Goal: Task Accomplishment & Management: Manage account settings

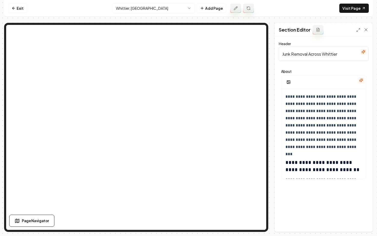
scroll to position [621, 0]
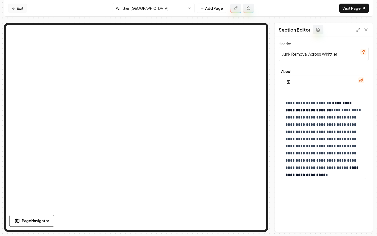
click at [16, 6] on link "Exit" at bounding box center [17, 8] width 19 height 9
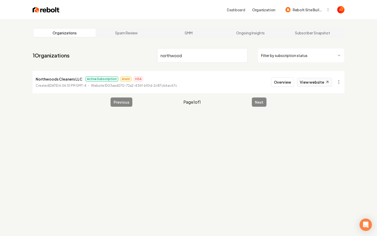
click at [318, 83] on link "View website" at bounding box center [314, 82] width 35 height 9
drag, startPoint x: 186, startPoint y: 58, endPoint x: 105, endPoint y: 53, distance: 81.7
click at [105, 53] on nav "1 Organizations northwood Filter by subscription status" at bounding box center [189, 57] width 312 height 23
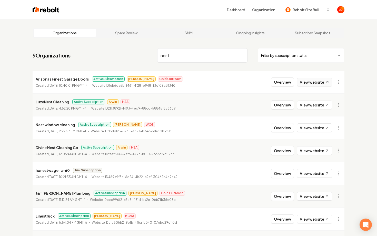
click at [307, 81] on link "View website" at bounding box center [314, 82] width 35 height 9
click at [174, 53] on input "nest" at bounding box center [202, 55] width 90 height 14
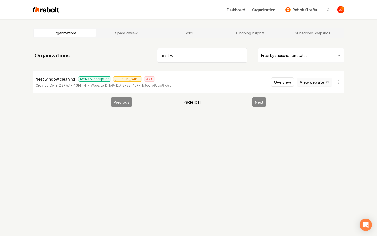
click at [302, 82] on link "View website" at bounding box center [314, 82] width 35 height 9
drag, startPoint x: 185, startPoint y: 58, endPoint x: 138, endPoint y: 58, distance: 46.6
click at [138, 58] on nav "1 Organizations nest w Filter by subscription status" at bounding box center [189, 57] width 312 height 23
type input "gold coas"
click at [282, 85] on button "Overview" at bounding box center [282, 81] width 23 height 9
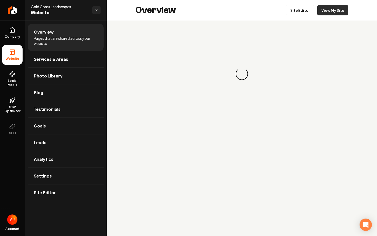
click at [327, 13] on link "View My Site" at bounding box center [332, 10] width 31 height 10
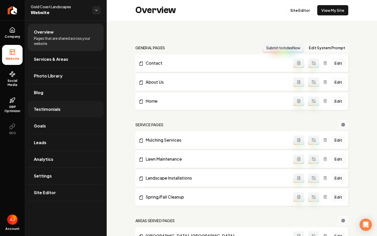
click at [51, 113] on link "Testimonials" at bounding box center [66, 109] width 76 height 16
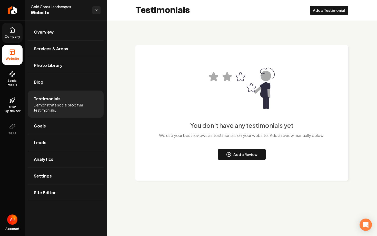
click at [8, 34] on link "Company" at bounding box center [12, 33] width 21 height 20
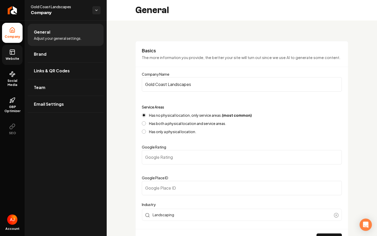
click at [10, 51] on rect at bounding box center [12, 52] width 5 height 5
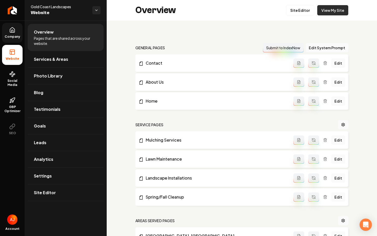
click at [328, 11] on link "View My Site" at bounding box center [332, 10] width 31 height 10
click at [38, 63] on link "Services & Areas" at bounding box center [66, 59] width 76 height 16
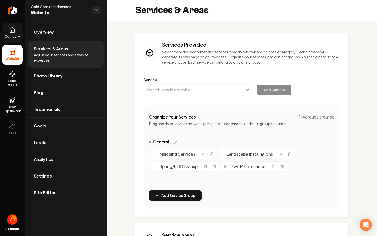
click at [177, 91] on button "Main content area" at bounding box center [198, 89] width 109 height 11
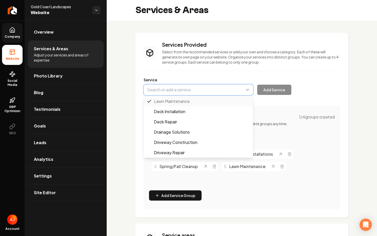
click at [177, 91] on button "Main content area" at bounding box center [198, 89] width 109 height 11
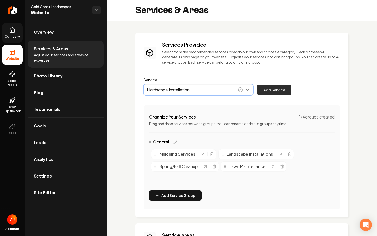
type input "Hardscape Installation"
click at [266, 92] on button "Add Service" at bounding box center [274, 90] width 34 height 10
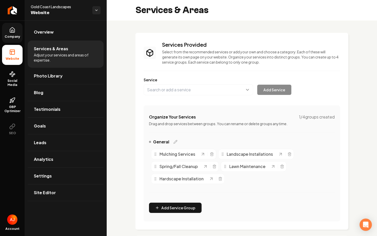
scroll to position [121, 0]
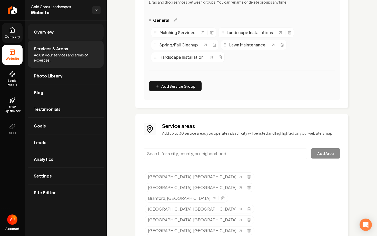
click at [51, 35] on link "Overview" at bounding box center [66, 32] width 76 height 16
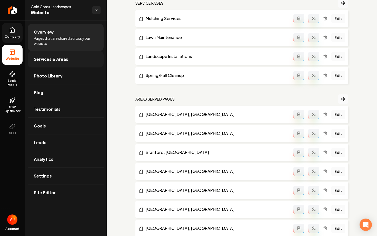
click at [59, 63] on link "Services & Areas" at bounding box center [66, 59] width 76 height 16
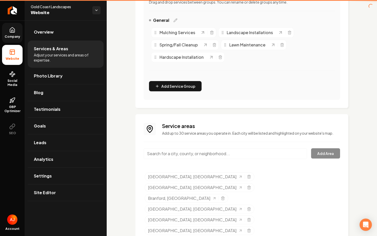
scroll to position [121, 0]
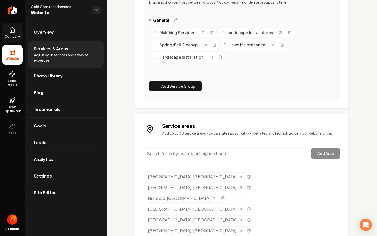
click at [13, 28] on icon at bounding box center [12, 30] width 6 height 6
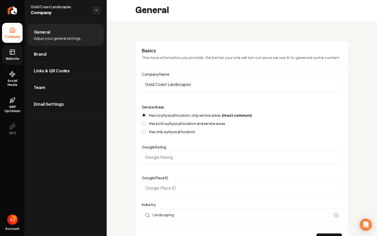
click at [9, 51] on link "Website" at bounding box center [12, 55] width 21 height 20
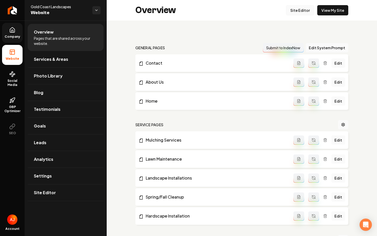
click at [291, 10] on link "Site Editor" at bounding box center [300, 10] width 28 height 10
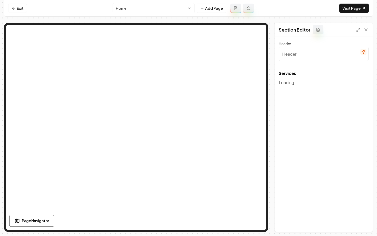
type input "Expert Landscaping Solutions"
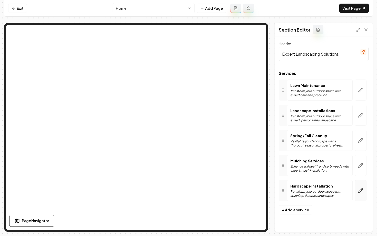
click at [360, 190] on icon "button" at bounding box center [360, 190] width 5 height 5
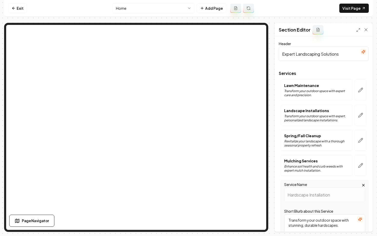
scroll to position [107, 0]
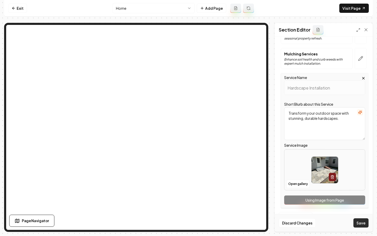
click at [359, 222] on button "Save" at bounding box center [360, 222] width 15 height 9
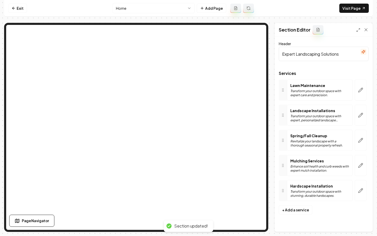
scroll to position [0, 0]
click at [159, 9] on html "Computer Required This feature is only available on a computer. Please switch t…" at bounding box center [188, 118] width 377 height 236
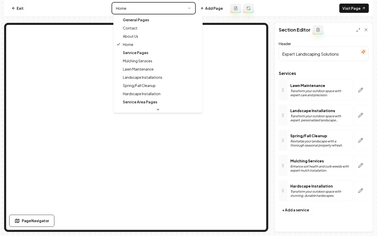
click at [205, 8] on html "Computer Required This feature is only available on a computer. Please switch t…" at bounding box center [188, 118] width 377 height 236
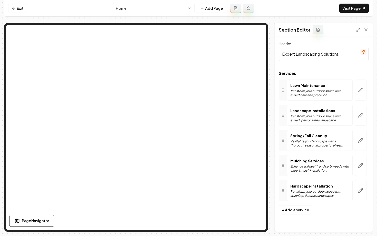
click at [205, 8] on button "Add Page" at bounding box center [211, 8] width 29 height 9
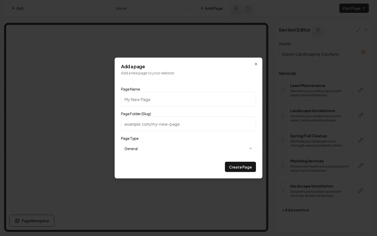
type input "G"
type input "g"
type input "Ga"
type input "ga"
type input "Gak"
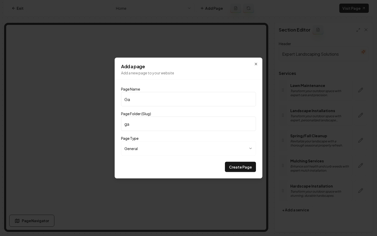
type input "gak"
type input "Gakk"
type input "gakk"
type input "Gak"
type input "gak"
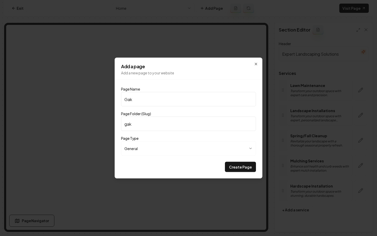
type input "Ga"
type input "ga"
type input "G"
type input "g"
type input "Ga"
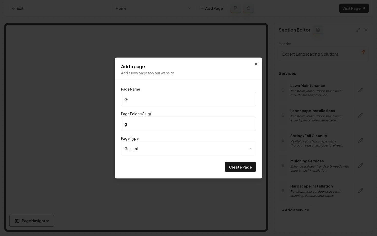
type input "ga"
type input "Gal"
type input "gal"
type input "Gall"
type input "gall"
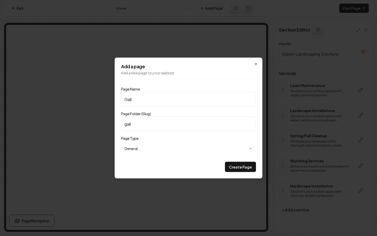
type input "Galle"
type input "galle"
type input "Galler"
type input "galler"
type input "Gallery"
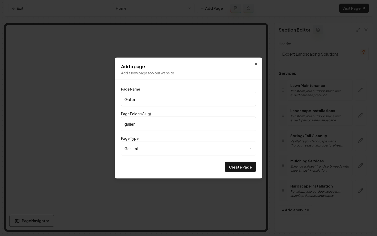
type input "gallery"
type input "Gallery"
click at [229, 166] on button "Create Page" at bounding box center [240, 167] width 31 height 10
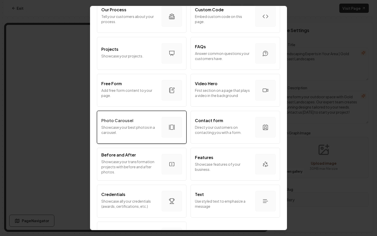
scroll to position [226, 0]
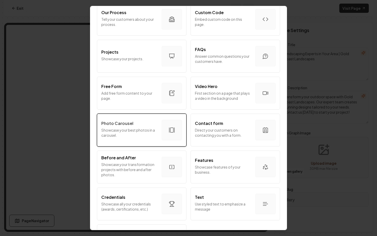
click at [148, 128] on p "Showcase your best photos in a carousel." at bounding box center [129, 132] width 56 height 10
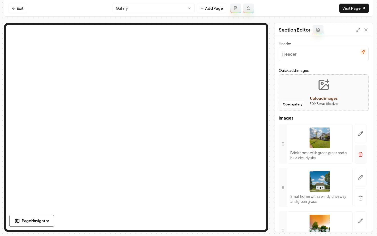
click at [360, 153] on icon "button" at bounding box center [360, 154] width 5 height 5
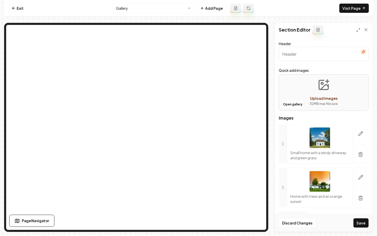
click button "button" at bounding box center [360, 154] width 12 height 19
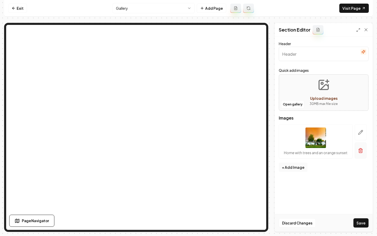
click at [360, 153] on button "button" at bounding box center [360, 150] width 12 height 16
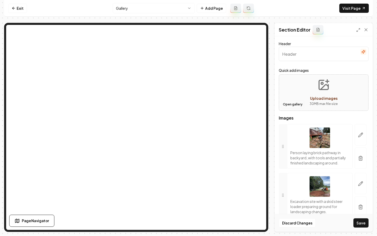
click at [292, 103] on button "Open gallery" at bounding box center [292, 104] width 23 height 8
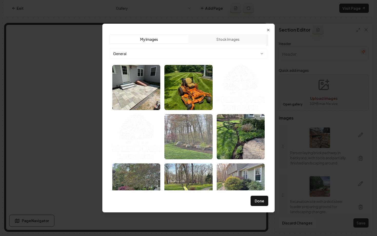
click at [187, 150] on img "Select image image_684877e3b13a102537488dcc.JPG" at bounding box center [188, 136] width 48 height 45
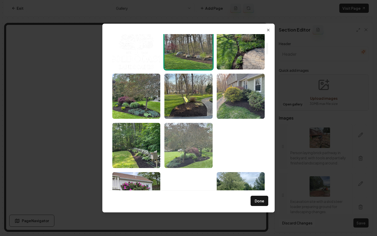
scroll to position [140, 0]
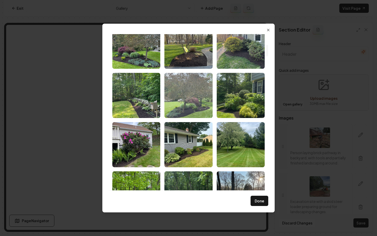
click at [192, 94] on img "Select image image_684877e3b13a102537488aed.JPG" at bounding box center [188, 95] width 48 height 45
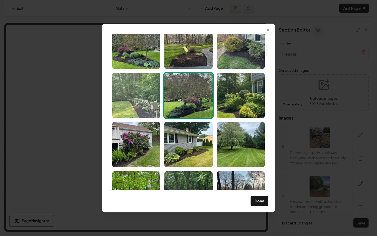
click at [133, 98] on img "Select image image_684877e3b13a102537488b02.JPG" at bounding box center [136, 95] width 48 height 45
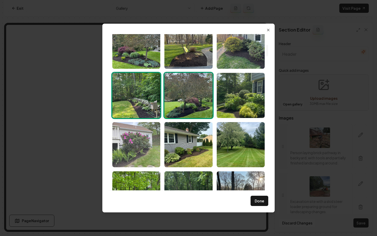
click at [135, 138] on img "Select image image_684877e3b13a1025374888e1.JPG" at bounding box center [136, 144] width 48 height 45
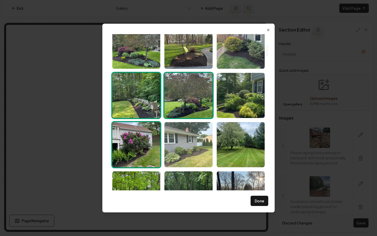
click at [194, 143] on img "Select image image_684877e2b13a1025374887a4.JPG" at bounding box center [188, 144] width 48 height 45
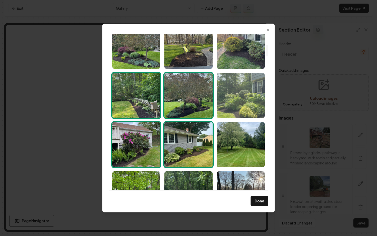
click at [241, 106] on img "Select image image_684877e2b13a1025374883d5.JPG" at bounding box center [241, 95] width 48 height 45
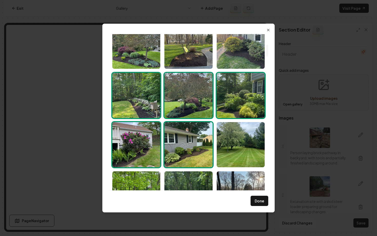
scroll to position [203, 0]
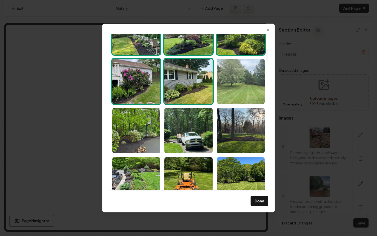
click at [246, 88] on img "Select image image_684877e2b13a1025374883a5.JPG" at bounding box center [241, 81] width 48 height 45
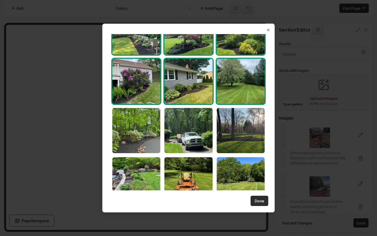
click at [259, 204] on button "Done" at bounding box center [259, 201] width 18 height 10
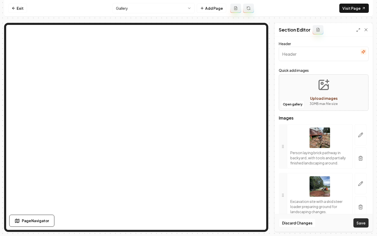
click at [359, 224] on button "Save" at bounding box center [360, 222] width 15 height 9
click at [21, 5] on link "Exit" at bounding box center [17, 8] width 19 height 9
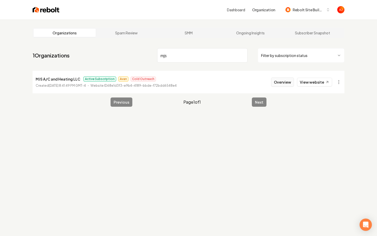
type input "mjs"
click at [286, 80] on button "Overview" at bounding box center [282, 81] width 23 height 9
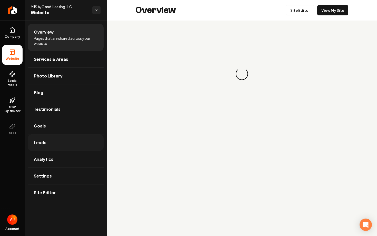
click at [52, 144] on link "Leads" at bounding box center [66, 142] width 76 height 16
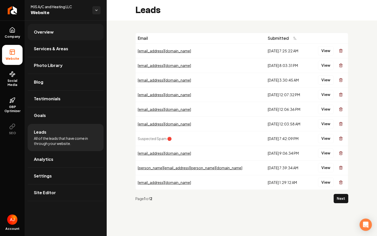
click at [43, 35] on link "Overview" at bounding box center [66, 32] width 76 height 16
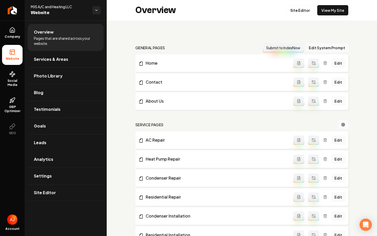
click at [333, 4] on div "Overview Site Editor View My Site" at bounding box center [242, 10] width 270 height 21
click at [333, 6] on link "View My Site" at bounding box center [332, 10] width 31 height 10
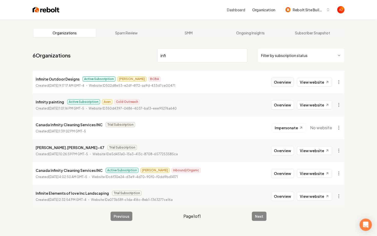
type input "infi"
click at [283, 83] on button "Overview" at bounding box center [282, 81] width 23 height 9
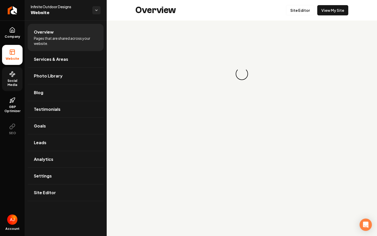
click at [12, 89] on link "Social Media" at bounding box center [12, 79] width 21 height 24
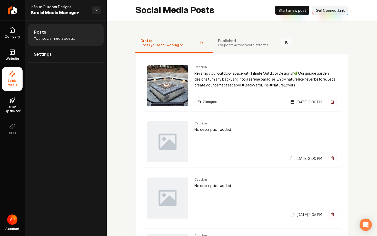
click at [283, 14] on button "New Post Start a new post" at bounding box center [292, 10] width 34 height 9
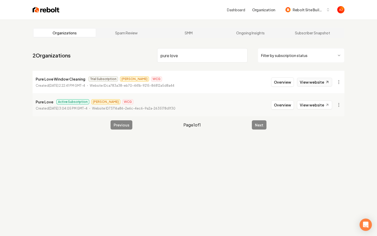
type input "pure love"
click at [305, 82] on link "View website" at bounding box center [314, 82] width 35 height 9
click at [280, 107] on button "Overview" at bounding box center [282, 104] width 23 height 9
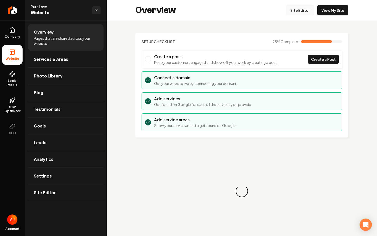
click at [297, 13] on link "Site Editor" at bounding box center [300, 10] width 28 height 10
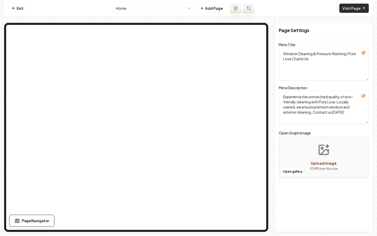
click at [350, 11] on link "Visit Page" at bounding box center [353, 8] width 29 height 9
click at [21, 8] on link "Exit" at bounding box center [17, 8] width 19 height 9
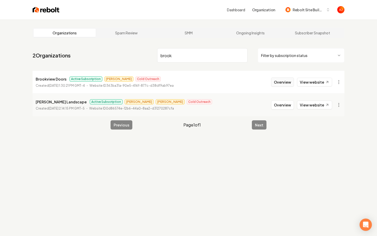
type input "brook"
click at [282, 82] on button "Overview" at bounding box center [282, 81] width 23 height 9
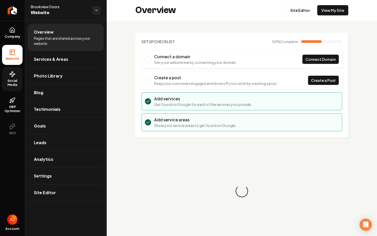
click at [11, 79] on span "Social Media" at bounding box center [12, 83] width 21 height 8
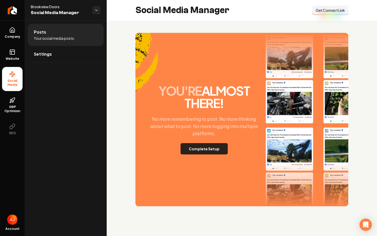
click at [215, 143] on button "Complete Setup" at bounding box center [203, 148] width 47 height 11
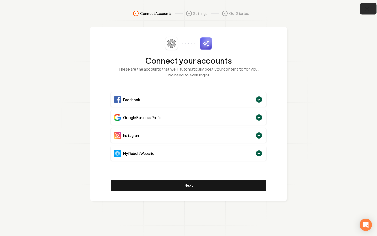
click at [366, 11] on icon "button" at bounding box center [367, 9] width 6 height 6
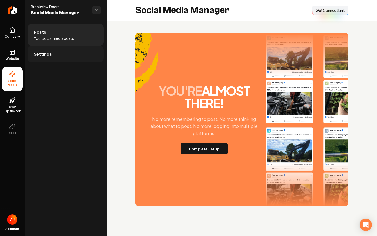
click at [37, 62] on link "Settings" at bounding box center [66, 54] width 76 height 16
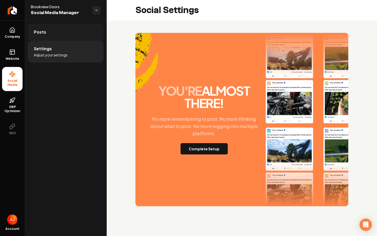
click at [54, 38] on link "Posts" at bounding box center [66, 32] width 76 height 16
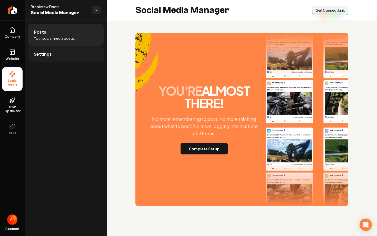
click at [57, 52] on link "Settings" at bounding box center [66, 54] width 76 height 16
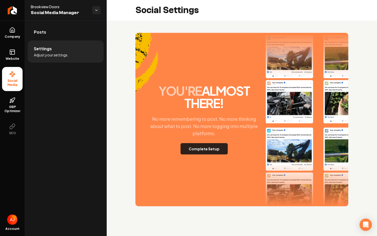
click at [193, 146] on button "Complete Setup" at bounding box center [203, 148] width 47 height 11
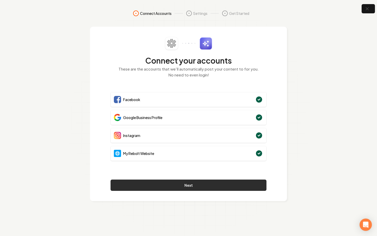
click at [200, 184] on button "Next" at bounding box center [188, 184] width 156 height 11
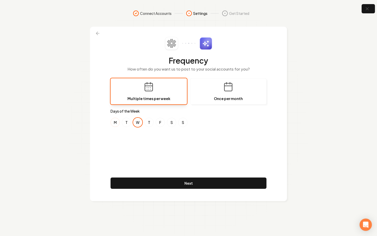
click at [113, 120] on button "M" at bounding box center [114, 122] width 9 height 9
click at [137, 123] on button "W" at bounding box center [137, 122] width 9 height 9
click at [170, 124] on button "S" at bounding box center [171, 122] width 9 height 9
click at [159, 123] on button "F" at bounding box center [160, 122] width 9 height 9
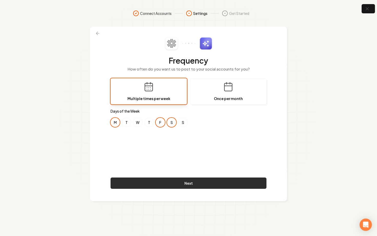
click at [180, 183] on button "Next" at bounding box center [188, 182] width 156 height 11
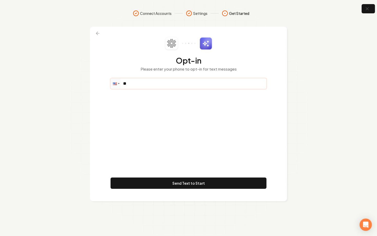
click at [144, 87] on input "**" at bounding box center [188, 83] width 155 height 10
paste input "**********"
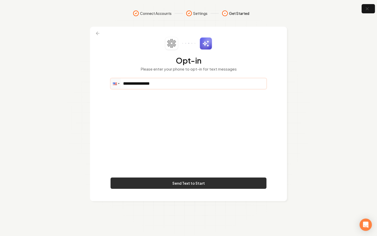
type input "**********"
click at [227, 183] on button "Send Text to Start" at bounding box center [188, 182] width 156 height 11
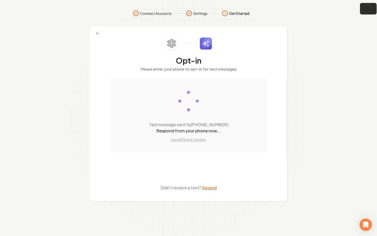
click at [365, 13] on button "button" at bounding box center [368, 9] width 17 height 12
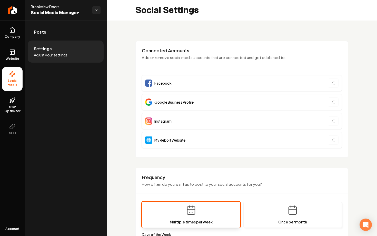
type input "**********"
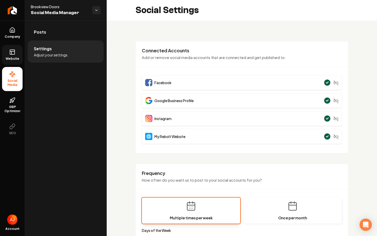
click at [14, 55] on link "Website" at bounding box center [12, 55] width 21 height 20
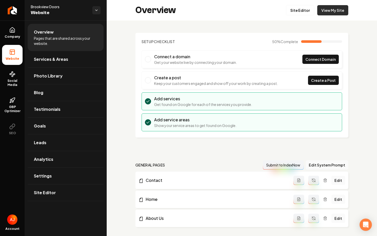
click at [324, 10] on link "View My Site" at bounding box center [332, 10] width 31 height 10
click at [47, 83] on link "Photo Library" at bounding box center [66, 76] width 76 height 16
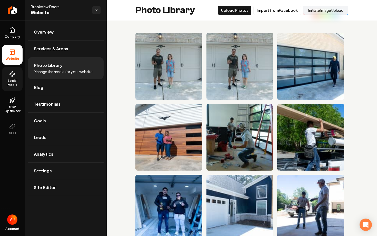
click at [11, 79] on span "Social Media" at bounding box center [12, 83] width 21 height 8
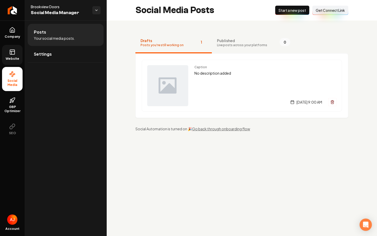
click at [15, 56] on link "Website" at bounding box center [12, 55] width 21 height 20
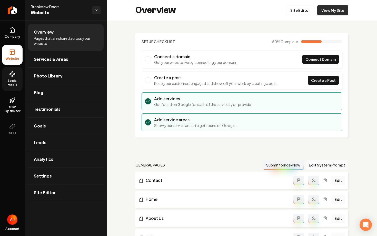
click at [329, 13] on link "View My Site" at bounding box center [332, 10] width 31 height 10
click at [306, 13] on link "Site Editor" at bounding box center [300, 10] width 28 height 10
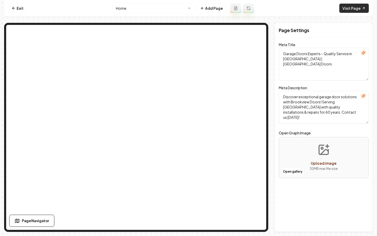
click at [348, 11] on link "Visit Page" at bounding box center [353, 8] width 29 height 9
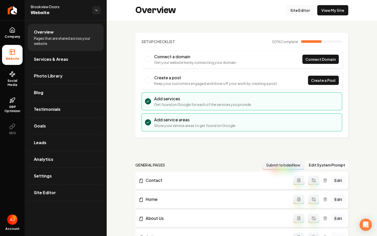
click at [301, 9] on link "Site Editor" at bounding box center [300, 10] width 28 height 10
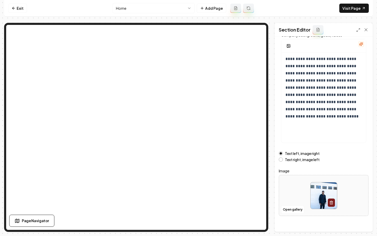
scroll to position [41, 0]
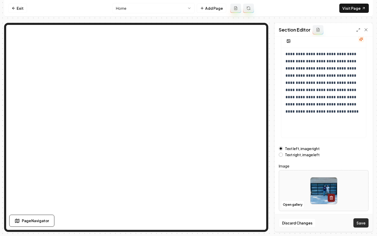
click at [360, 222] on button "Save" at bounding box center [360, 222] width 15 height 9
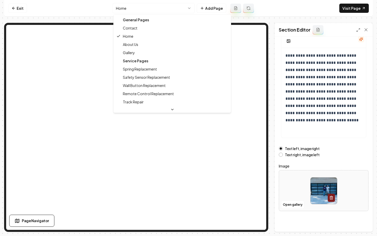
click at [127, 6] on html "**********" at bounding box center [188, 118] width 377 height 236
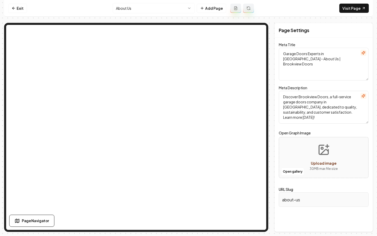
click at [130, 8] on html "Computer Required This feature is only available on a computer. Please switch t…" at bounding box center [188, 118] width 377 height 236
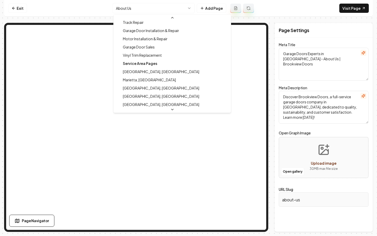
scroll to position [90, 0]
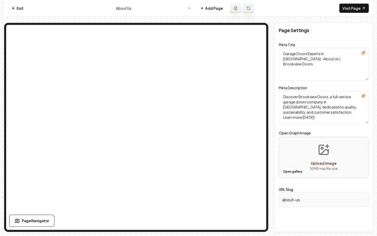
click at [142, 7] on html "Computer Required This feature is only available on a computer. Please switch t…" at bounding box center [188, 118] width 377 height 236
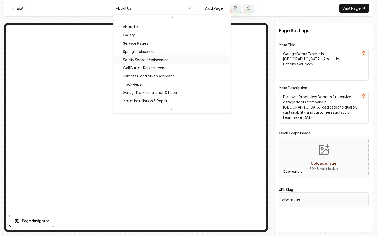
scroll to position [24, 0]
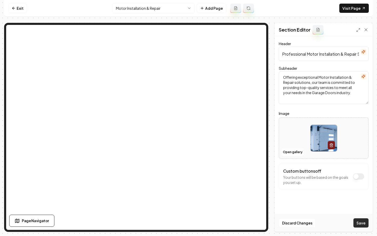
click at [356, 220] on button "Save" at bounding box center [360, 222] width 15 height 9
click at [135, 8] on html "Computer Required This feature is only available on a computer. Please switch t…" at bounding box center [188, 118] width 377 height 236
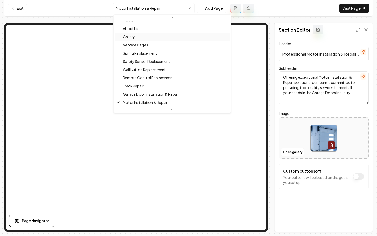
scroll to position [1, 0]
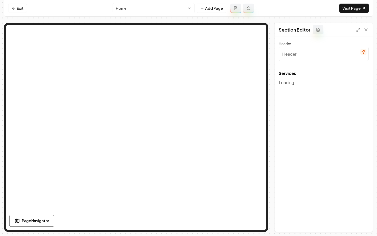
type input "Our Expert Garage Door Services"
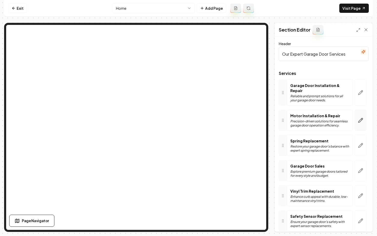
click at [359, 118] on icon "button" at bounding box center [360, 120] width 4 height 4
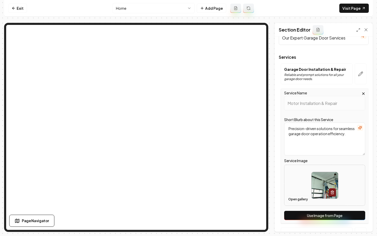
scroll to position [27, 0]
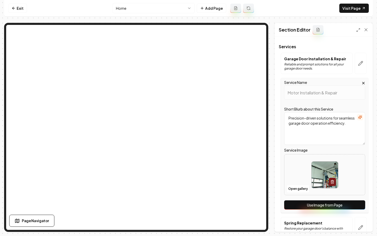
click at [308, 207] on button "Use Image from Page" at bounding box center [324, 204] width 81 height 9
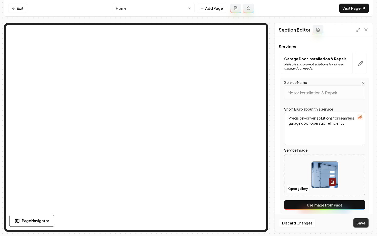
click at [358, 220] on button "Save" at bounding box center [360, 222] width 15 height 9
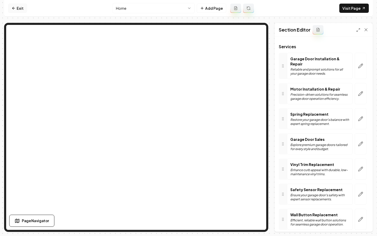
click at [16, 10] on link "Exit" at bounding box center [17, 8] width 19 height 9
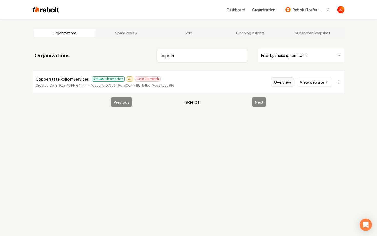
type input "copper"
click at [276, 85] on button "Overview" at bounding box center [282, 81] width 23 height 9
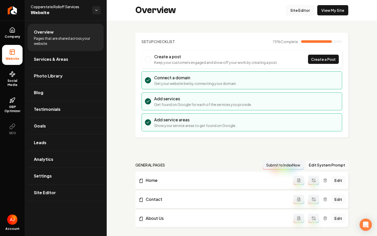
click at [296, 15] on link "Site Editor" at bounding box center [300, 10] width 28 height 10
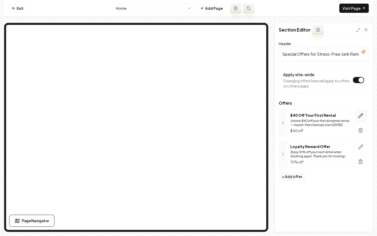
click at [357, 115] on button "button" at bounding box center [360, 115] width 12 height 13
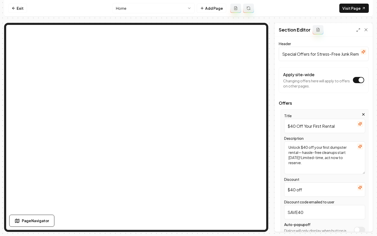
click at [295, 126] on input "$40 Off Your First Rental" at bounding box center [324, 126] width 81 height 14
click at [321, 127] on input "$25 Off Your First Rental" at bounding box center [324, 126] width 81 height 14
type input "$25 Off Your 3 or More Day Rental"
click at [360, 146] on icon "button" at bounding box center [360, 146] width 4 height 4
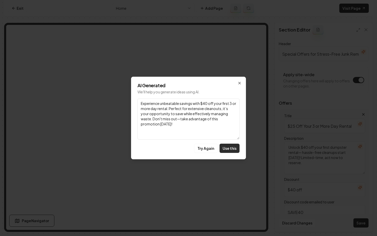
click at [224, 145] on button "Use this" at bounding box center [229, 148] width 20 height 9
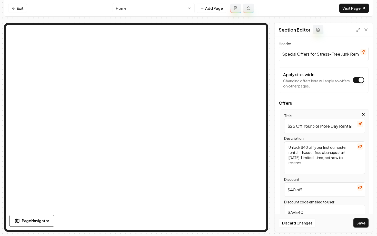
click at [296, 153] on textarea "Unlock $40 off your first dumpster rental— hassle-free cleanups start today! Li…" at bounding box center [324, 157] width 81 height 33
type textarea "Experience unbeatable savings with $25 off your first 3 or more day rental. Per…"
click at [295, 188] on input "$40 off" at bounding box center [324, 189] width 81 height 14
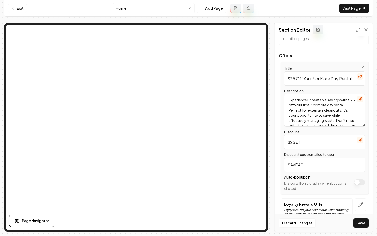
scroll to position [59, 0]
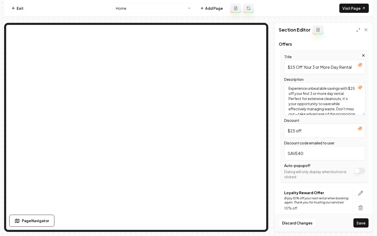
type input "$25 off"
click at [306, 154] on input "SAVE40" at bounding box center [324, 153] width 81 height 14
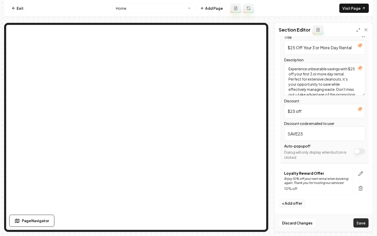
type input "SAVE25"
click at [358, 221] on button "Save" at bounding box center [360, 222] width 15 height 9
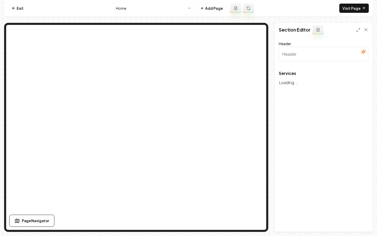
type input "Comprehensive Roll-off Dumpster Rentals"
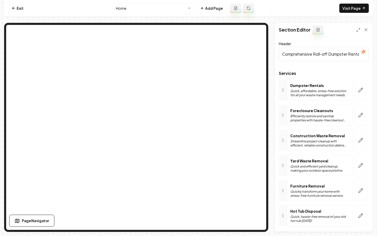
click at [160, 12] on html "Computer Required This feature is only available on a computer. Please switch t…" at bounding box center [188, 118] width 377 height 236
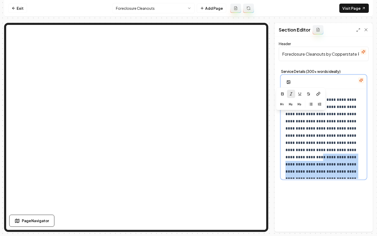
scroll to position [18, 0]
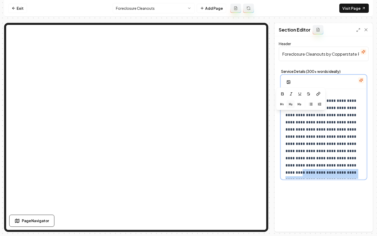
drag, startPoint x: 313, startPoint y: 171, endPoint x: 293, endPoint y: 101, distance: 72.8
click at [293, 101] on div "**********" at bounding box center [323, 127] width 85 height 104
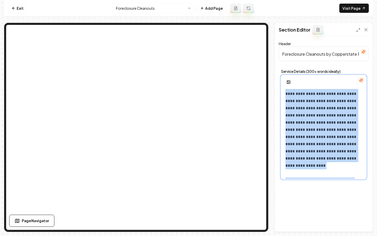
scroll to position [99, 0]
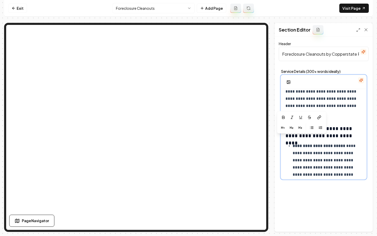
drag, startPoint x: 283, startPoint y: 101, endPoint x: 318, endPoint y: 112, distance: 36.8
click at [318, 112] on div "**********" at bounding box center [323, 127] width 85 height 104
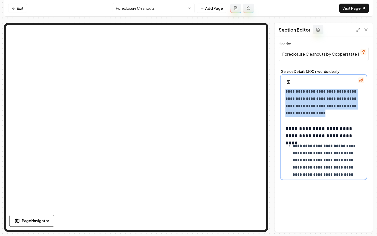
scroll to position [0, 0]
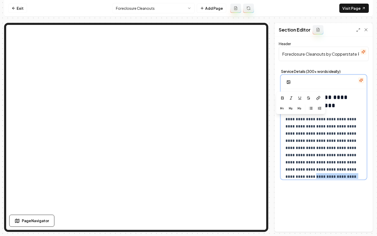
drag, startPoint x: 312, startPoint y: 113, endPoint x: 284, endPoint y: 114, distance: 27.9
click at [284, 114] on div "**********" at bounding box center [323, 127] width 85 height 104
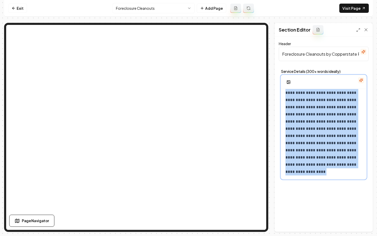
scroll to position [46, 0]
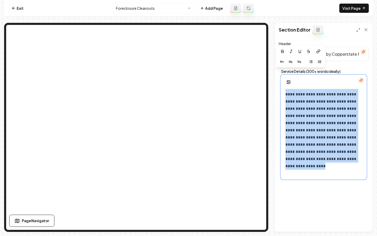
drag, startPoint x: 285, startPoint y: 120, endPoint x: 321, endPoint y: 169, distance: 60.6
copy p "**********"
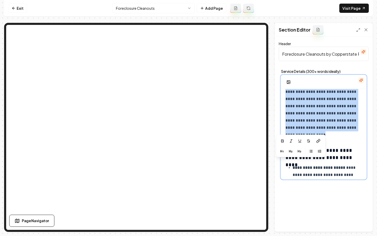
scroll to position [83, 0]
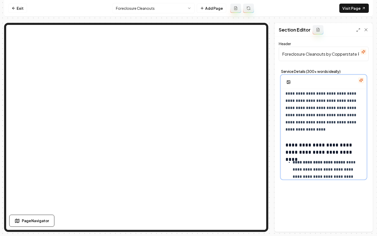
click at [323, 130] on p "**********" at bounding box center [323, 83] width 76 height 100
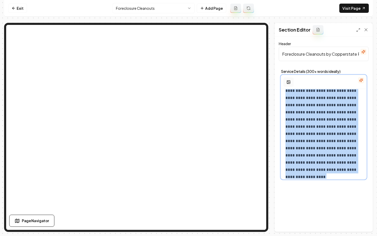
scroll to position [0, 0]
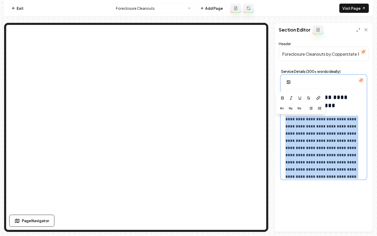
drag, startPoint x: 323, startPoint y: 130, endPoint x: 285, endPoint y: 121, distance: 39.2
click at [285, 121] on p "**********" at bounding box center [323, 166] width 76 height 100
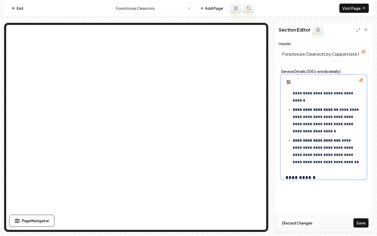
scroll to position [26, 0]
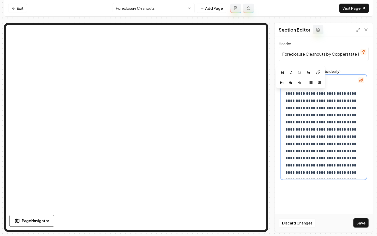
click at [310, 143] on p "**********" at bounding box center [323, 140] width 76 height 100
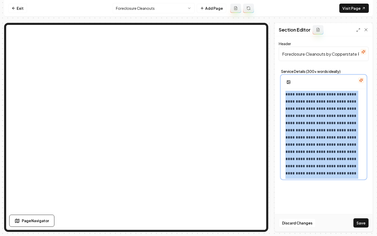
scroll to position [0, 0]
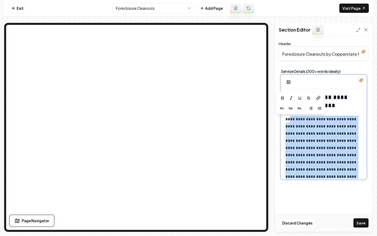
drag, startPoint x: 309, startPoint y: 157, endPoint x: 289, endPoint y: 121, distance: 40.4
click at [289, 121] on p "**********" at bounding box center [323, 166] width 76 height 100
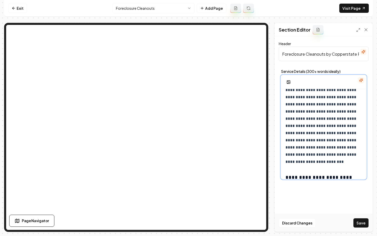
scroll to position [85, 0]
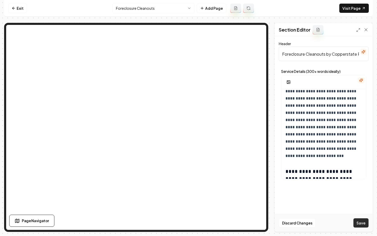
click at [360, 222] on button "Save" at bounding box center [360, 222] width 15 height 9
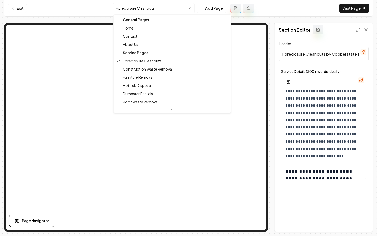
click at [125, 8] on html "**********" at bounding box center [188, 118] width 377 height 236
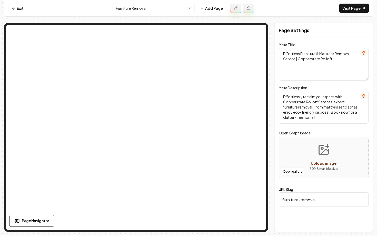
click at [129, 8] on html "Computer Required This feature is only available on a computer. Please switch t…" at bounding box center [188, 118] width 377 height 236
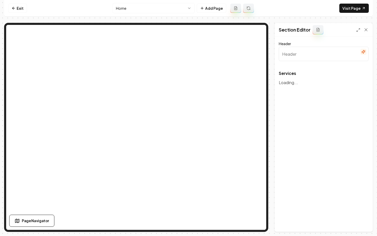
type input "Comprehensive Roll-off Dumpster Rentals"
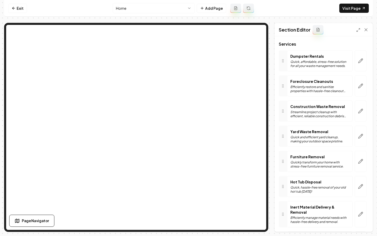
scroll to position [31, 0]
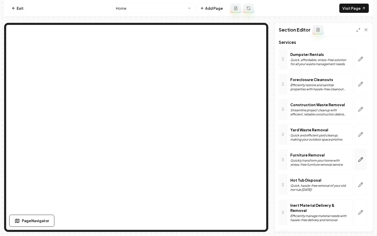
click at [359, 160] on icon "button" at bounding box center [360, 159] width 4 height 4
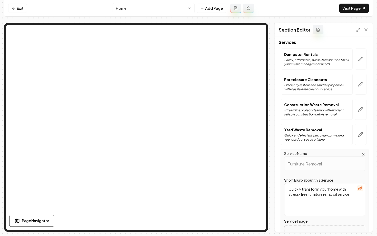
click at [360, 188] on icon "button" at bounding box center [360, 188] width 4 height 4
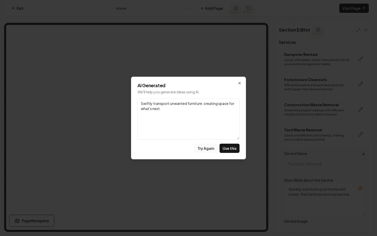
click at [208, 150] on button "Try Again" at bounding box center [205, 148] width 23 height 9
drag, startPoint x: 172, startPoint y: 104, endPoint x: 136, endPoint y: 104, distance: 36.9
click at [136, 104] on div "AI Generated We'll help you generate ideas using AI. Link Effortlessly remove u…" at bounding box center [188, 118] width 115 height 83
type textarea "Eliminate unwanted furniture and reclaim your home's space."
click at [234, 146] on button "Use this" at bounding box center [229, 148] width 20 height 9
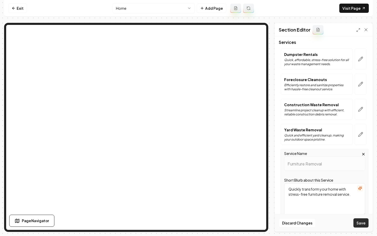
click at [358, 224] on button "Save" at bounding box center [360, 222] width 15 height 9
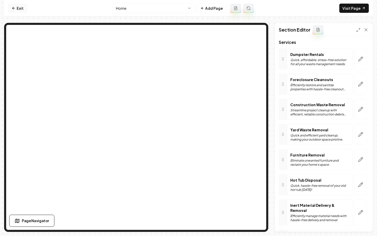
click at [15, 8] on icon at bounding box center [14, 8] width 4 height 4
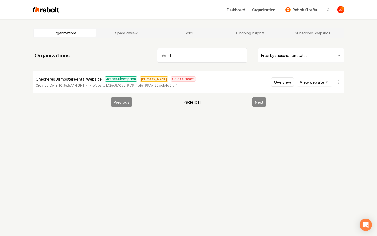
type input "chech"
click at [255, 37] on div "Organizations Spam Review SMM Ongoing Insights Subscriber Snapshot" at bounding box center [189, 33] width 312 height 10
click at [255, 34] on link "Ongoing Insights" at bounding box center [250, 33] width 62 height 8
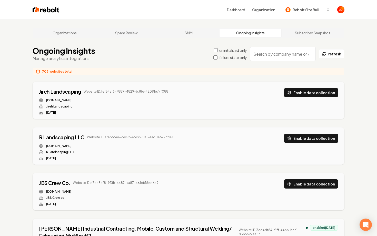
click at [264, 53] on input "search" at bounding box center [283, 54] width 66 height 14
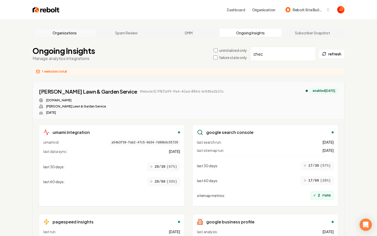
type input "chec"
click at [78, 31] on link "Organizations" at bounding box center [65, 33] width 62 height 8
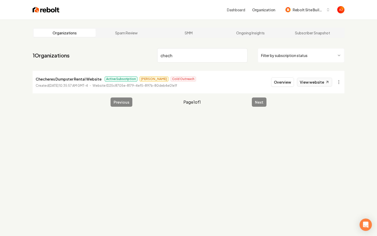
type input "chech"
click at [308, 81] on link "View website" at bounding box center [314, 82] width 35 height 9
click at [279, 84] on button "Overview" at bounding box center [282, 81] width 23 height 9
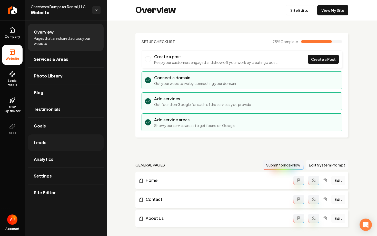
click at [51, 148] on link "Leads" at bounding box center [66, 142] width 76 height 16
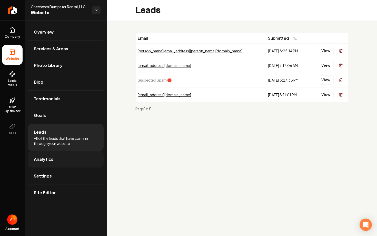
click at [47, 158] on span "Analytics" at bounding box center [43, 159] width 19 height 6
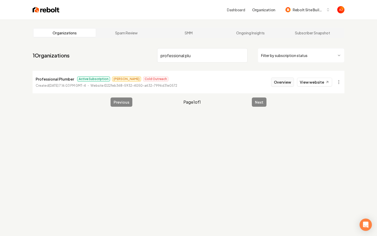
type input "professional plu"
click at [288, 84] on button "Overview" at bounding box center [282, 81] width 23 height 9
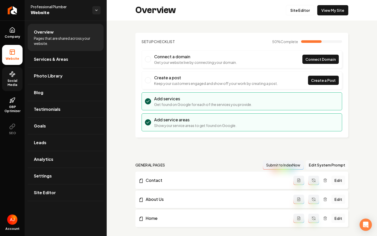
click at [11, 72] on icon at bounding box center [12, 74] width 6 height 6
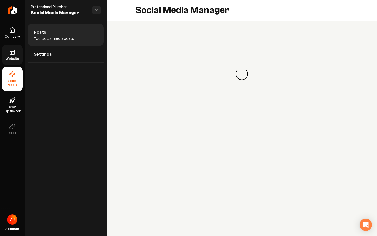
click at [12, 63] on link "Website" at bounding box center [12, 55] width 21 height 20
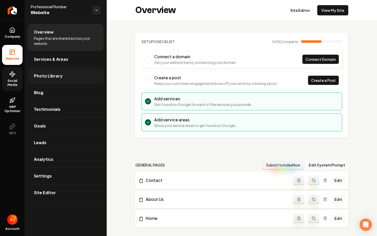
click at [41, 73] on span "Photo Library" at bounding box center [48, 76] width 29 height 6
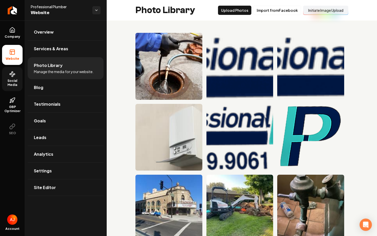
click at [318, 9] on button "Initiate Image Upload" at bounding box center [325, 10] width 45 height 9
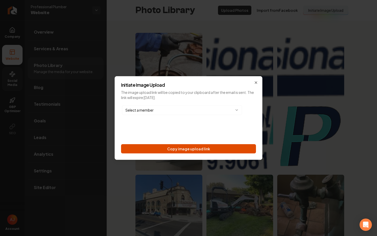
click at [158, 148] on button "Copy image upload link" at bounding box center [188, 148] width 135 height 9
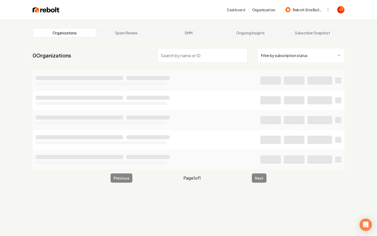
type input "w"
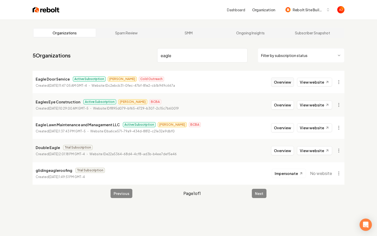
type input "eagle"
click at [279, 83] on button "Overview" at bounding box center [282, 81] width 23 height 9
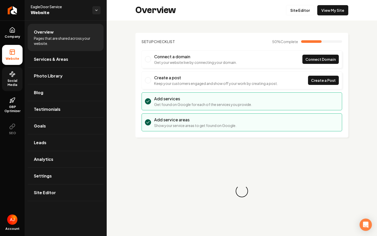
click at [6, 78] on link "Social Media" at bounding box center [12, 79] width 21 height 24
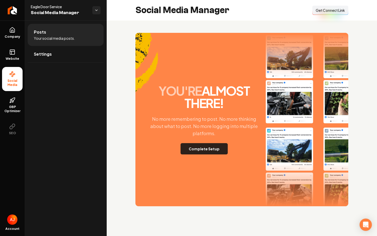
click at [203, 150] on button "Complete Setup" at bounding box center [203, 148] width 47 height 11
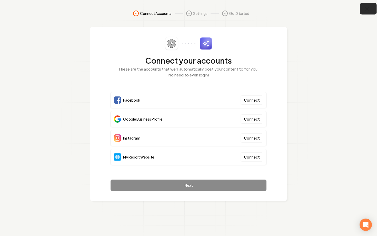
click at [365, 13] on button "button" at bounding box center [368, 9] width 17 height 12
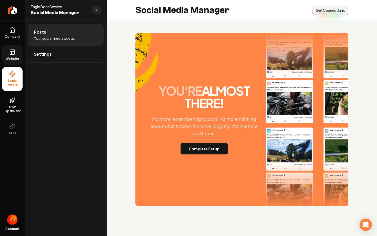
click at [16, 50] on link "Website" at bounding box center [12, 55] width 21 height 20
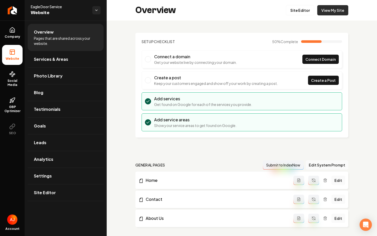
click at [319, 12] on link "View My Site" at bounding box center [332, 10] width 31 height 10
click at [21, 78] on link "Social Media" at bounding box center [12, 79] width 21 height 24
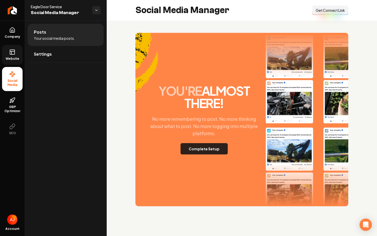
click at [211, 150] on button "Complete Setup" at bounding box center [203, 148] width 47 height 11
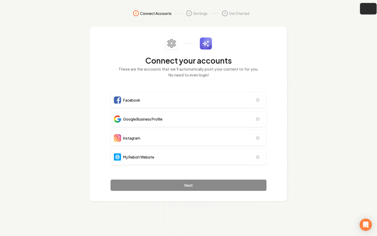
click at [365, 10] on icon "button" at bounding box center [367, 9] width 6 height 6
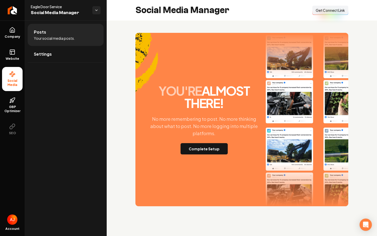
click at [319, 14] on button "Connect Link Get Connect Link" at bounding box center [330, 10] width 36 height 9
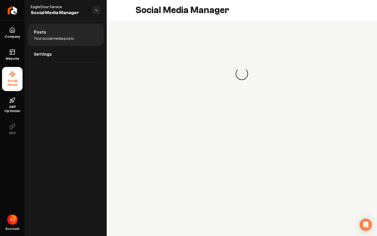
click at [25, 49] on ul "Posts Your social media posts. Settings" at bounding box center [66, 43] width 82 height 45
drag, startPoint x: 24, startPoint y: 49, endPoint x: 40, endPoint y: 52, distance: 15.8
click at [26, 49] on ul "Posts Your social media posts. Settings" at bounding box center [66, 43] width 82 height 45
click at [40, 52] on span "Settings" at bounding box center [43, 54] width 18 height 6
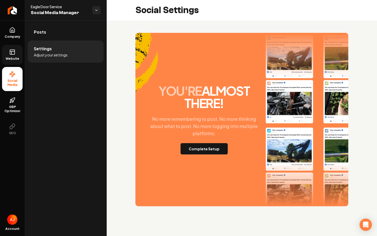
click at [14, 56] on link "Website" at bounding box center [12, 55] width 21 height 20
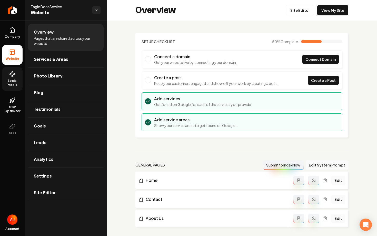
click at [15, 83] on span "Social Media" at bounding box center [12, 83] width 21 height 8
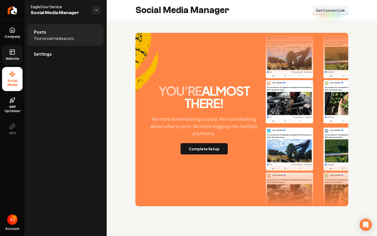
click at [328, 10] on span "Get Connect Link" at bounding box center [330, 10] width 29 height 5
click at [323, 12] on span "Get Connect Link" at bounding box center [330, 10] width 29 height 5
click at [323, 12] on div "Connect Link Get Connect Link" at bounding box center [330, 10] width 36 height 9
click at [214, 150] on button "Complete Setup" at bounding box center [203, 148] width 47 height 11
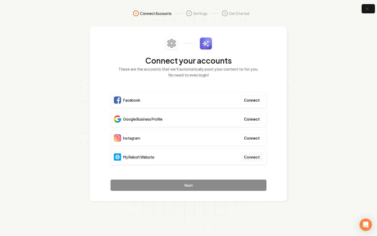
click at [257, 156] on button "Connect" at bounding box center [251, 156] width 23 height 9
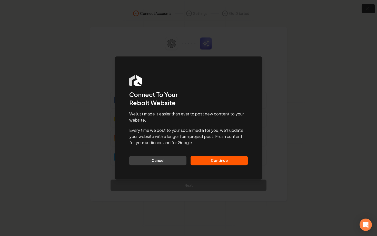
click at [223, 160] on button "Continue" at bounding box center [218, 160] width 57 height 9
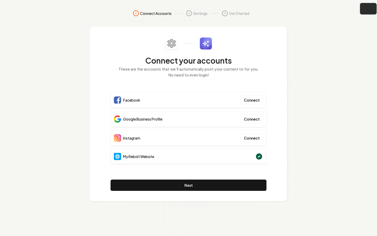
click at [365, 10] on icon "button" at bounding box center [367, 9] width 6 height 6
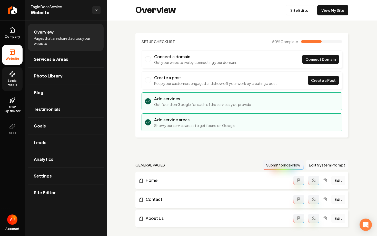
click at [11, 80] on span "Social Media" at bounding box center [12, 83] width 21 height 8
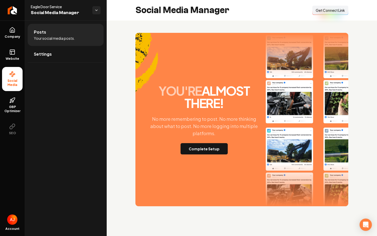
click at [329, 14] on button "Connect Link Get Connect Link" at bounding box center [330, 10] width 36 height 9
click at [205, 150] on button "Complete Setup" at bounding box center [203, 148] width 47 height 11
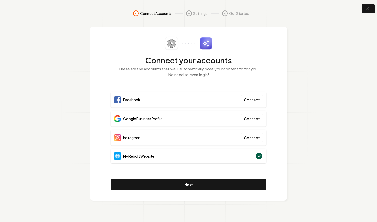
click at [147, 89] on div "Connect your accounts These are the accounts that we'll automatically post your…" at bounding box center [188, 114] width 156 height 154
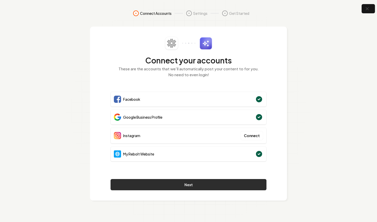
click at [230, 184] on button "Next" at bounding box center [188, 184] width 156 height 11
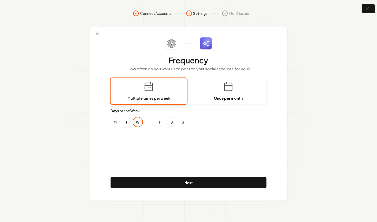
click at [168, 125] on button "S" at bounding box center [171, 122] width 9 height 9
click at [112, 123] on button "M" at bounding box center [114, 122] width 9 height 9
click at [160, 123] on button "F" at bounding box center [160, 122] width 9 height 9
click at [172, 122] on button "S" at bounding box center [171, 122] width 9 height 9
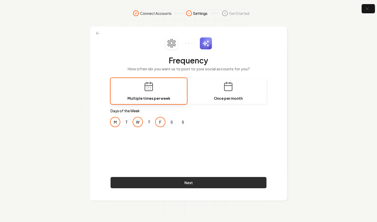
click at [192, 183] on button "Next" at bounding box center [188, 182] width 156 height 11
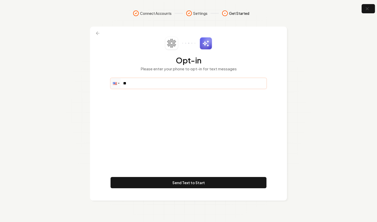
click at [144, 83] on input "**" at bounding box center [188, 83] width 155 height 10
paste input "**********"
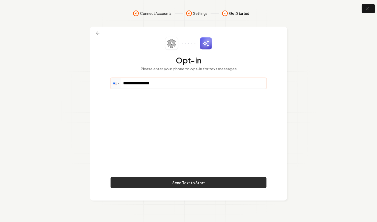
type input "**********"
click at [172, 187] on button "Send Text to Start" at bounding box center [188, 182] width 156 height 11
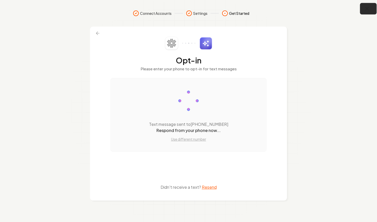
click at [364, 12] on button "button" at bounding box center [368, 9] width 17 height 12
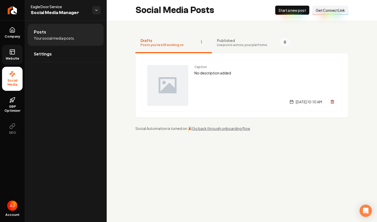
click at [9, 53] on link "Website" at bounding box center [12, 55] width 21 height 20
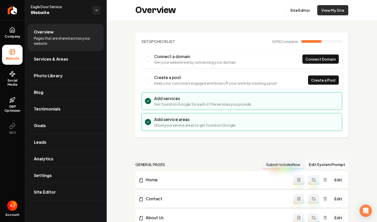
click at [327, 14] on link "View My Site" at bounding box center [332, 10] width 31 height 10
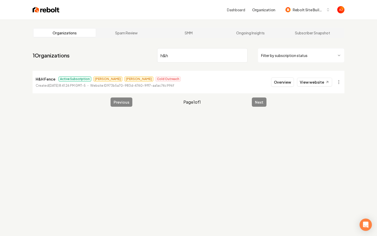
drag, startPoint x: 196, startPoint y: 55, endPoint x: 157, endPoint y: 55, distance: 39.5
click at [157, 55] on nav "1 Organizations h&h Filter by subscription status" at bounding box center [189, 57] width 312 height 23
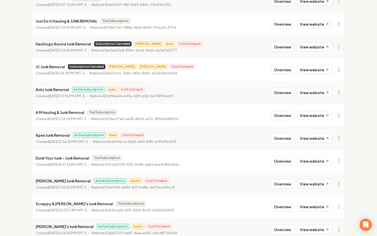
scroll to position [541, 0]
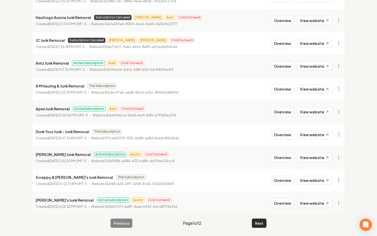
click at [255, 222] on button "Next" at bounding box center [259, 222] width 15 height 9
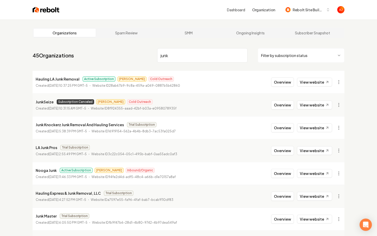
click at [180, 57] on input "junk" at bounding box center [202, 55] width 90 height 14
type input "j"
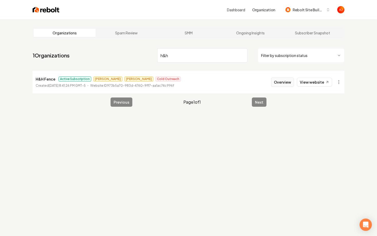
type input "h&h"
click at [278, 84] on button "Overview" at bounding box center [282, 81] width 23 height 9
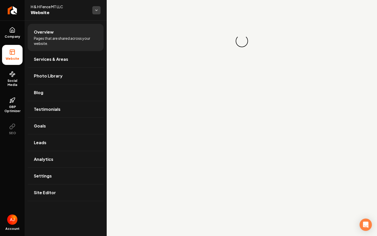
click at [96, 11] on html "Company Website Social Media GBP Optimizer SEO Account H & H Fence MT LLC Websi…" at bounding box center [188, 118] width 377 height 236
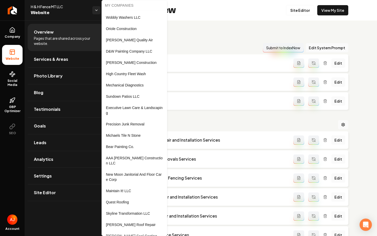
click at [70, 13] on html "Company Website Social Media GBP Optimizer SEO Account H & H Fence MT LLC Websi…" at bounding box center [188, 118] width 377 height 236
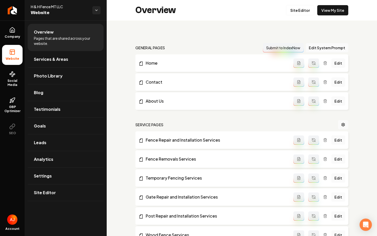
click at [52, 10] on span "Website" at bounding box center [59, 12] width 57 height 7
click at [96, 8] on html "Company Website Social Media GBP Optimizer SEO Account H & H Fence MT LLC Websi…" at bounding box center [188, 118] width 377 height 236
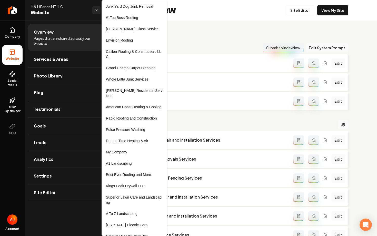
scroll to position [253, 0]
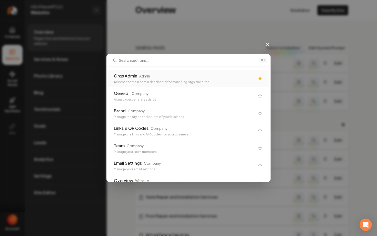
click at [189, 77] on div "Orgs Admin Admin" at bounding box center [184, 76] width 141 height 6
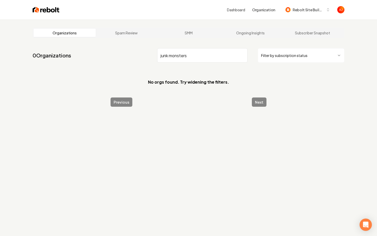
click at [170, 57] on input "junk monsters" at bounding box center [202, 55] width 90 height 14
drag, startPoint x: 183, startPoint y: 57, endPoint x: 102, endPoint y: 55, distance: 81.0
click at [102, 55] on nav "0 Organizations monsters Filter by subscription status" at bounding box center [189, 57] width 312 height 23
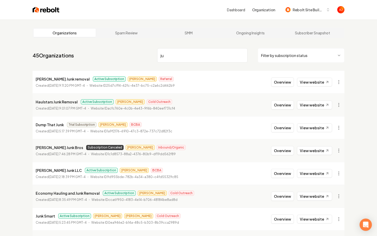
type input "j"
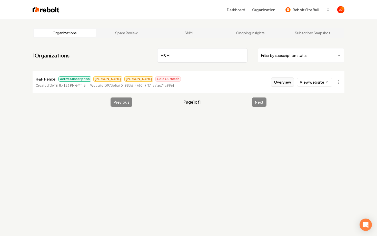
type input "H&H"
click at [282, 80] on button "Overview" at bounding box center [282, 81] width 23 height 9
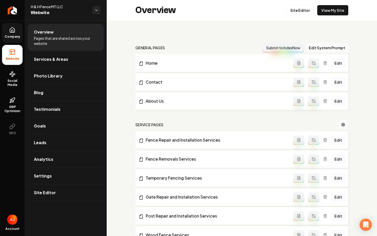
click at [16, 35] on span "Company" at bounding box center [13, 37] width 20 height 4
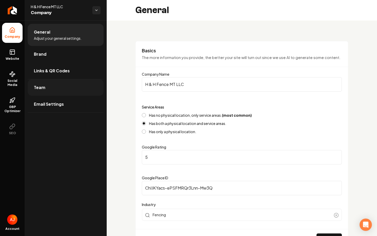
click at [52, 90] on link "Team" at bounding box center [66, 87] width 76 height 16
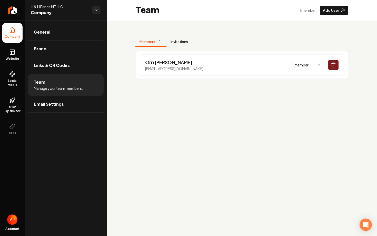
click at [179, 42] on button "Invitations" at bounding box center [179, 42] width 26 height 10
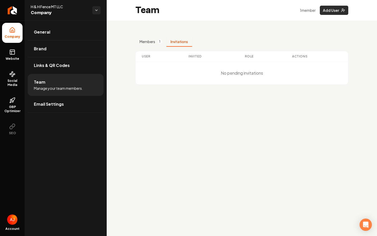
click at [326, 10] on button "Add User" at bounding box center [334, 10] width 28 height 9
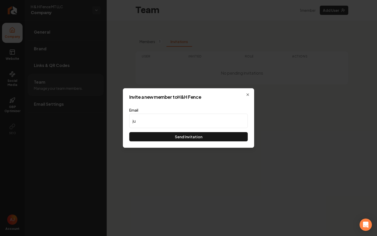
type input "j"
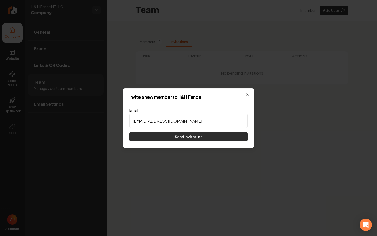
type input "austin@reboltHQ.com"
click at [202, 136] on button "Send Invitation" at bounding box center [188, 136] width 118 height 9
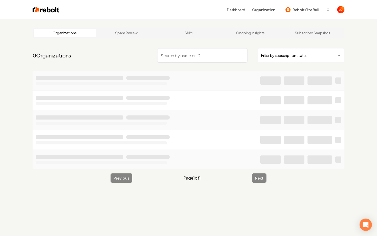
click at [192, 38] on div "Organizations Spam Review SMM Ongoing Insights Subscriber Snapshot" at bounding box center [189, 33] width 312 height 10
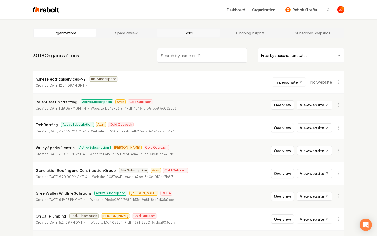
click at [188, 34] on link "SMM" at bounding box center [188, 33] width 62 height 8
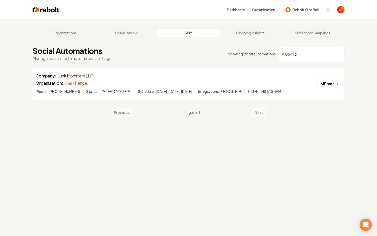
type input "406413"
click at [73, 75] on link "Junk Monsters LLC" at bounding box center [75, 76] width 35 height 6
click at [320, 85] on button "61 Posts →" at bounding box center [329, 83] width 24 height 9
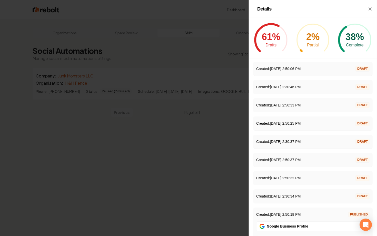
click at [185, 145] on div at bounding box center [188, 118] width 377 height 236
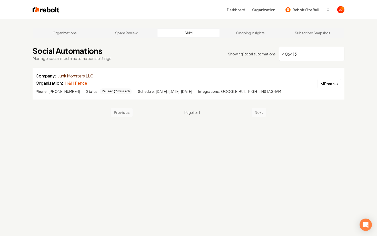
click at [71, 77] on link "Junk Monsters LLC" at bounding box center [75, 76] width 35 height 6
click at [248, 35] on link "Ongoing Insights" at bounding box center [250, 33] width 62 height 8
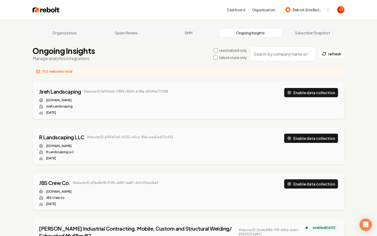
click at [286, 55] on input "search" at bounding box center [283, 54] width 66 height 14
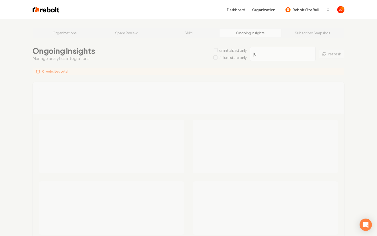
type input "j"
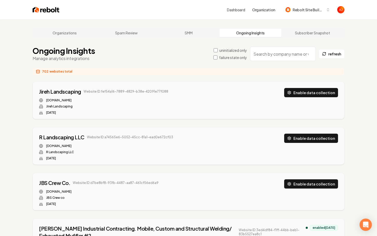
click at [275, 61] on div "Ongoing Insights Manage analytics integrations uninitialized only failure state…" at bounding box center [189, 53] width 312 height 15
click at [272, 57] on input "search" at bounding box center [283, 54] width 66 height 14
click at [186, 36] on link "SMM" at bounding box center [188, 33] width 62 height 8
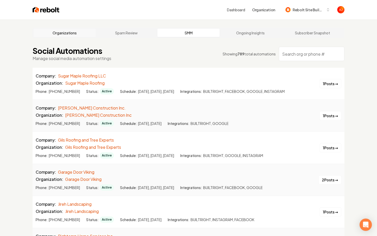
click at [71, 32] on link "Organizations" at bounding box center [65, 33] width 62 height 8
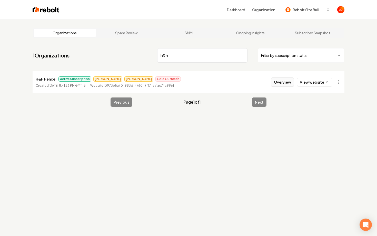
type input "h&h"
click at [278, 83] on button "Overview" at bounding box center [282, 81] width 23 height 9
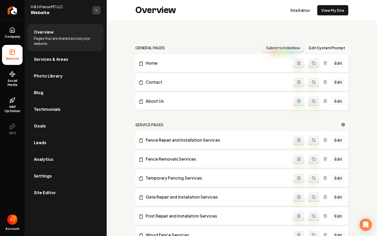
click at [97, 11] on html "Company Website Social Media GBP Optimizer SEO Account H & H Fence MT LLC Websi…" at bounding box center [188, 118] width 377 height 236
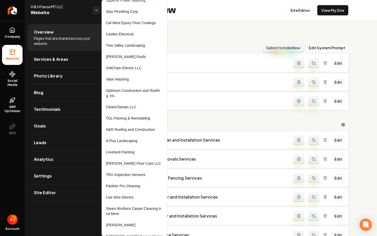
scroll to position [500, 0]
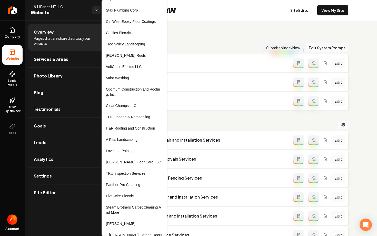
click at [61, 16] on html "Company Website Social Media GBP Optimizer SEO Account H & H Fence MT LLC Websi…" at bounding box center [188, 118] width 377 height 236
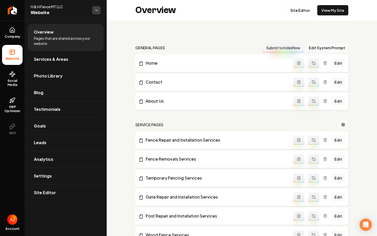
click at [95, 12] on html "Company Website Social Media GBP Optimizer SEO Account H & H Fence MT LLC Websi…" at bounding box center [188, 118] width 377 height 236
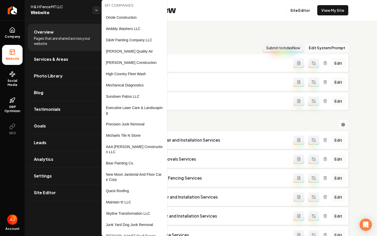
click at [88, 13] on html "Company Website Social Media GBP Optimizer SEO Account H & H Fence MT LLC Websi…" at bounding box center [188, 118] width 377 height 236
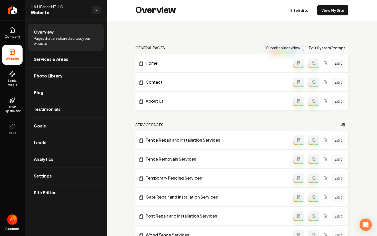
click at [102, 9] on div "H & H Fence MT LLC Website" at bounding box center [66, 10] width 82 height 21
click at [97, 9] on html "Company Website Social Media GBP Optimizer SEO Account H & H Fence MT LLC Websi…" at bounding box center [188, 118] width 377 height 236
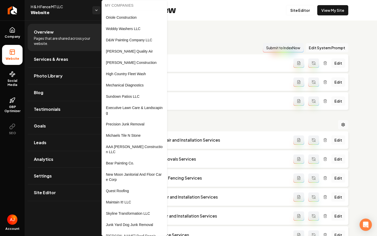
click at [13, 43] on html "Company Website Social Media GBP Optimizer SEO Account H & H Fence MT LLC Websi…" at bounding box center [188, 118] width 377 height 236
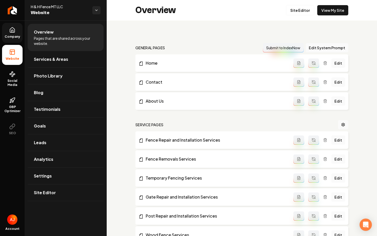
click at [13, 37] on span "Company" at bounding box center [13, 37] width 20 height 4
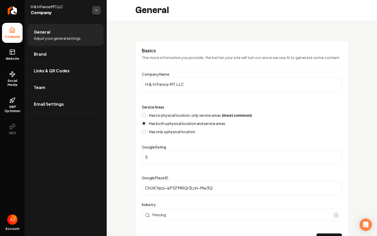
click at [94, 11] on html "**********" at bounding box center [188, 118] width 377 height 236
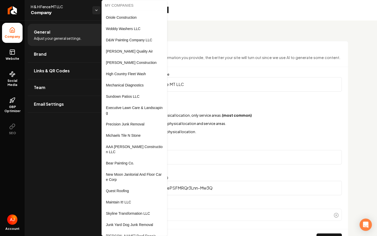
click at [78, 54] on html "**********" at bounding box center [188, 118] width 377 height 236
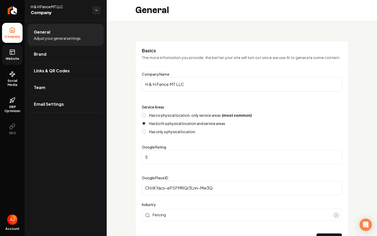
click at [13, 54] on rect at bounding box center [12, 52] width 5 height 5
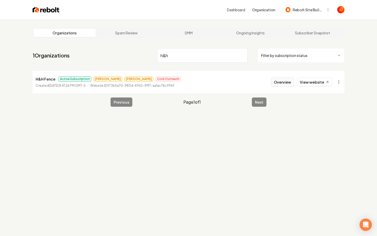
type input "h&h"
click at [276, 82] on button "Overview" at bounding box center [282, 81] width 23 height 9
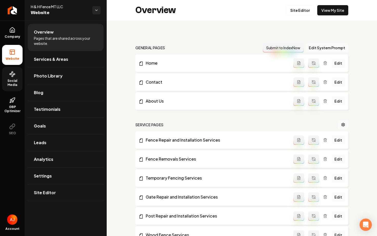
click at [9, 78] on link "Social Media" at bounding box center [12, 79] width 21 height 24
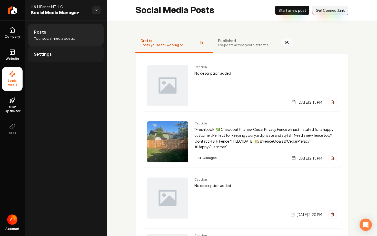
click at [45, 54] on span "Settings" at bounding box center [43, 54] width 18 height 6
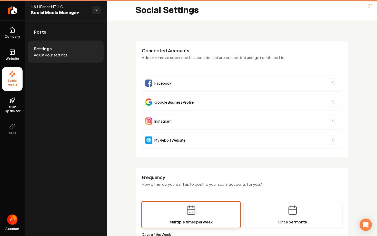
type input "**********"
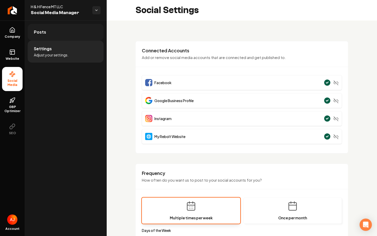
click at [53, 33] on link "Posts" at bounding box center [66, 32] width 76 height 16
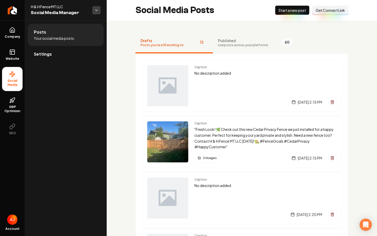
click at [97, 10] on html "Company Website Social Media GBP Optimizer SEO Account H & H Fence MT LLC Socia…" at bounding box center [188, 118] width 377 height 236
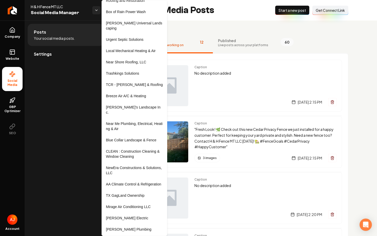
scroll to position [1063, 0]
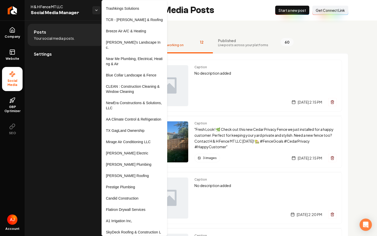
click at [50, 130] on html "Company Website Social Media GBP Optimizer SEO Account H & H Fence MT LLC Socia…" at bounding box center [188, 118] width 377 height 236
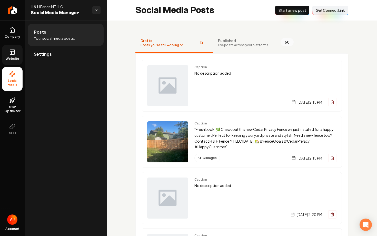
click at [9, 56] on link "Website" at bounding box center [12, 55] width 21 height 20
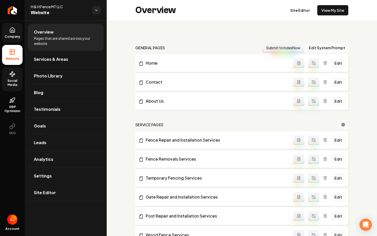
click at [14, 36] on span "Company" at bounding box center [13, 37] width 20 height 4
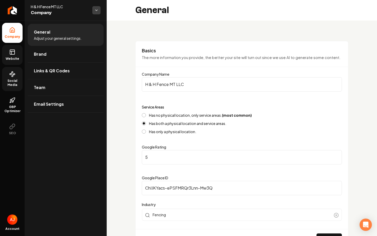
click at [96, 12] on html "**********" at bounding box center [188, 118] width 377 height 236
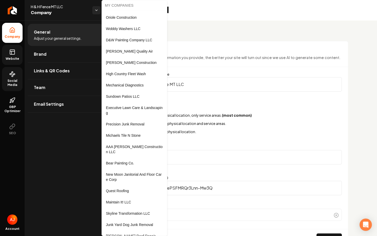
click at [84, 15] on html "**********" at bounding box center [188, 118] width 377 height 236
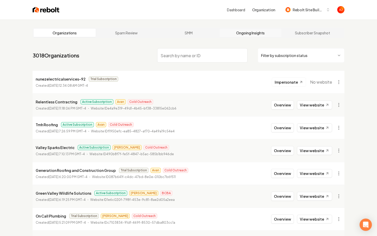
click at [238, 36] on link "Ongoing Insights" at bounding box center [250, 33] width 62 height 8
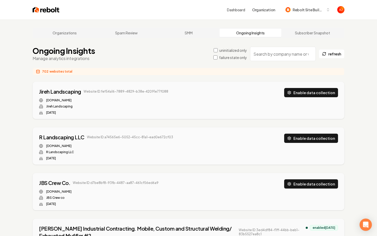
click at [265, 56] on input "search" at bounding box center [283, 54] width 66 height 14
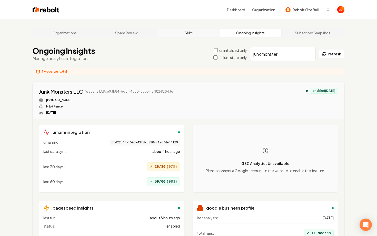
type input "junk monster"
click at [185, 34] on link "SMM" at bounding box center [188, 33] width 62 height 8
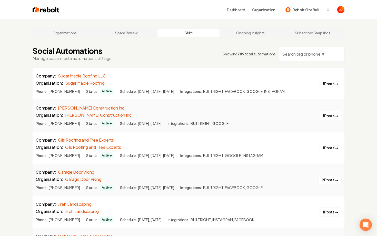
click at [299, 56] on input "search" at bounding box center [312, 54] width 66 height 14
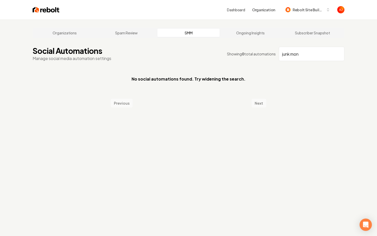
drag, startPoint x: 303, startPoint y: 56, endPoint x: 268, endPoint y: 56, distance: 34.9
click at [268, 56] on div "Showing 0 total automations junk mon" at bounding box center [285, 54] width 117 height 14
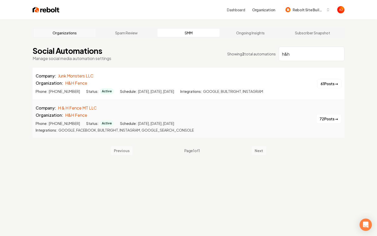
type input "h&h"
click at [53, 30] on link "Organizations" at bounding box center [65, 33] width 62 height 8
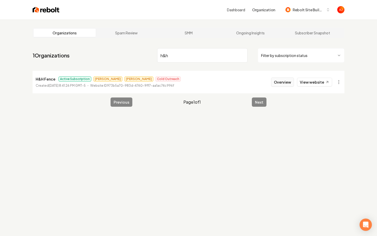
type input "h&h"
click at [282, 84] on button "Overview" at bounding box center [282, 81] width 23 height 9
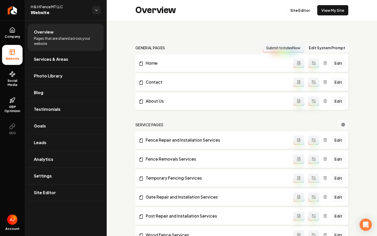
click at [42, 10] on span "Website" at bounding box center [59, 12] width 57 height 7
click at [17, 31] on link "Company" at bounding box center [12, 33] width 21 height 20
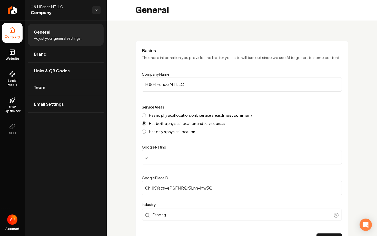
click at [102, 11] on div "H & H Fence MT LLC Company" at bounding box center [66, 10] width 82 height 21
click at [99, 11] on html "**********" at bounding box center [188, 118] width 377 height 236
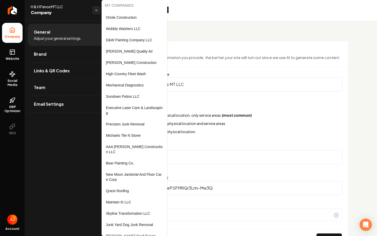
click at [76, 12] on html "**********" at bounding box center [188, 118] width 377 height 236
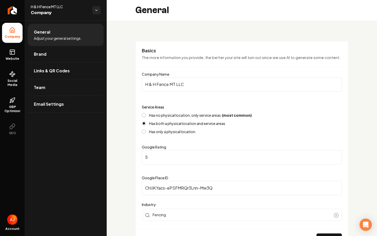
click at [83, 14] on span "Company" at bounding box center [59, 12] width 57 height 7
click at [94, 12] on html "**********" at bounding box center [188, 118] width 377 height 236
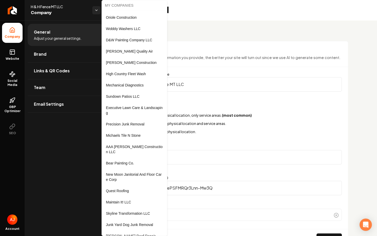
click at [70, 160] on html "**********" at bounding box center [188, 118] width 377 height 236
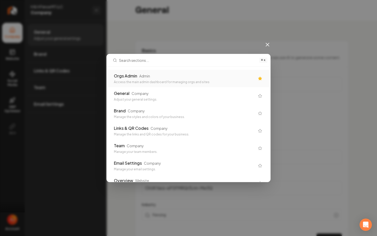
click at [179, 79] on div "Orgs Admin Admin Access the main admin dashboard for managing orgs and sites" at bounding box center [184, 78] width 141 height 11
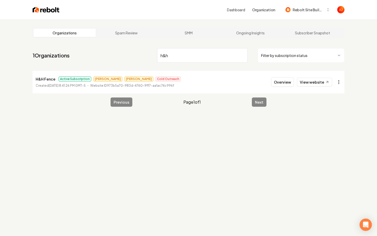
type input "h&h"
click at [341, 85] on html "Dashboard Organization Rebolt Site Builder Organizations Spam Review SMM Ongoin…" at bounding box center [188, 118] width 377 height 236
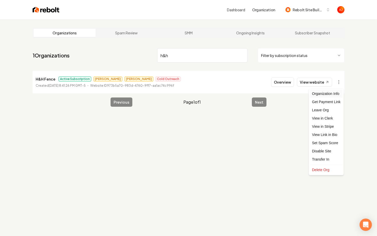
click at [327, 94] on div "Organization Info" at bounding box center [326, 93] width 33 height 8
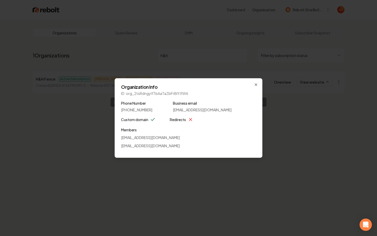
click at [257, 82] on div "Organization Info ID: org_2tsRdngylfTbAaTaZbFrBlYJfW6 Phone Number (406) 200-48…" at bounding box center [189, 117] width 148 height 79
click at [257, 84] on icon "button" at bounding box center [256, 85] width 4 height 4
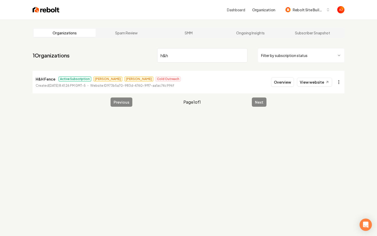
click at [339, 82] on html "Dashboard Organization Rebolt Site Builder Organizations Spam Review SMM Ongoin…" at bounding box center [188, 118] width 377 height 236
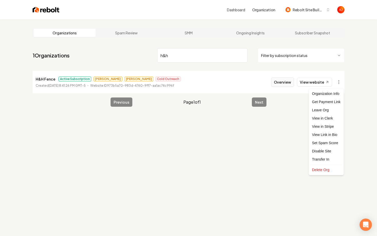
click at [281, 85] on html "Dashboard Organization Rebolt Site Builder Organizations Spam Review SMM Ongoin…" at bounding box center [188, 118] width 377 height 236
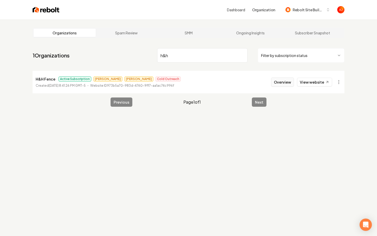
click at [281, 85] on button "Overview" at bounding box center [282, 81] width 23 height 9
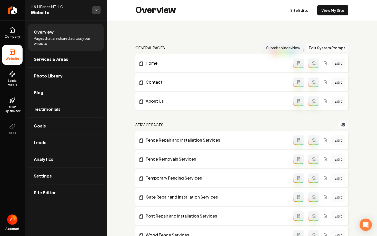
click at [94, 12] on html "Company Website Social Media GBP Optimizer SEO Account H & H Fence MT LLC Websi…" at bounding box center [188, 118] width 377 height 236
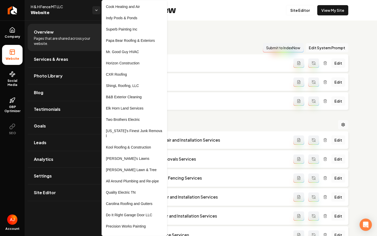
scroll to position [1474, 0]
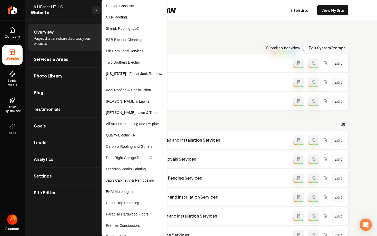
click at [205, 34] on html "Company Website Social Media GBP Optimizer SEO Account H & H Fence MT LLC Websi…" at bounding box center [188, 118] width 377 height 236
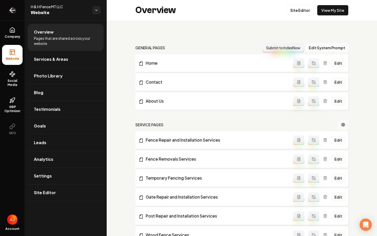
click at [9, 15] on link "Return to dashboard" at bounding box center [12, 10] width 25 height 21
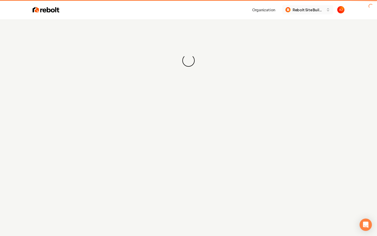
click at [308, 9] on span "Rebolt Site Builder" at bounding box center [307, 9] width 31 height 5
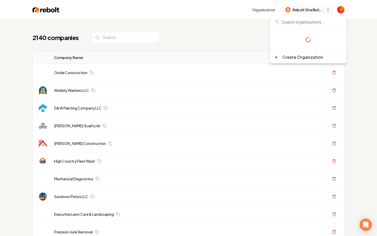
click at [315, 9] on span "Rebolt Site Builder" at bounding box center [307, 9] width 31 height 5
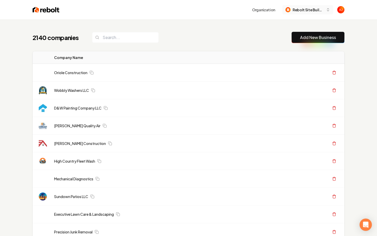
click at [303, 11] on span "Rebolt Site Builder" at bounding box center [307, 9] width 31 height 5
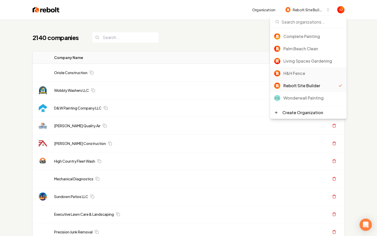
click at [299, 74] on div "H&H Fence" at bounding box center [312, 73] width 59 height 6
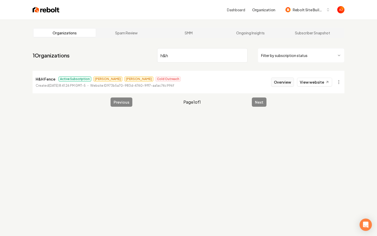
type input "h&h"
click at [277, 82] on button "Overview" at bounding box center [282, 81] width 23 height 9
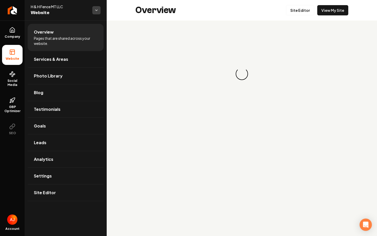
click at [98, 12] on html "Company Website Social Media GBP Optimizer SEO Account H & H Fence MT LLC Websi…" at bounding box center [188, 118] width 377 height 236
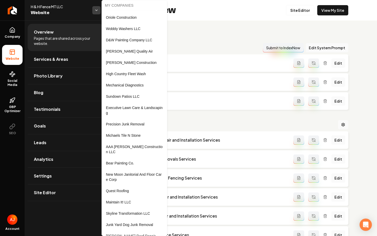
click at [98, 12] on html "Company Website Social Media GBP Optimizer SEO Account H & H Fence MT LLC Websi…" at bounding box center [188, 118] width 377 height 236
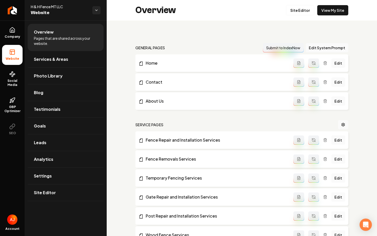
click at [47, 11] on span "Website" at bounding box center [59, 12] width 57 height 7
click at [43, 8] on span "H & H Fence MT LLC" at bounding box center [59, 6] width 57 height 5
click at [93, 12] on html "Company Website Social Media GBP Optimizer SEO Account H & H Fence MT LLC Websi…" at bounding box center [188, 118] width 377 height 236
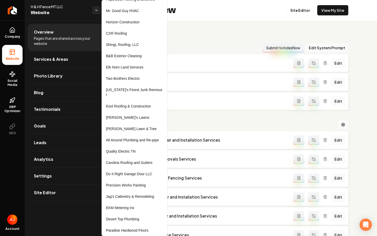
scroll to position [1462, 0]
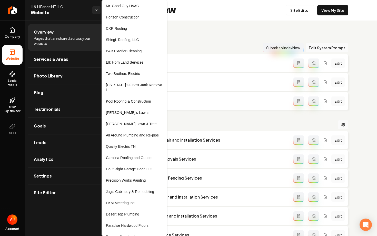
click at [34, 17] on html "Company Website Social Media GBP Optimizer SEO Account H & H Fence MT LLC Websi…" at bounding box center [188, 118] width 377 height 236
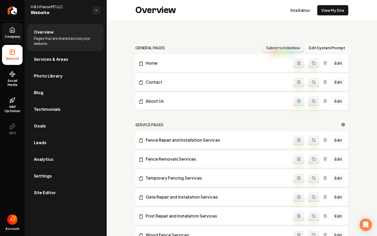
click at [14, 37] on span "Company" at bounding box center [13, 37] width 20 height 4
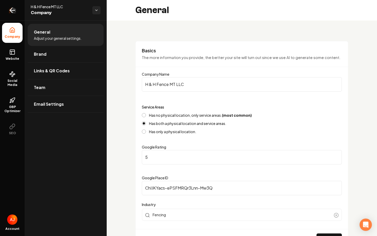
click at [11, 9] on icon "Return to dashboard" at bounding box center [11, 10] width 2 height 5
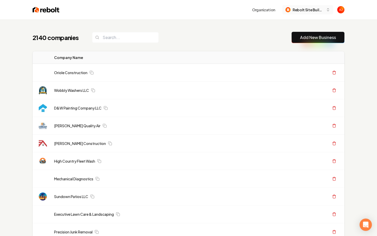
click at [313, 8] on span "Rebolt Site Builder" at bounding box center [307, 9] width 31 height 5
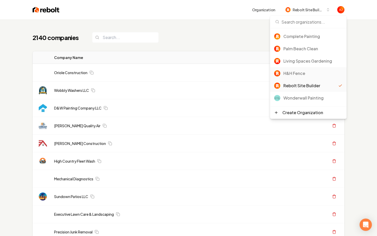
click at [299, 83] on div "Rebolt Site Builder" at bounding box center [310, 86] width 55 height 6
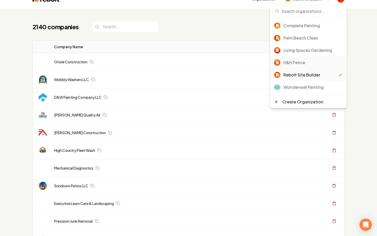
click at [297, 66] on div "H&H Fence" at bounding box center [308, 62] width 76 height 12
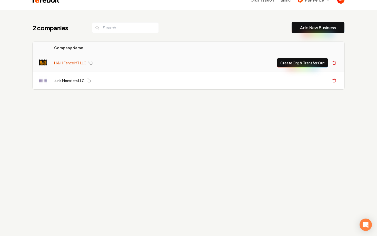
click at [78, 63] on link "H & H Fence MT LLC" at bounding box center [70, 62] width 32 height 5
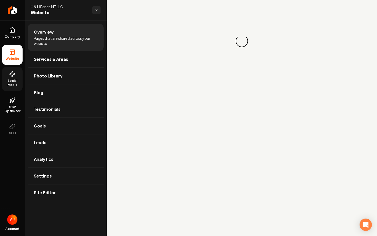
click at [13, 81] on span "Social Media" at bounding box center [12, 83] width 21 height 8
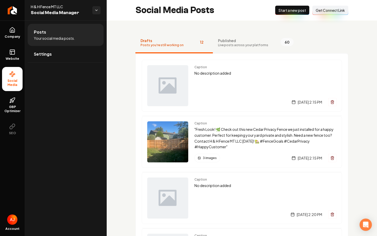
click at [241, 44] on span "Live posts across your platforms" at bounding box center [243, 45] width 50 height 4
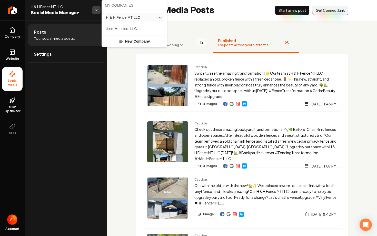
click at [97, 7] on html "Company Website Social Media GBP Optimizer SEO Account H & H Fence MT LLC Socia…" at bounding box center [188, 118] width 377 height 236
click at [116, 27] on span "Junk Monsters LLC" at bounding box center [121, 28] width 31 height 5
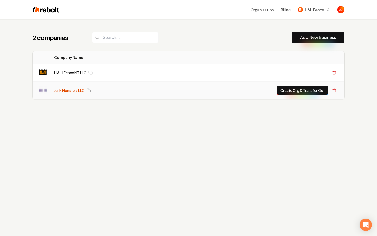
click at [64, 91] on link "Junk Monsters LLC" at bounding box center [69, 90] width 31 height 5
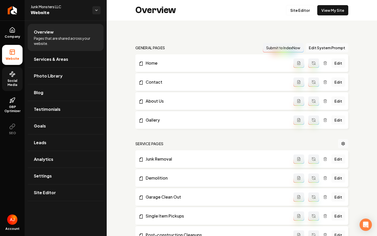
click at [8, 86] on span "Social Media" at bounding box center [12, 83] width 21 height 8
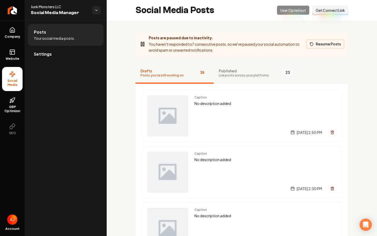
click at [320, 44] on button "Resume Posts" at bounding box center [325, 43] width 38 height 9
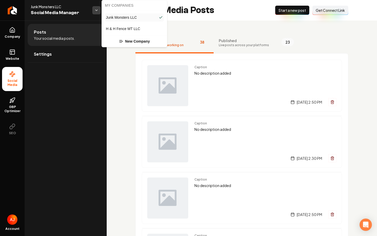
click at [95, 12] on html "Company Website Social Media GBP Optimizer SEO Account Junk Monsters LLC Social…" at bounding box center [188, 118] width 377 height 236
click at [126, 29] on span "H & H Fence MT LLC" at bounding box center [123, 28] width 34 height 5
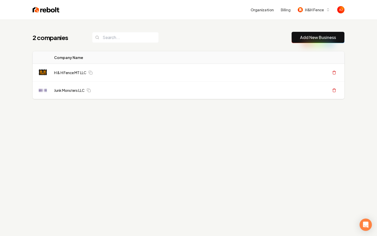
scroll to position [19, 0]
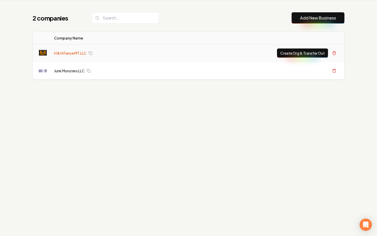
click at [57, 53] on link "H & H Fence MT LLC" at bounding box center [70, 52] width 32 height 5
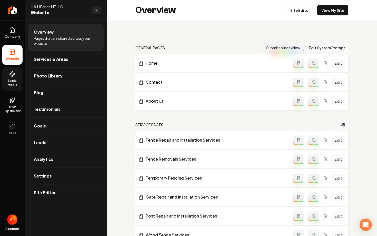
click at [14, 77] on icon at bounding box center [12, 74] width 6 height 6
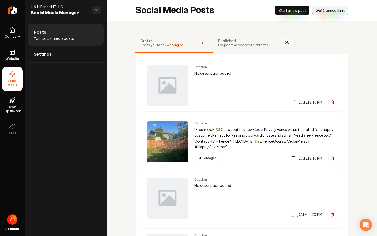
click at [228, 40] on span "Published" at bounding box center [243, 40] width 50 height 5
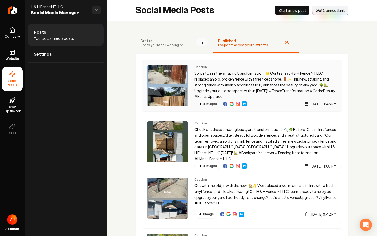
click at [231, 105] on img "Main content area" at bounding box center [231, 104] width 4 height 4
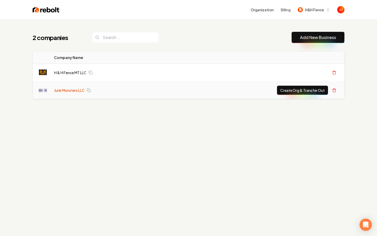
click at [57, 91] on link "Junk Monsters LLC" at bounding box center [69, 90] width 31 height 5
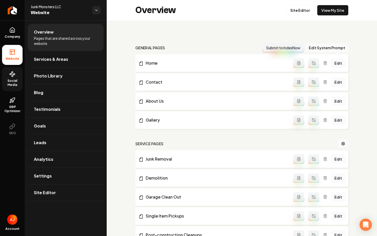
click at [14, 81] on span "Social Media" at bounding box center [12, 83] width 21 height 8
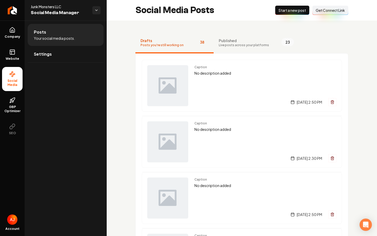
click at [236, 46] on span "Live posts across your platforms" at bounding box center [244, 45] width 50 height 4
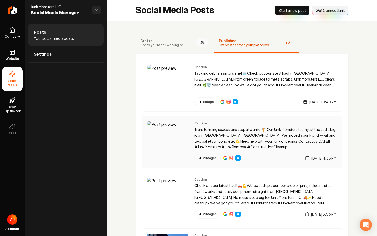
click at [164, 125] on img "Main content area" at bounding box center [167, 141] width 41 height 41
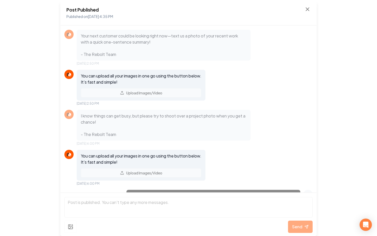
scroll to position [211, 0]
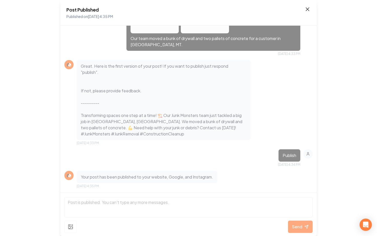
click at [306, 9] on icon at bounding box center [307, 9] width 6 height 6
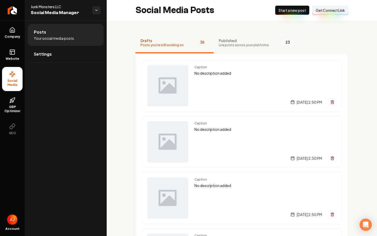
click at [293, 9] on span "Start a new post" at bounding box center [291, 10] width 27 height 5
click at [215, 99] on div "[DATE] 2:50 PM" at bounding box center [265, 102] width 142 height 8
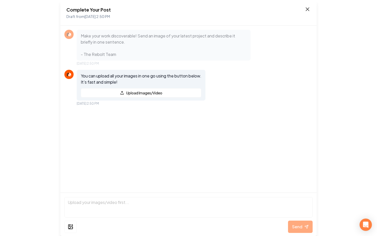
click at [307, 8] on icon at bounding box center [307, 9] width 3 height 3
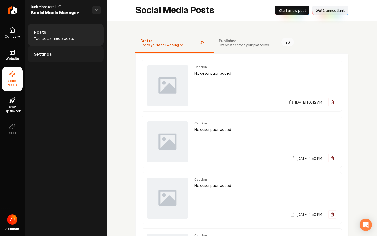
click at [36, 55] on span "Settings" at bounding box center [43, 54] width 18 height 6
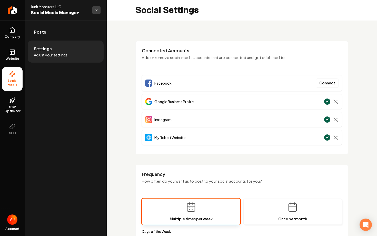
click at [96, 11] on html "**********" at bounding box center [188, 118] width 377 height 236
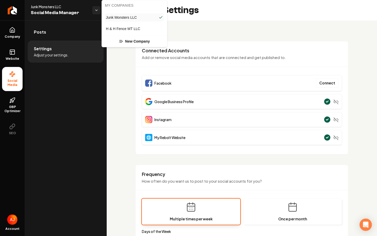
click at [113, 95] on html "**********" at bounding box center [188, 118] width 377 height 236
click at [96, 13] on html "**********" at bounding box center [188, 118] width 377 height 236
click at [122, 68] on html "**********" at bounding box center [188, 118] width 377 height 236
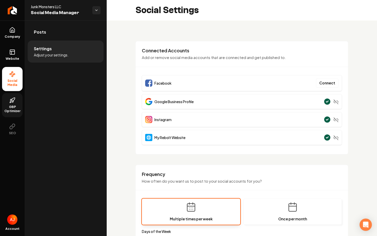
click at [9, 106] on span "GBP Optimizer" at bounding box center [12, 109] width 21 height 8
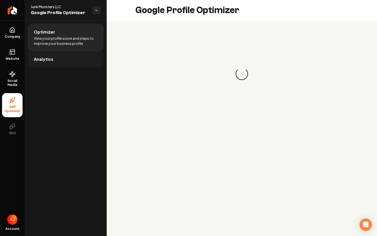
click at [44, 65] on link "Analytics" at bounding box center [66, 59] width 76 height 16
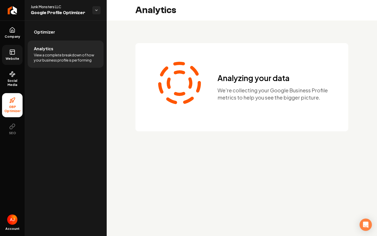
click at [12, 54] on icon at bounding box center [12, 52] width 0 height 3
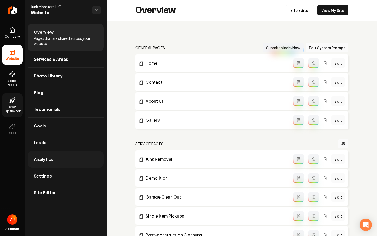
click at [67, 158] on link "Analytics" at bounding box center [66, 159] width 76 height 16
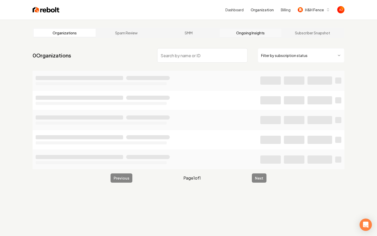
click at [259, 36] on link "Ongoing Insights" at bounding box center [250, 33] width 62 height 8
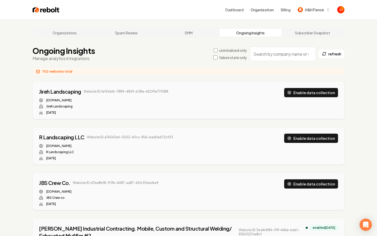
click at [269, 55] on input "search" at bounding box center [283, 54] width 66 height 14
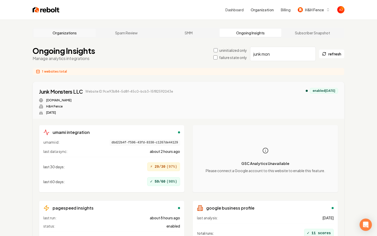
type input "junk mon"
click at [65, 30] on link "Organizations" at bounding box center [65, 33] width 62 height 8
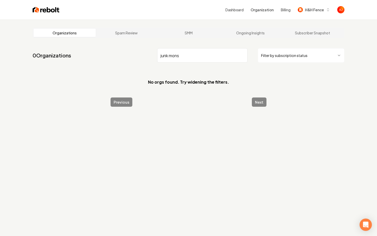
drag, startPoint x: 183, startPoint y: 56, endPoint x: 115, endPoint y: 57, distance: 68.2
click at [115, 57] on nav "0 Organizations junk mons Filter by subscription status" at bounding box center [189, 57] width 312 height 23
type input "junk mons"
click at [313, 11] on span "H&H Fence" at bounding box center [314, 9] width 19 height 5
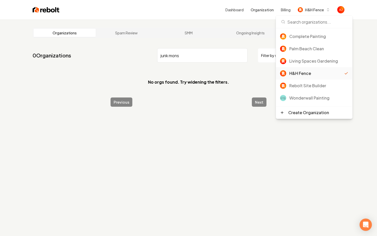
click at [305, 73] on div "H&H Fence" at bounding box center [316, 73] width 55 height 6
click at [313, 73] on div "H&H Fence" at bounding box center [316, 73] width 55 height 6
click at [201, 93] on section "No orgs found. Try widening the filters." at bounding box center [189, 82] width 312 height 23
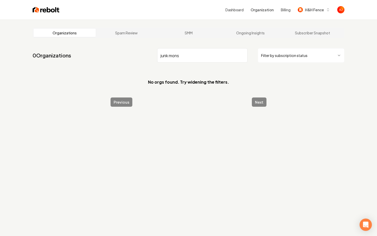
drag, startPoint x: 233, startPoint y: 58, endPoint x: 147, endPoint y: 62, distance: 86.5
click at [147, 62] on nav "0 Organizations junk mons Filter by subscription status" at bounding box center [189, 57] width 312 height 23
click at [242, 58] on input "junk mons" at bounding box center [202, 55] width 90 height 14
click at [243, 55] on input "junk mons" at bounding box center [202, 55] width 90 height 14
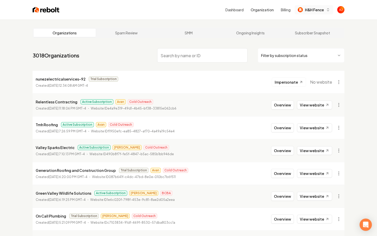
click at [301, 10] on img "button" at bounding box center [300, 9] width 5 height 5
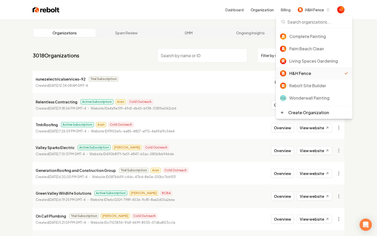
click at [301, 70] on div "H&H Fence" at bounding box center [316, 73] width 55 height 6
click at [301, 72] on div "H&H Fence" at bounding box center [316, 73] width 55 height 6
click at [302, 82] on div "Rebolt Site Builder" at bounding box center [314, 85] width 76 height 12
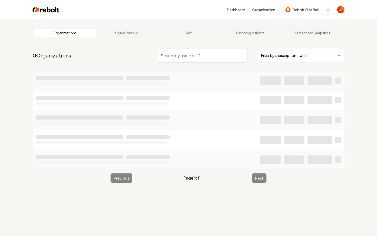
click at [309, 8] on span "Rebolt Site Builder" at bounding box center [307, 9] width 31 height 5
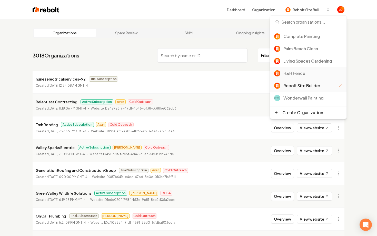
click at [296, 77] on div "H&H Fence" at bounding box center [308, 73] width 76 height 12
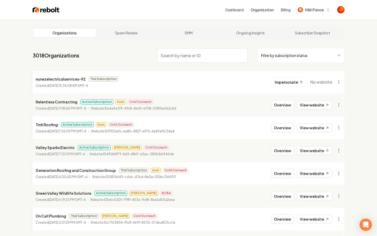
click at [36, 11] on img at bounding box center [46, 9] width 27 height 7
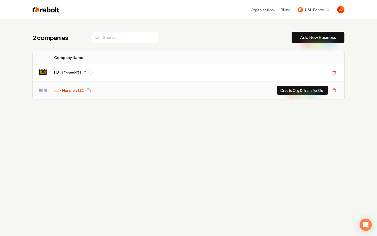
click at [71, 88] on link "Junk Monsters LLC" at bounding box center [69, 90] width 31 height 5
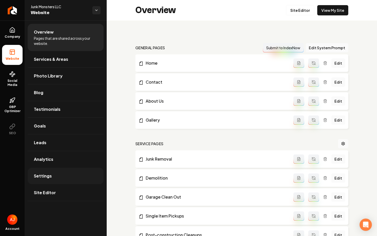
click at [53, 172] on link "Settings" at bounding box center [66, 176] width 76 height 16
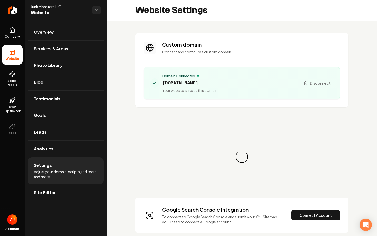
scroll to position [28, 0]
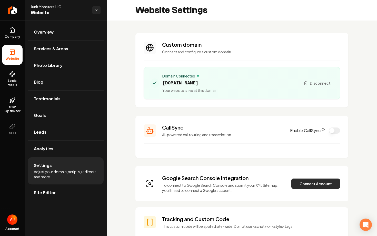
click at [303, 183] on button "Connect Account" at bounding box center [315, 183] width 49 height 10
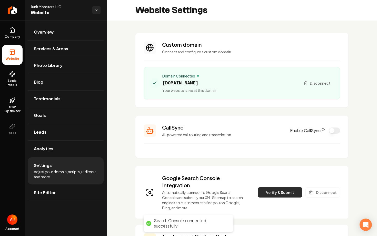
click at [285, 193] on button "Verify & Submit" at bounding box center [280, 192] width 45 height 10
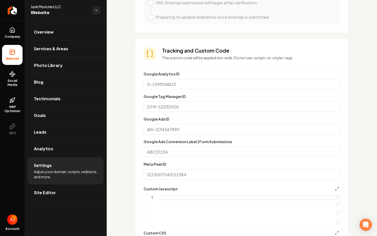
scroll to position [0, 0]
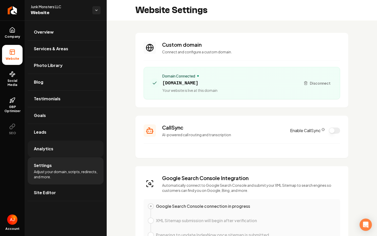
click at [46, 148] on span "Analytics" at bounding box center [43, 149] width 19 height 6
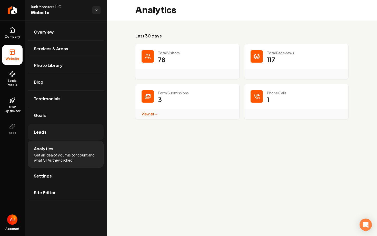
click at [50, 134] on link "Leads" at bounding box center [66, 132] width 76 height 16
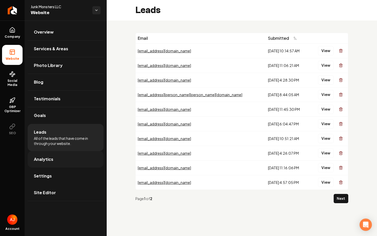
click at [56, 160] on link "Analytics" at bounding box center [66, 159] width 76 height 16
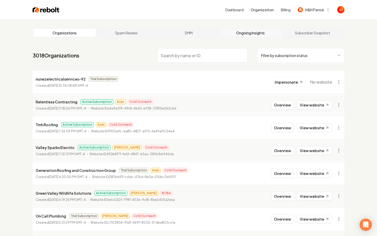
click at [241, 35] on link "Ongoing Insights" at bounding box center [250, 33] width 62 height 8
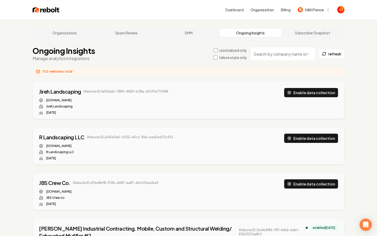
click at [272, 56] on input "search" at bounding box center [283, 54] width 66 height 14
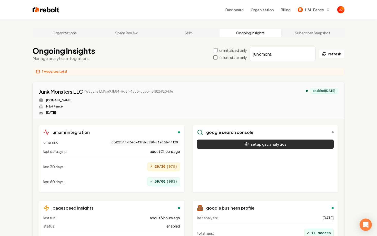
click at [276, 145] on button "setup gsc analytics" at bounding box center [265, 143] width 137 height 9
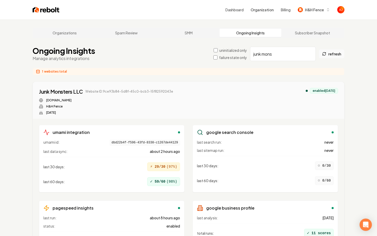
click at [331, 56] on button "refresh" at bounding box center [332, 53] width 26 height 9
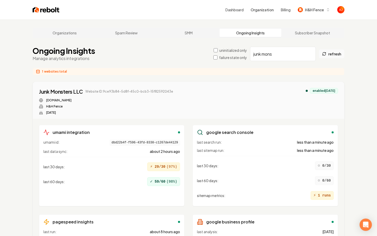
click at [331, 56] on button "refresh" at bounding box center [332, 53] width 26 height 9
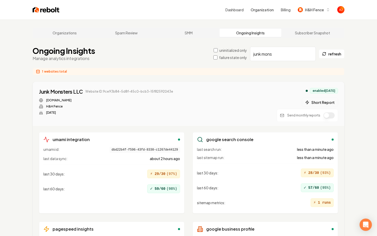
click at [310, 105] on button "Short Report" at bounding box center [320, 102] width 36 height 9
click at [179, 92] on button "1 report" at bounding box center [184, 91] width 19 height 6
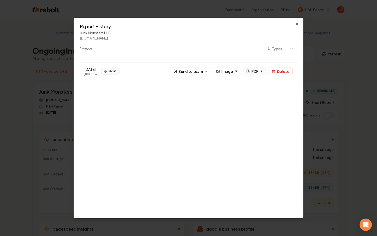
click at [252, 70] on link "PDF" at bounding box center [255, 71] width 24 height 8
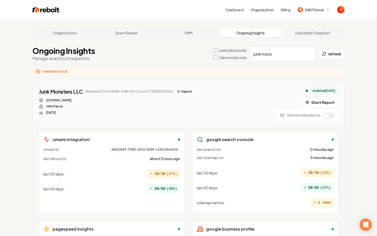
drag, startPoint x: 276, startPoint y: 54, endPoint x: 215, endPoint y: 45, distance: 61.9
click at [217, 46] on main "Organizations Spam Review SMM Ongoing Insights Subscriber Snapshot Ongoing Insi…" at bounding box center [188, 161] width 328 height 285
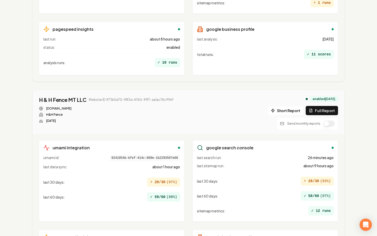
scroll to position [201, 0]
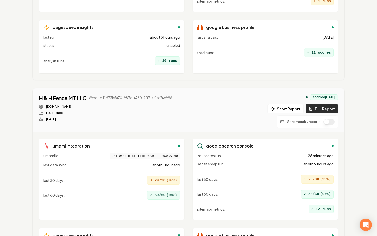
type input "h&h"
click at [314, 108] on button "Full Report" at bounding box center [322, 108] width 32 height 9
click at [180, 97] on button "1 report" at bounding box center [184, 98] width 19 height 6
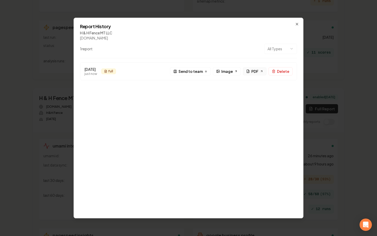
click at [251, 72] on link "PDF" at bounding box center [255, 71] width 24 height 8
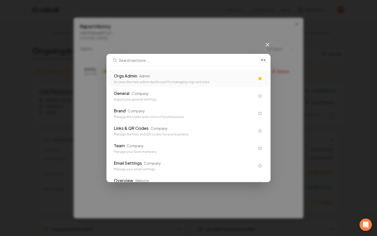
click at [243, 67] on link "PDF" at bounding box center [255, 71] width 24 height 8
click at [123, 79] on div "Orgs Admin Admin Access the main admin dashboard for managing orgs and sites" at bounding box center [184, 78] width 141 height 11
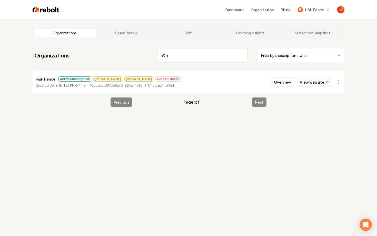
type input "h&h"
click at [313, 86] on link "View website" at bounding box center [314, 82] width 35 height 9
click at [277, 84] on button "Overview" at bounding box center [282, 81] width 23 height 9
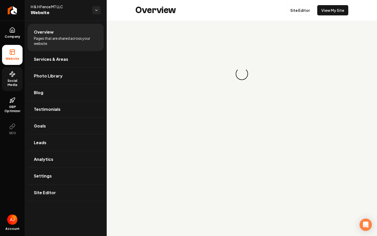
click at [10, 86] on span "Social Media" at bounding box center [12, 83] width 21 height 8
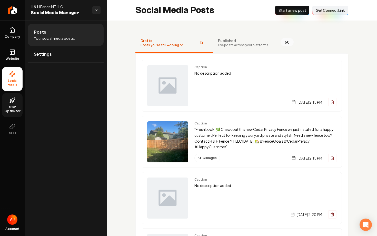
click at [8, 109] on span "GBP Optimizer" at bounding box center [12, 109] width 21 height 8
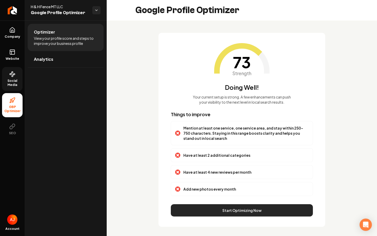
click at [253, 210] on button "Start Optimizing Now" at bounding box center [242, 210] width 142 height 12
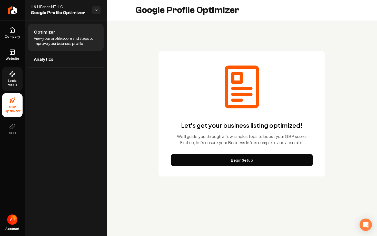
click at [238, 153] on div "Let's get your business listing optimized! We'll guide you through a few simple…" at bounding box center [241, 113] width 167 height 125
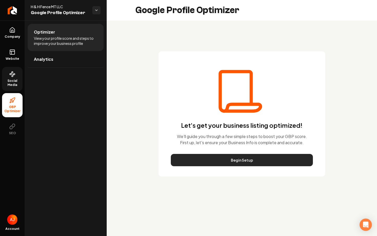
click at [240, 161] on button "Begin Setup" at bounding box center [242, 160] width 142 height 12
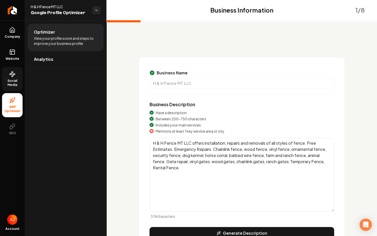
scroll to position [22, 0]
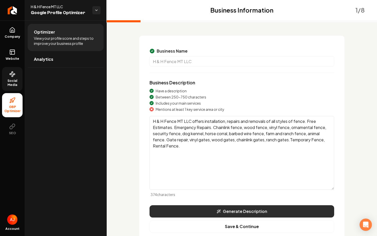
click at [221, 215] on button "Generate Description" at bounding box center [241, 211] width 185 height 12
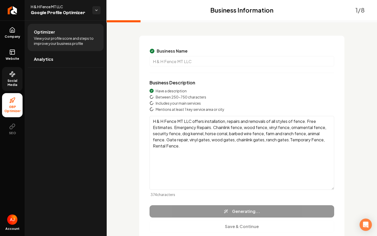
type textarea "H & H Fence MT LLC specializes in a wide range of fencing services, including w…"
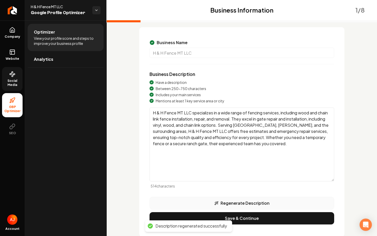
scroll to position [37, 0]
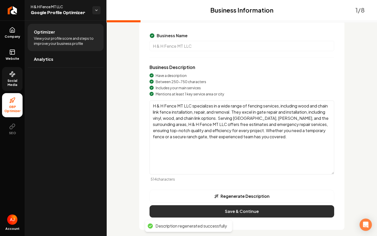
click at [234, 213] on button "Save & Continue" at bounding box center [241, 211] width 185 height 12
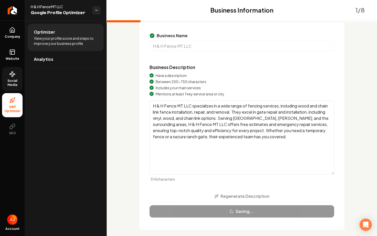
scroll to position [0, 0]
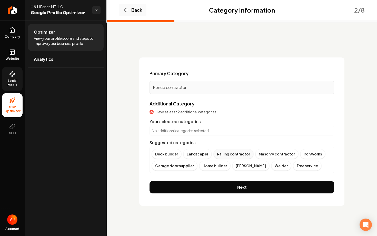
click at [224, 154] on div "Railing contractor" at bounding box center [234, 154] width 40 height 10
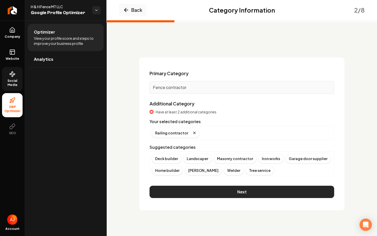
click at [249, 189] on button "Next" at bounding box center [241, 192] width 185 height 12
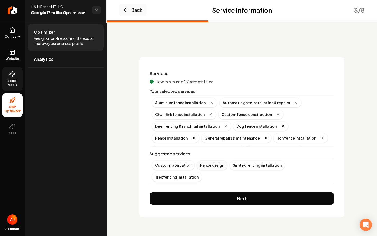
click at [211, 166] on div "Fence design" at bounding box center [212, 165] width 31 height 10
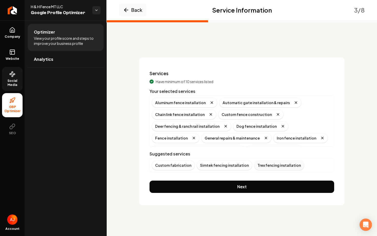
click at [254, 167] on div "Trex fencing installation" at bounding box center [279, 165] width 50 height 10
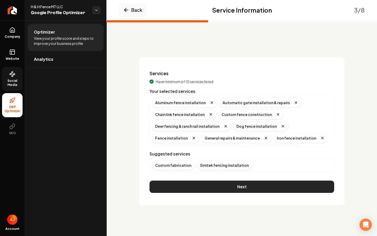
click at [227, 188] on button "Next" at bounding box center [241, 186] width 185 height 12
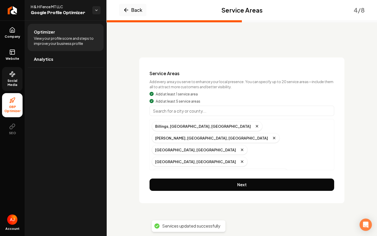
click at [227, 188] on button "Next" at bounding box center [241, 184] width 185 height 12
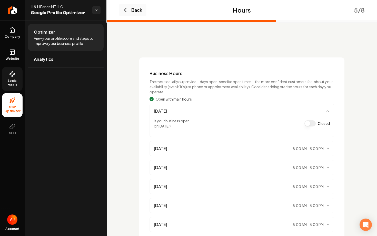
scroll to position [60, 0]
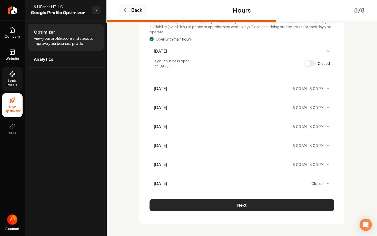
click at [237, 206] on button "Next" at bounding box center [241, 205] width 185 height 12
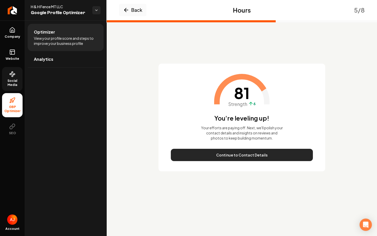
click at [269, 157] on button "Continue to Contact Details" at bounding box center [242, 155] width 142 height 12
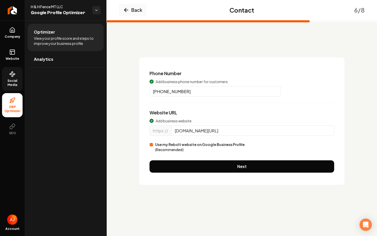
click at [269, 159] on div "Phone Number Add business phone number for customers [PHONE_NUMBER] Website URL…" at bounding box center [241, 120] width 205 height 127
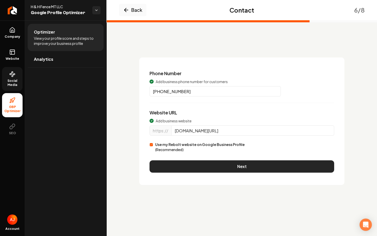
click at [270, 169] on button "Next" at bounding box center [241, 166] width 185 height 12
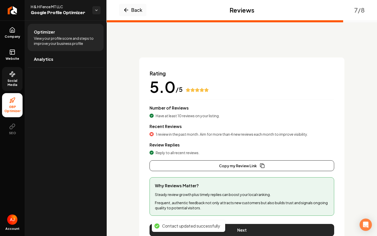
click at [247, 227] on button "Next" at bounding box center [241, 230] width 185 height 12
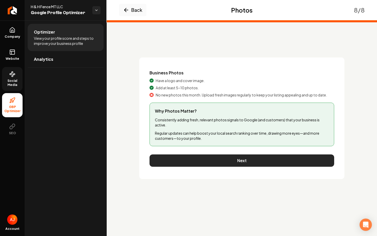
click at [239, 166] on button "Next" at bounding box center [241, 160] width 185 height 12
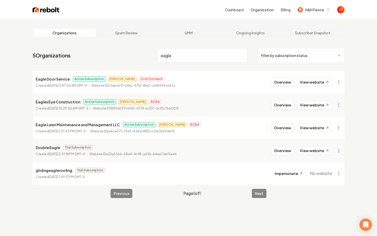
type input "eagle"
click at [289, 82] on button "Overview" at bounding box center [282, 81] width 23 height 9
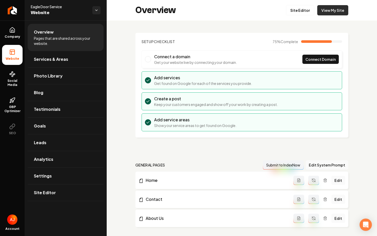
click at [323, 15] on link "View My Site" at bounding box center [332, 10] width 31 height 10
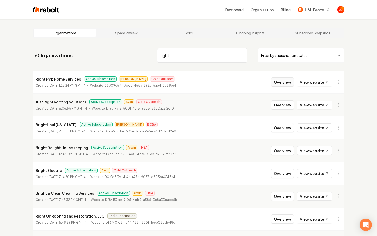
type input "right"
click at [280, 80] on button "Overview" at bounding box center [282, 81] width 23 height 9
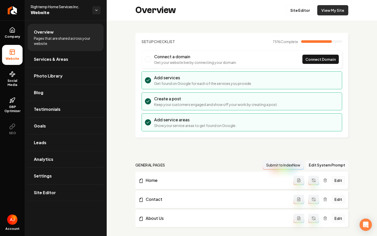
click at [323, 11] on link "View My Site" at bounding box center [332, 10] width 31 height 10
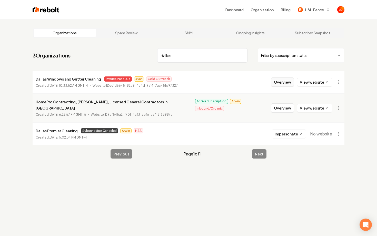
type input "dallas"
click at [282, 81] on button "Overview" at bounding box center [282, 81] width 23 height 9
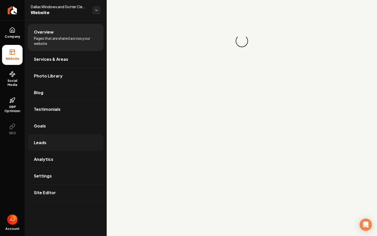
click at [61, 139] on link "Leads" at bounding box center [66, 142] width 76 height 16
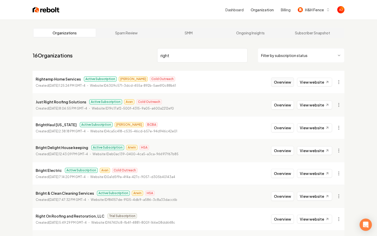
type input "right"
click at [285, 83] on button "Overview" at bounding box center [282, 81] width 23 height 9
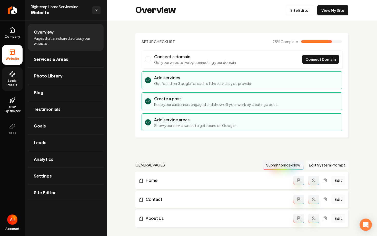
click at [17, 76] on link "Social Media" at bounding box center [12, 79] width 21 height 24
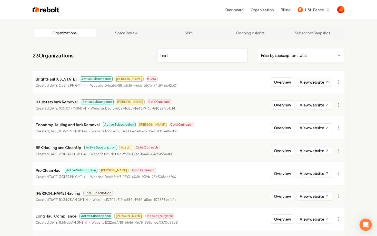
click at [303, 78] on link "View website" at bounding box center [314, 82] width 35 height 9
drag, startPoint x: 178, startPoint y: 54, endPoint x: 143, endPoint y: 51, distance: 34.5
click at [144, 51] on nav "23 Organizations haul Filter by subscription status" at bounding box center [189, 57] width 312 height 23
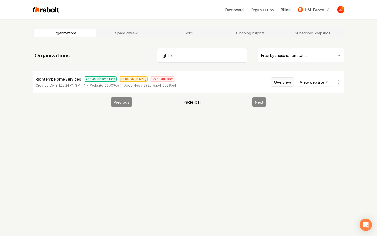
type input "righte"
click at [285, 83] on button "Overview" at bounding box center [282, 81] width 23 height 9
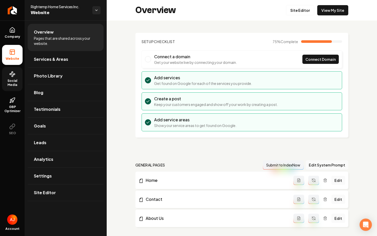
click at [11, 84] on span "Social Media" at bounding box center [12, 83] width 21 height 8
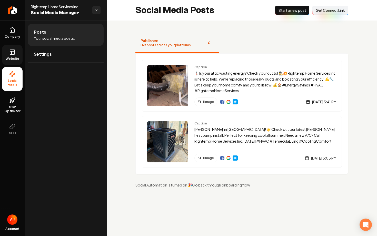
click at [11, 61] on link "Website" at bounding box center [12, 55] width 21 height 20
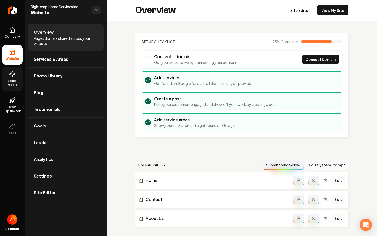
click at [13, 83] on span "Social Media" at bounding box center [12, 83] width 21 height 8
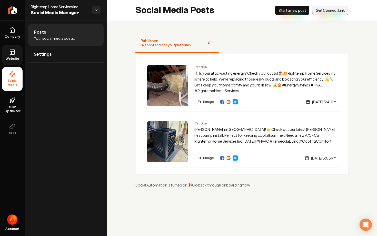
click at [46, 74] on div "Posts Your social media posts. Settings" at bounding box center [66, 128] width 82 height 215
click at [58, 54] on link "Settings" at bounding box center [66, 54] width 76 height 16
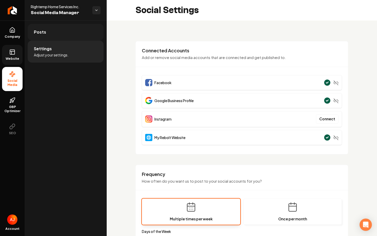
click at [38, 36] on link "Posts" at bounding box center [66, 32] width 76 height 16
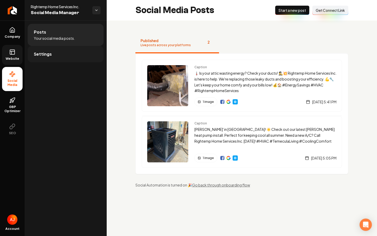
click at [44, 56] on span "Settings" at bounding box center [43, 54] width 18 height 6
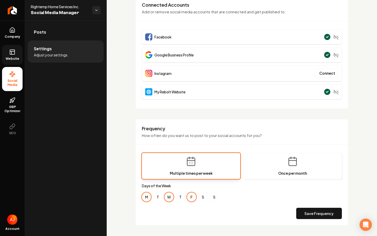
scroll to position [45, 0]
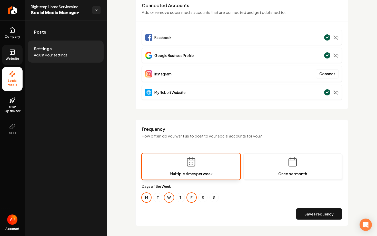
click at [12, 57] on span "Website" at bounding box center [13, 59] width 18 height 4
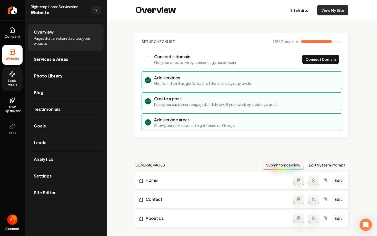
click at [332, 13] on link "View My Site" at bounding box center [332, 10] width 31 height 10
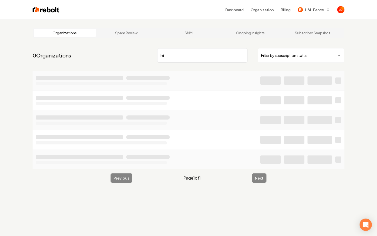
type input "b"
type input "vibe"
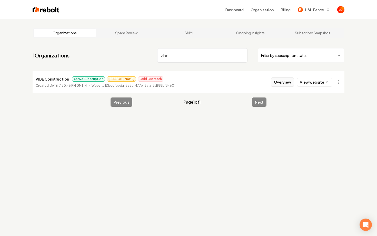
click at [288, 83] on button "Overview" at bounding box center [282, 81] width 23 height 9
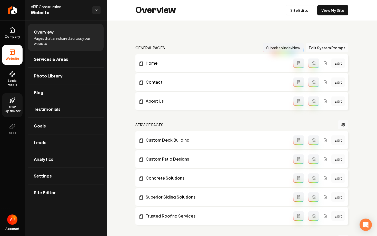
click at [9, 110] on span "GBP Optimizer" at bounding box center [12, 109] width 21 height 8
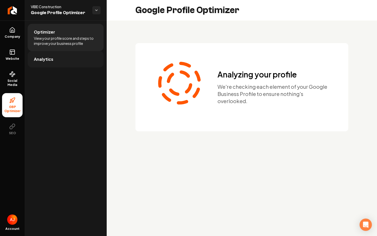
click at [67, 65] on link "Analytics" at bounding box center [66, 59] width 76 height 16
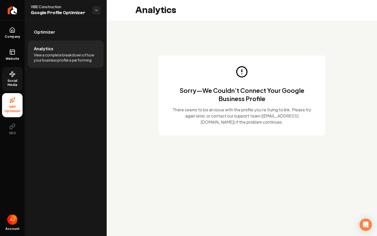
click at [12, 82] on span "Social Media" at bounding box center [12, 83] width 21 height 8
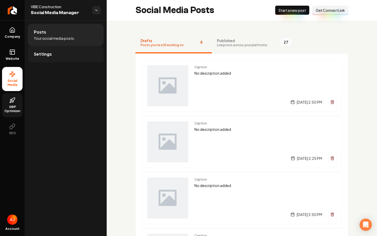
click at [58, 50] on link "Settings" at bounding box center [66, 54] width 76 height 16
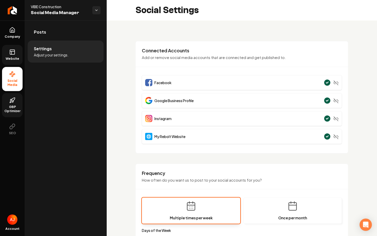
click at [10, 53] on rect at bounding box center [12, 52] width 5 height 5
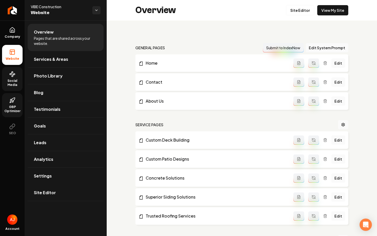
click at [19, 75] on link "Social Media" at bounding box center [12, 79] width 21 height 24
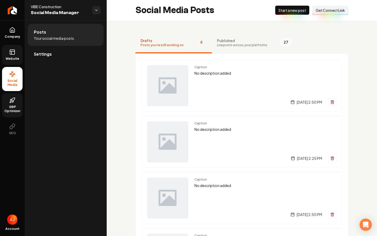
click at [18, 106] on span "GBP Optimizer" at bounding box center [12, 109] width 21 height 8
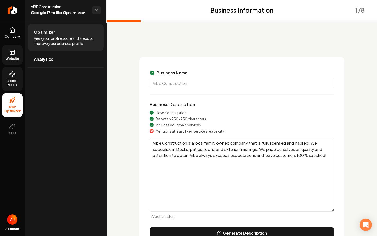
scroll to position [43, 0]
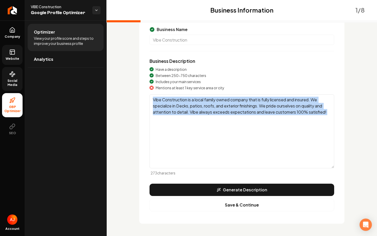
drag, startPoint x: 143, startPoint y: 91, endPoint x: 253, endPoint y: 90, distance: 109.7
click at [251, 90] on div "Business Name Vibe Construction Business Description Have a description Between…" at bounding box center [241, 118] width 205 height 209
click at [208, 142] on textarea "Vibe Construction is a local family owned company that is fully licensed and in…" at bounding box center [241, 131] width 185 height 74
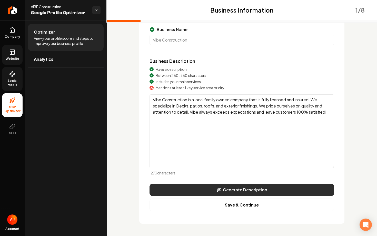
click at [227, 190] on button "Generate Description" at bounding box center [241, 190] width 185 height 12
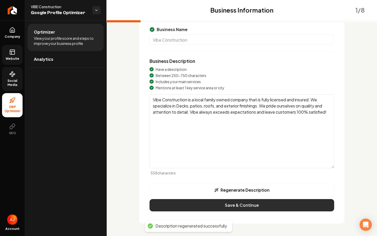
click at [230, 207] on button "Save & Continue" at bounding box center [241, 205] width 185 height 12
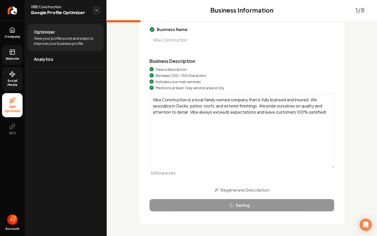
scroll to position [1, 0]
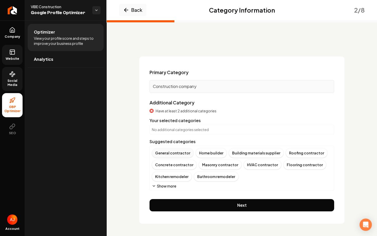
click at [172, 151] on div "General contractor" at bounding box center [173, 153] width 42 height 10
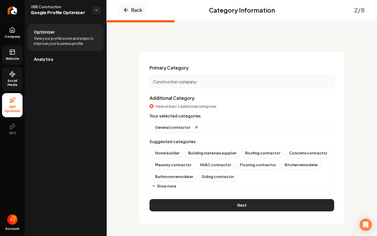
click at [245, 202] on button "Next" at bounding box center [241, 205] width 185 height 12
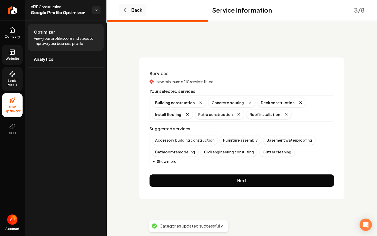
scroll to position [0, 0]
click at [160, 162] on button "Show more" at bounding box center [164, 161] width 24 height 5
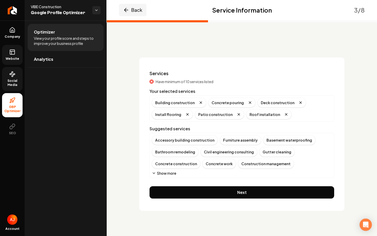
click at [135, 12] on button "Back" at bounding box center [132, 10] width 27 height 12
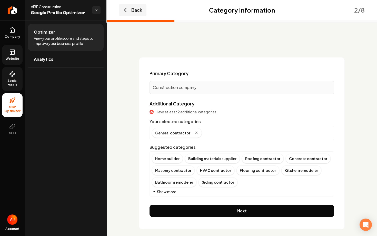
click at [126, 8] on icon "Main content area" at bounding box center [126, 10] width 6 height 6
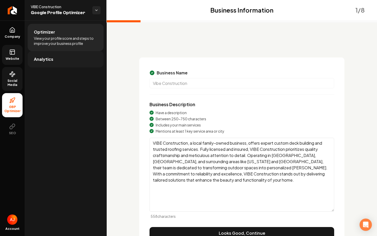
click at [50, 60] on span "Analytics" at bounding box center [43, 59] width 19 height 6
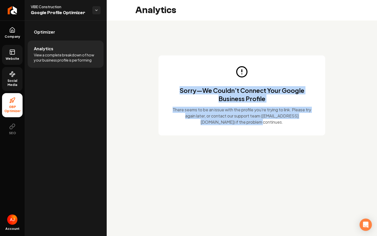
drag, startPoint x: 174, startPoint y: 88, endPoint x: 296, endPoint y: 140, distance: 132.4
click at [296, 140] on div "Sorry—We Couldn’t Connect Your Google Business Profile There seems to be an iss…" at bounding box center [242, 84] width 270 height 127
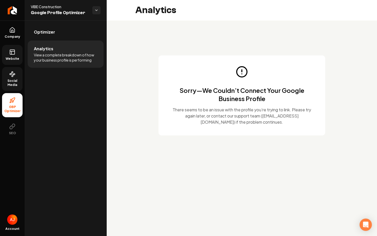
click at [134, 123] on div "Sorry—We Couldn’t Connect Your Google Business Profile There seems to be an iss…" at bounding box center [242, 84] width 270 height 127
click at [8, 77] on link "Social Media" at bounding box center [12, 79] width 21 height 24
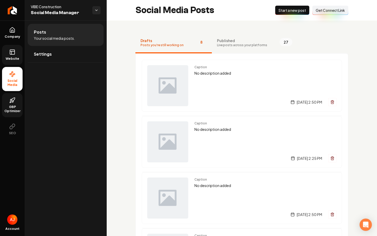
click at [13, 110] on span "GBP Optimizer" at bounding box center [12, 109] width 21 height 8
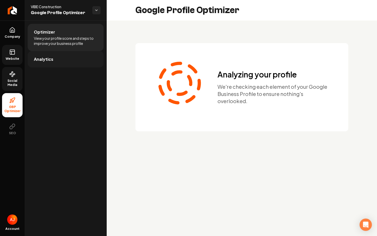
click at [62, 59] on link "Analytics" at bounding box center [66, 59] width 76 height 16
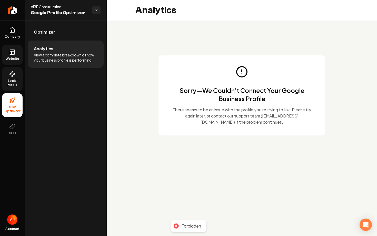
click at [7, 79] on span "Social Media" at bounding box center [12, 83] width 21 height 8
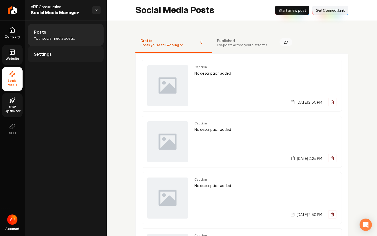
click at [67, 47] on link "Settings" at bounding box center [66, 54] width 76 height 16
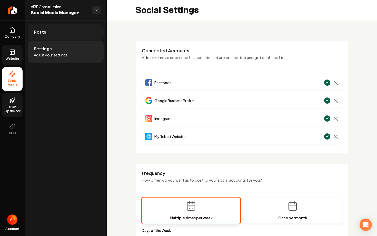
click at [41, 34] on span "Posts" at bounding box center [40, 32] width 12 height 6
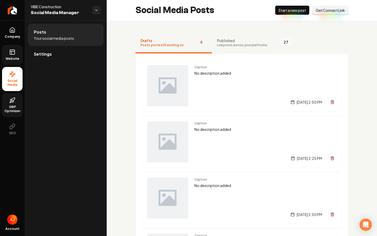
click at [247, 45] on span "Live posts across your platforms" at bounding box center [242, 45] width 50 height 4
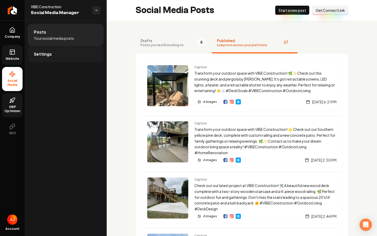
click at [53, 52] on link "Settings" at bounding box center [66, 54] width 76 height 16
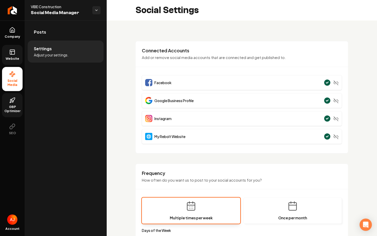
click at [10, 111] on span "GBP Optimizer" at bounding box center [12, 109] width 21 height 8
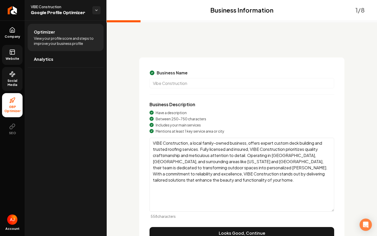
scroll to position [28, 0]
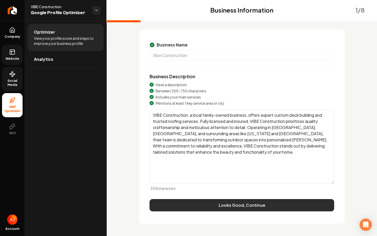
click at [196, 205] on button "Looks Good, Continue" at bounding box center [241, 205] width 185 height 12
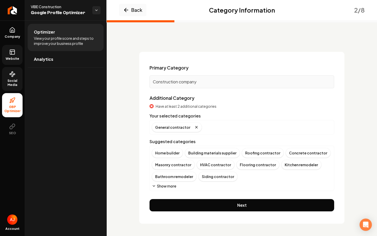
click at [161, 186] on button "Show more" at bounding box center [164, 185] width 24 height 5
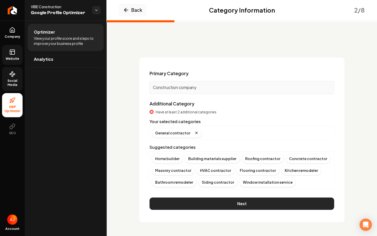
click at [235, 204] on button "Next" at bounding box center [241, 203] width 185 height 12
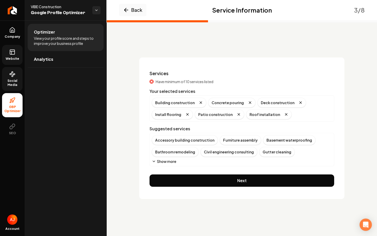
click at [170, 160] on button "Show more" at bounding box center [164, 161] width 24 height 5
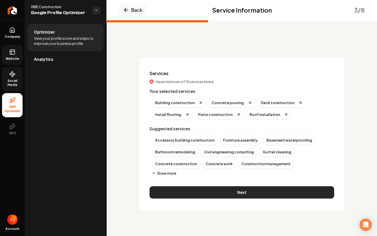
click at [226, 198] on button "Next" at bounding box center [241, 192] width 185 height 12
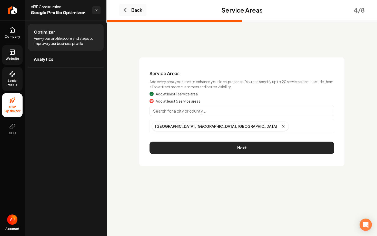
click at [248, 150] on button "Next" at bounding box center [241, 147] width 185 height 12
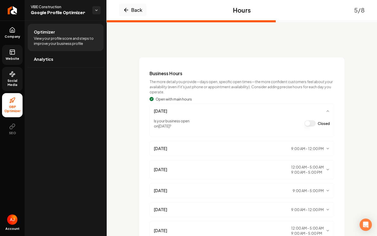
scroll to position [68, 0]
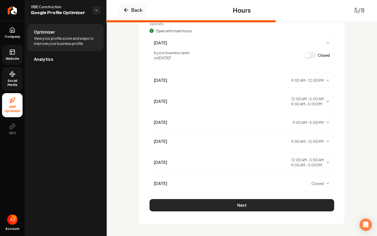
click at [237, 200] on button "Next" at bounding box center [241, 205] width 185 height 12
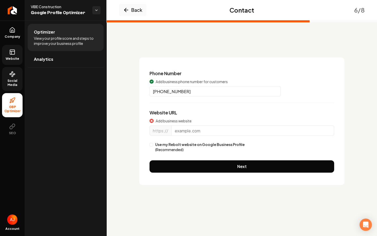
click at [180, 136] on div "https://" at bounding box center [241, 133] width 185 height 16
click at [180, 133] on input "Main content area" at bounding box center [252, 130] width 163 height 10
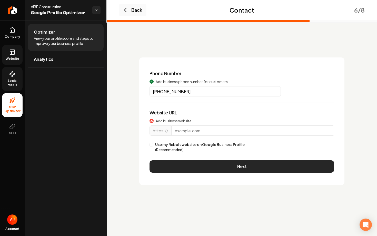
click at [246, 171] on button "Next" at bounding box center [241, 166] width 185 height 12
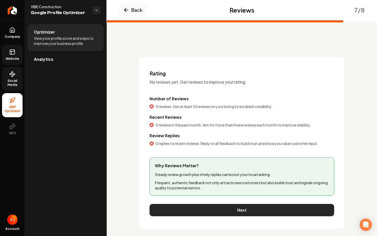
click at [252, 212] on button "Next" at bounding box center [241, 210] width 185 height 12
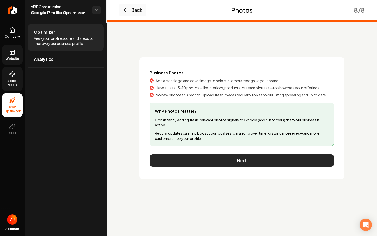
click at [230, 164] on button "Next" at bounding box center [241, 160] width 185 height 12
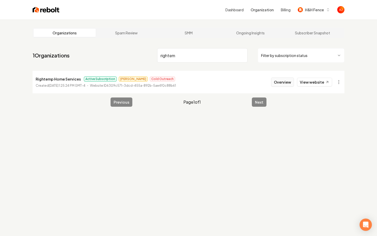
type input "rightem"
click at [278, 84] on button "Overview" at bounding box center [282, 81] width 23 height 9
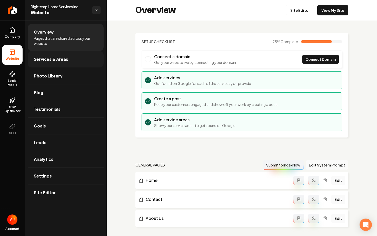
click at [52, 65] on link "Services & Areas" at bounding box center [66, 59] width 76 height 16
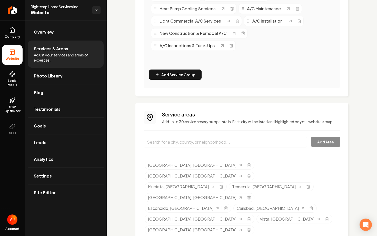
scroll to position [414, 0]
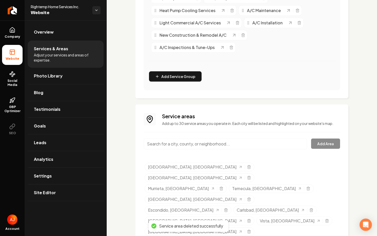
scroll to position [373, 0]
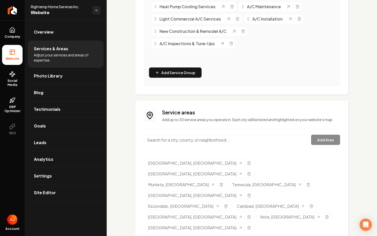
click at [187, 141] on input "Main content area" at bounding box center [225, 140] width 163 height 11
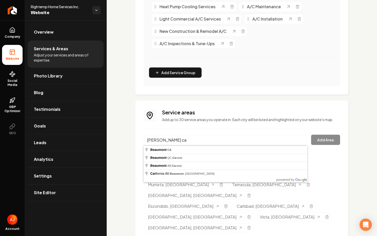
type input "[GEOGRAPHIC_DATA], [GEOGRAPHIC_DATA]"
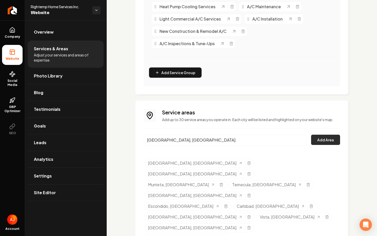
click at [316, 138] on button "Add Area" at bounding box center [325, 140] width 29 height 10
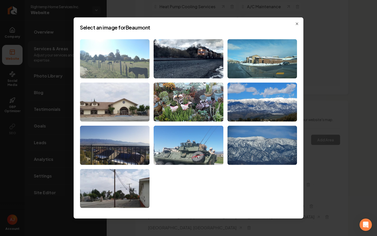
click at [124, 64] on img at bounding box center [114, 58] width 69 height 39
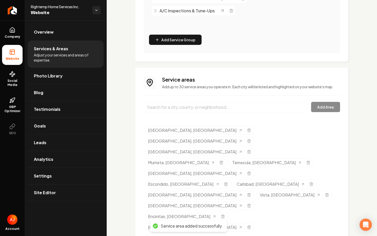
scroll to position [414, 0]
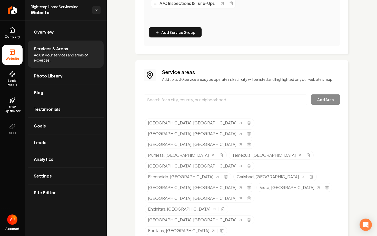
click at [169, 103] on input "Main content area" at bounding box center [225, 99] width 163 height 11
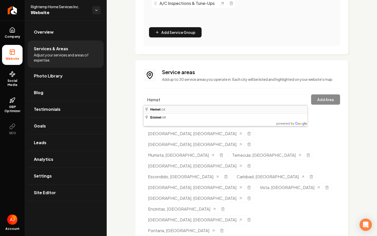
type input "Hemet, CA"
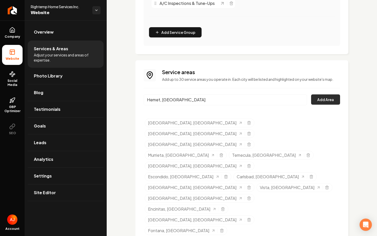
click at [329, 99] on button "Add Area" at bounding box center [325, 99] width 29 height 10
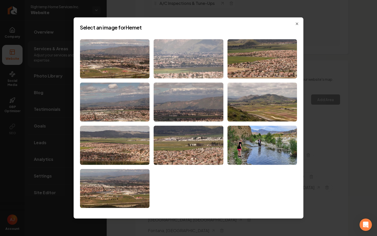
click at [162, 60] on img at bounding box center [188, 58] width 69 height 39
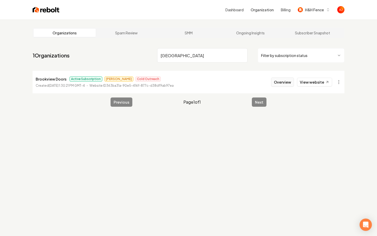
type input "brookview"
click at [284, 80] on button "Overview" at bounding box center [282, 81] width 23 height 9
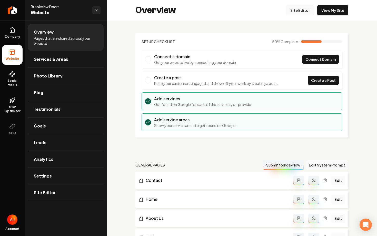
click at [295, 11] on link "Site Editor" at bounding box center [300, 10] width 28 height 10
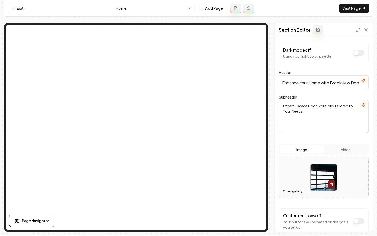
click at [290, 191] on button "Open gallery" at bounding box center [292, 191] width 23 height 8
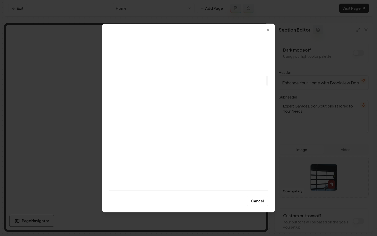
scroll to position [644, 0]
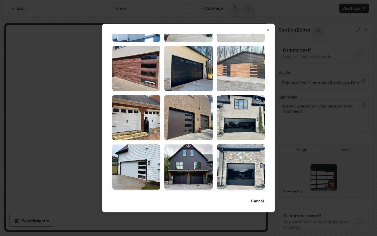
click at [236, 81] on img "Select image image_68adaf615c7cd75eb8352d17.jpg" at bounding box center [241, 68] width 48 height 45
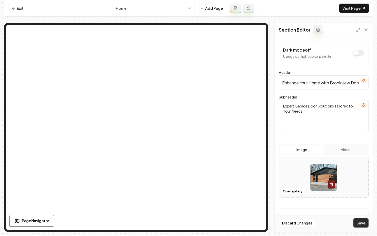
click at [358, 224] on button "Save" at bounding box center [360, 222] width 15 height 9
click at [292, 190] on button "Open gallery" at bounding box center [292, 191] width 23 height 8
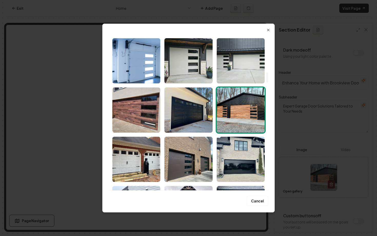
scroll to position [605, 0]
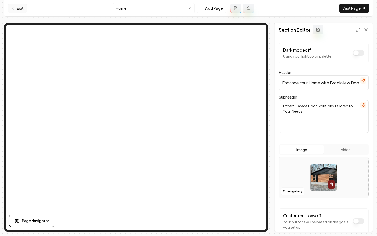
click at [19, 8] on link "Exit" at bounding box center [17, 8] width 19 height 9
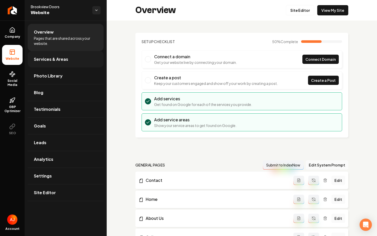
click at [45, 57] on span "Services & Areas" at bounding box center [51, 59] width 34 height 6
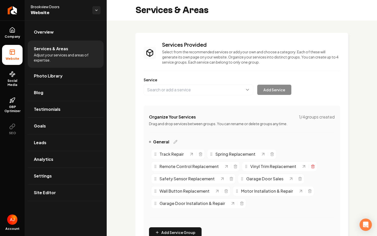
click at [311, 167] on icon "Main content area" at bounding box center [312, 166] width 2 height 3
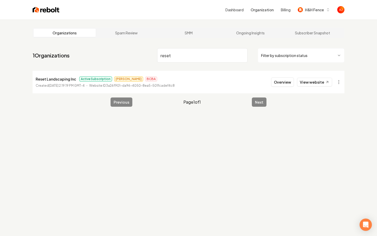
type input "reset"
click at [283, 75] on li "Reset Landscaping Inc Active Subscription James BCBA Created June 9, 2025, 2:19…" at bounding box center [189, 82] width 312 height 23
click at [283, 81] on button "Overview" at bounding box center [282, 81] width 23 height 9
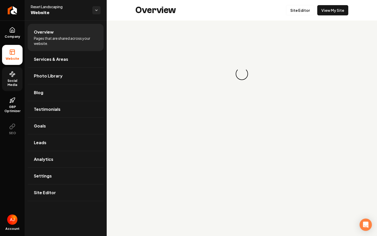
click at [11, 78] on link "Social Media" at bounding box center [12, 79] width 21 height 24
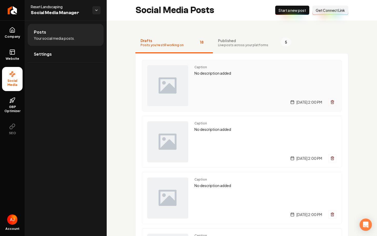
click at [209, 88] on div "Caption No description added Friday, August 22, 2025 | 2:00 PM" at bounding box center [265, 85] width 142 height 41
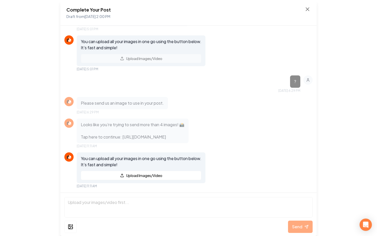
scroll to position [213, 0]
click at [306, 9] on icon at bounding box center [307, 9] width 6 height 6
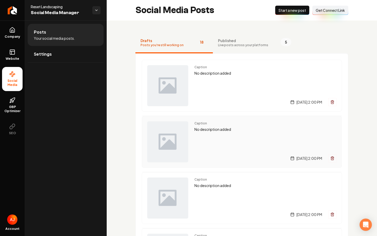
click at [246, 148] on div "Caption No description added Tuesday, August 19, 2025 | 2:00 PM" at bounding box center [265, 141] width 142 height 41
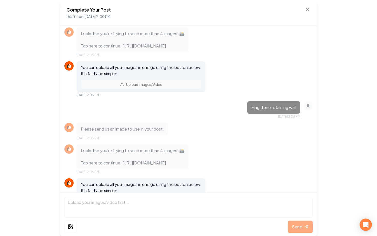
scroll to position [133, 0]
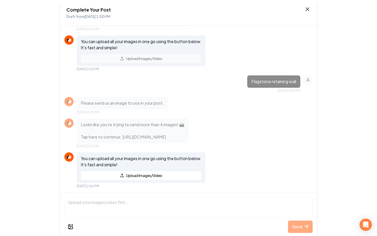
click at [308, 9] on icon at bounding box center [307, 9] width 6 height 6
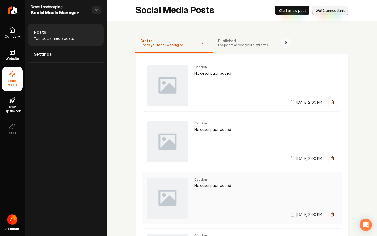
click at [290, 197] on div "Caption No description added Friday, August 15, 2025 | 2:00 PM" at bounding box center [265, 197] width 142 height 41
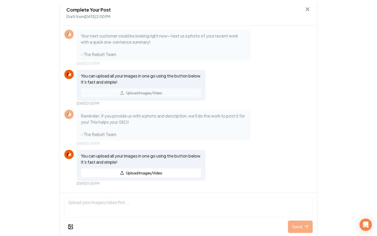
click at [308, 5] on div "Complete Your Post Draft from Aug 15, 2025 2:00 PM" at bounding box center [188, 13] width 256 height 26
click at [308, 8] on icon at bounding box center [307, 9] width 3 height 3
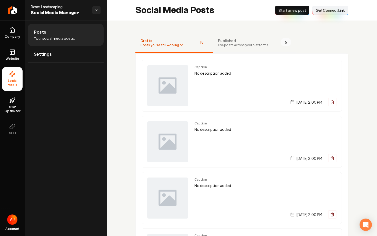
click at [243, 47] on button "Published Live posts across your platforms 5" at bounding box center [255, 43] width 84 height 21
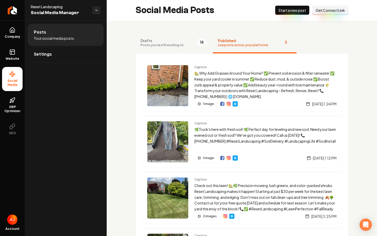
click at [296, 14] on button "New Post Start a new post" at bounding box center [292, 10] width 34 height 9
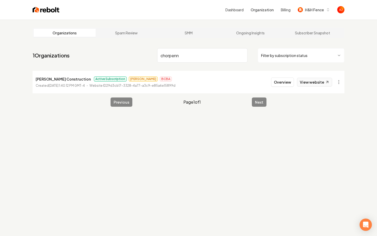
click at [309, 84] on link "View website" at bounding box center [314, 82] width 35 height 9
drag, startPoint x: 183, startPoint y: 55, endPoint x: 143, endPoint y: 55, distance: 40.0
click at [143, 55] on nav "1 Organizations chorpenn Filter by subscription status" at bounding box center [189, 57] width 312 height 23
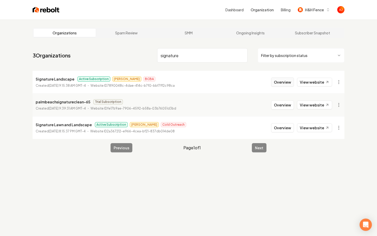
type input "signature"
click at [278, 86] on button "Overview" at bounding box center [282, 81] width 23 height 9
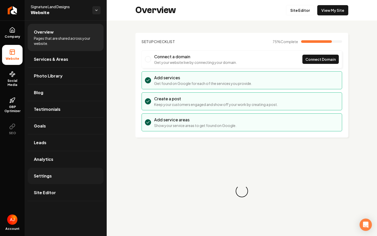
click at [66, 178] on link "Settings" at bounding box center [66, 176] width 76 height 16
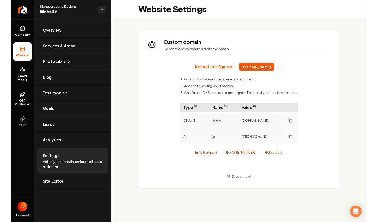
scroll to position [46, 0]
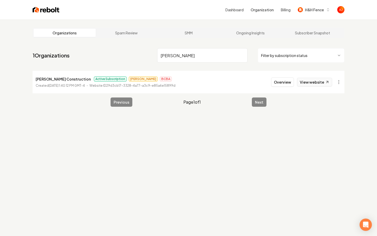
click at [309, 79] on link "View website" at bounding box center [314, 82] width 35 height 9
drag, startPoint x: 198, startPoint y: 51, endPoint x: 113, endPoint y: 45, distance: 85.8
click at [113, 45] on main "Organizations Spam Review SMM Ongoing Insights Subscriber Snapshot 1 Organizati…" at bounding box center [188, 66] width 328 height 95
click at [185, 57] on input "chorpenning" at bounding box center [202, 55] width 90 height 14
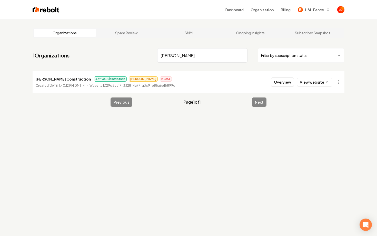
click at [185, 57] on input "chorpenning" at bounding box center [202, 55] width 90 height 14
type input "reset"
click at [288, 84] on button "Overview" at bounding box center [282, 81] width 23 height 9
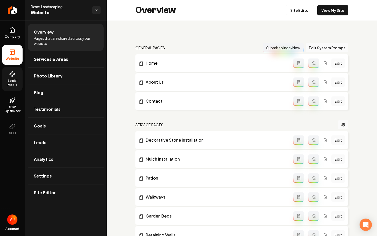
click at [21, 78] on link "Social Media" at bounding box center [12, 79] width 21 height 24
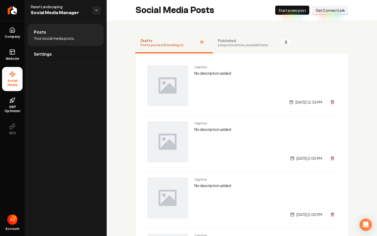
click at [241, 38] on span "Published" at bounding box center [243, 40] width 50 height 5
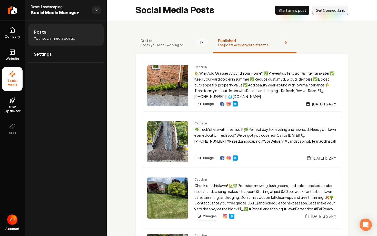
click at [192, 47] on button "Drafts Posts you're still working on 19" at bounding box center [173, 43] width 77 height 21
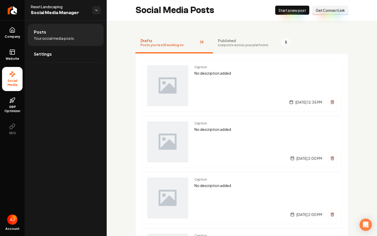
click at [295, 13] on button "New Post Start a new post" at bounding box center [292, 10] width 34 height 9
click at [227, 86] on div "Caption No description added Tuesday, August 26, 2025 | 12:43 PM" at bounding box center [265, 85] width 142 height 41
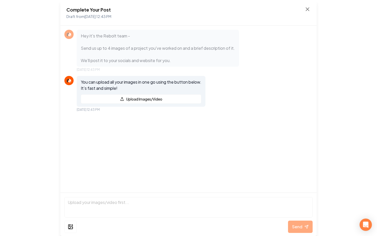
click at [348, 96] on div "Complete Your Post Draft from Aug 26, 2025 12:43 PM Hey it's the Rebolt team - …" at bounding box center [188, 118] width 377 height 236
click at [306, 11] on icon at bounding box center [307, 9] width 3 height 3
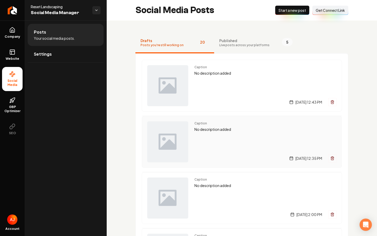
click at [233, 146] on div "Caption No description added Tuesday, August 26, 2025 | 12:35 PM" at bounding box center [265, 141] width 142 height 41
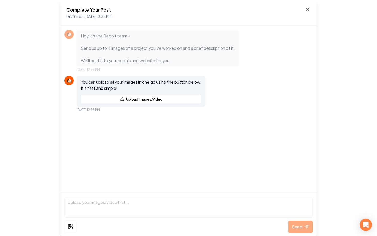
click at [307, 11] on icon at bounding box center [307, 9] width 6 height 6
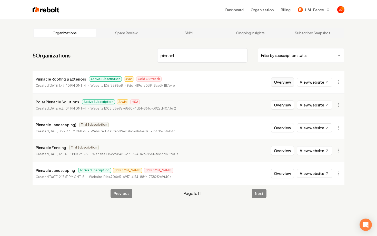
type input "pinnacl"
click at [283, 84] on button "Overview" at bounding box center [282, 81] width 23 height 9
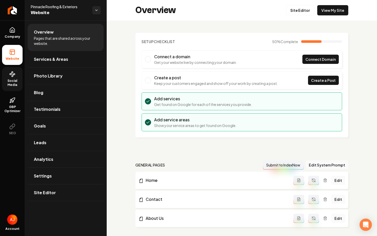
click at [15, 85] on span "Social Media" at bounding box center [12, 83] width 21 height 8
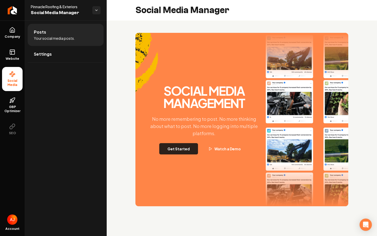
click at [179, 148] on button "Get Started" at bounding box center [178, 148] width 39 height 11
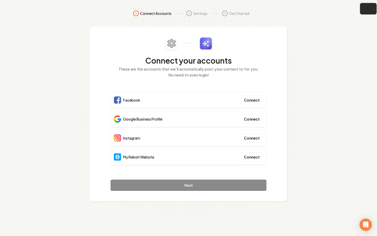
click at [370, 7] on button "button" at bounding box center [368, 9] width 17 height 12
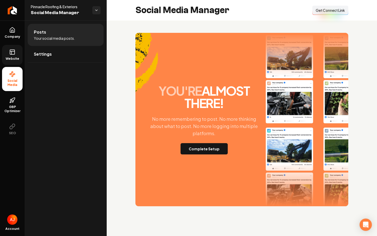
click at [13, 59] on span "Website" at bounding box center [13, 59] width 18 height 4
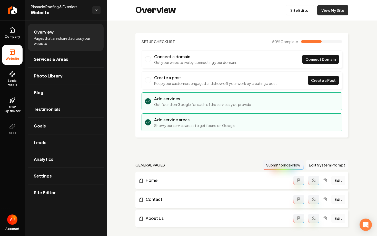
click at [331, 10] on link "View My Site" at bounding box center [332, 10] width 31 height 10
click at [15, 77] on icon at bounding box center [12, 74] width 6 height 6
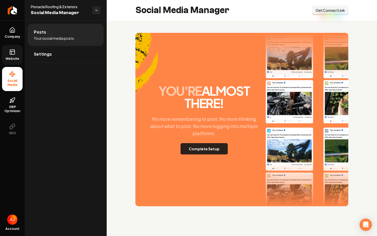
click at [206, 149] on button "Complete Setup" at bounding box center [203, 148] width 47 height 11
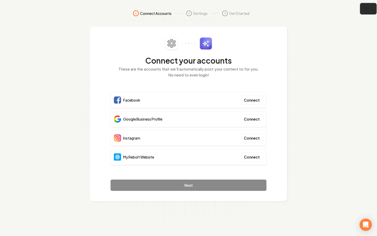
click at [368, 12] on icon "button" at bounding box center [367, 9] width 6 height 6
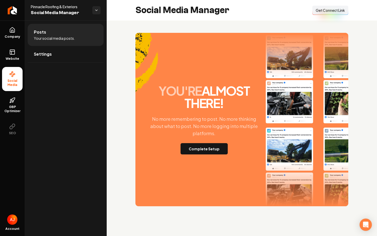
click at [324, 11] on span "Get Connect Link" at bounding box center [330, 10] width 29 height 5
click at [202, 146] on button "Complete Setup" at bounding box center [203, 148] width 47 height 11
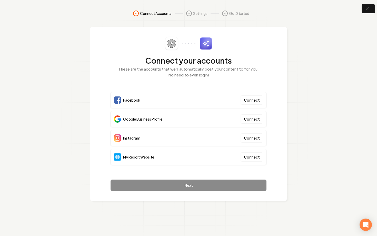
click at [254, 163] on div "My Rebolt Website Connect" at bounding box center [188, 157] width 156 height 16
click at [254, 160] on button "Connect" at bounding box center [251, 156] width 23 height 9
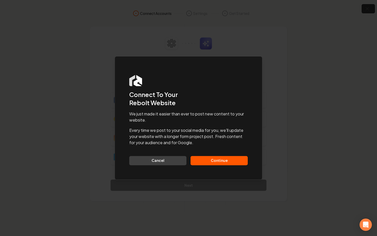
click at [219, 160] on button "Continue" at bounding box center [218, 160] width 57 height 9
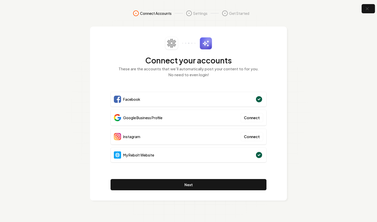
click at [159, 77] on p "These are the accounts that we'll automatically post your content to for you. N…" at bounding box center [188, 72] width 156 height 12
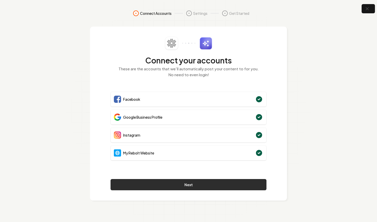
click at [197, 184] on button "Next" at bounding box center [188, 184] width 156 height 11
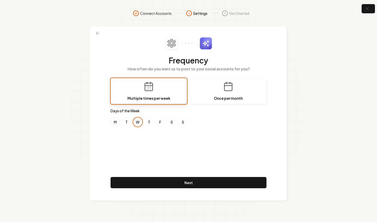
click at [116, 122] on button "M" at bounding box center [114, 122] width 9 height 9
click at [172, 122] on button "S" at bounding box center [171, 122] width 9 height 9
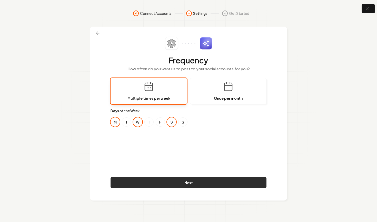
click at [145, 183] on button "Next" at bounding box center [188, 182] width 156 height 11
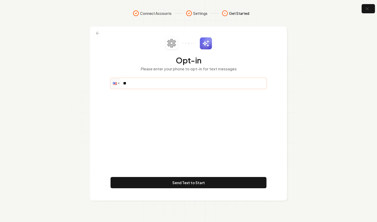
click at [136, 83] on input "**" at bounding box center [188, 83] width 155 height 10
paste input "**********"
click at [168, 143] on div "**********" at bounding box center [188, 114] width 156 height 154
click at [163, 87] on input "**********" at bounding box center [188, 83] width 155 height 10
drag, startPoint x: 162, startPoint y: 84, endPoint x: 129, endPoint y: 83, distance: 32.8
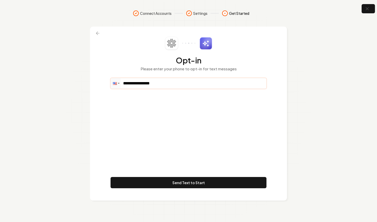
click at [129, 83] on input "**********" at bounding box center [188, 83] width 155 height 10
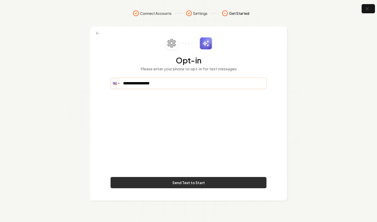
type input "**********"
click at [192, 186] on button "Send Text to Start" at bounding box center [188, 182] width 156 height 11
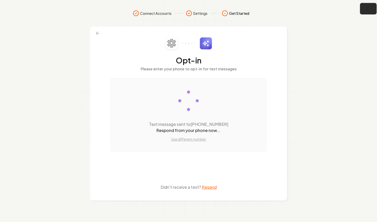
click at [368, 10] on icon "button" at bounding box center [366, 8] width 3 height 3
click at [369, 10] on icon "button" at bounding box center [367, 9] width 6 height 6
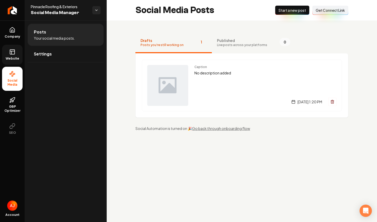
click at [13, 57] on span "Website" at bounding box center [13, 59] width 18 height 4
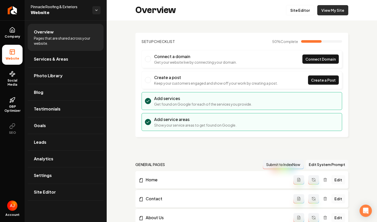
click at [336, 12] on link "View My Site" at bounding box center [332, 10] width 31 height 10
click at [0, 0] on div "Company Website Social Media GBP Optimizer SEO Account Pinnacle Roofing & Exter…" at bounding box center [188, 111] width 377 height 222
click at [59, 82] on link "Photo Library" at bounding box center [66, 76] width 76 height 16
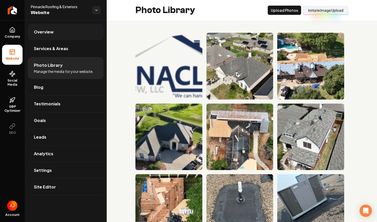
click at [49, 29] on span "Overview" at bounding box center [44, 32] width 20 height 6
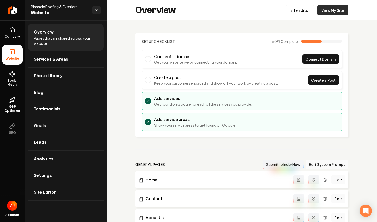
click at [333, 9] on link "View My Site" at bounding box center [332, 10] width 31 height 10
click at [12, 31] on icon at bounding box center [12, 30] width 6 height 6
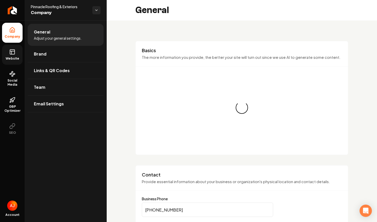
click at [10, 59] on span "Website" at bounding box center [13, 59] width 18 height 4
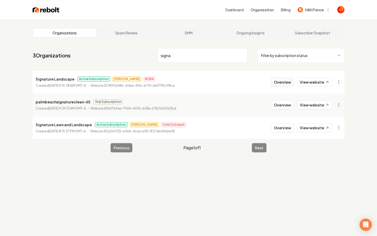
type input "signa"
click at [282, 83] on button "Overview" at bounding box center [282, 81] width 23 height 9
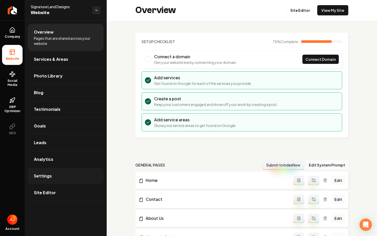
click at [46, 178] on span "Settings" at bounding box center [43, 176] width 18 height 6
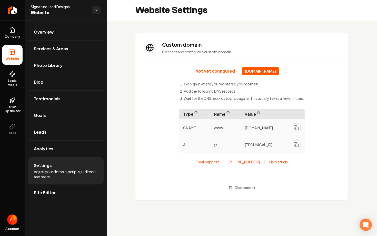
scroll to position [46, 0]
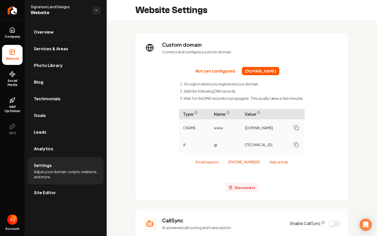
click at [240, 188] on span "Disconnect" at bounding box center [245, 187] width 21 height 5
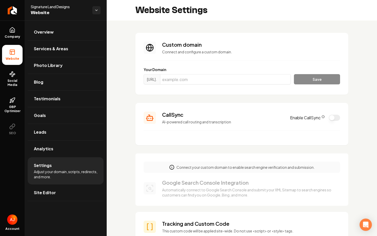
click at [202, 72] on div "Your Domain [URL]. Save" at bounding box center [242, 76] width 196 height 19
click at [202, 73] on div "Your Domain [URL]. Save" at bounding box center [242, 76] width 196 height 19
click at [206, 83] on input "Main content area" at bounding box center [225, 79] width 131 height 10
paste input "[DOMAIN_NAME]"
type input "[DOMAIN_NAME]"
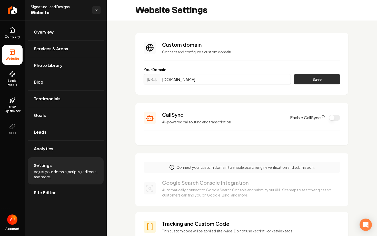
click at [308, 82] on button "Save" at bounding box center [317, 79] width 46 height 10
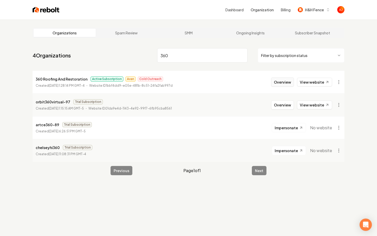
type input "360"
click at [279, 82] on button "Overview" at bounding box center [282, 81] width 23 height 9
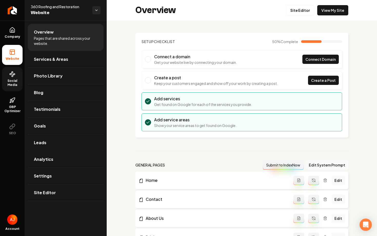
click at [14, 84] on span "Social Media" at bounding box center [12, 83] width 21 height 8
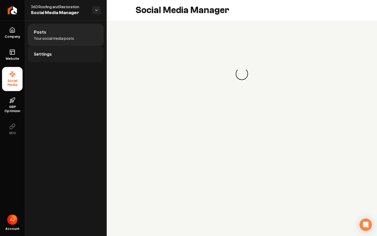
click at [57, 50] on link "Settings" at bounding box center [66, 54] width 76 height 16
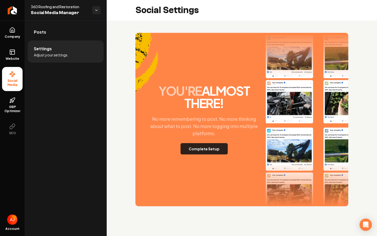
click at [222, 150] on button "Complete Setup" at bounding box center [203, 148] width 47 height 11
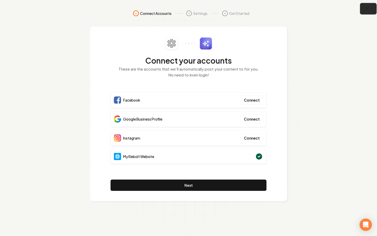
click at [365, 10] on icon "button" at bounding box center [367, 9] width 6 height 6
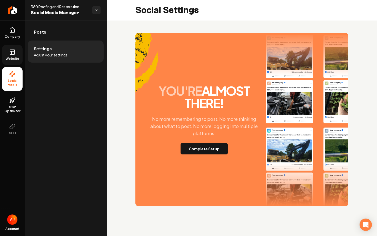
click at [12, 53] on icon at bounding box center [12, 52] width 0 height 3
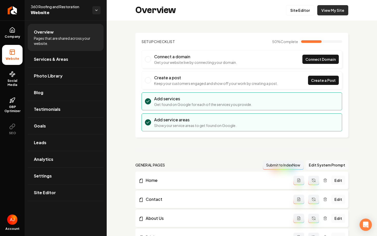
click at [328, 10] on link "View My Site" at bounding box center [332, 10] width 31 height 10
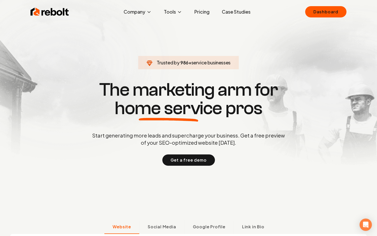
click at [326, 12] on link "Dashboard" at bounding box center [325, 11] width 41 height 11
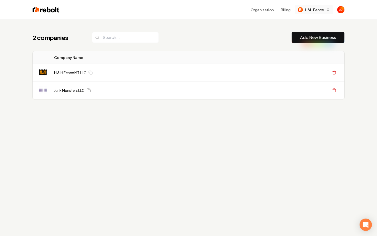
click at [313, 7] on span "H&H Fence" at bounding box center [314, 9] width 19 height 5
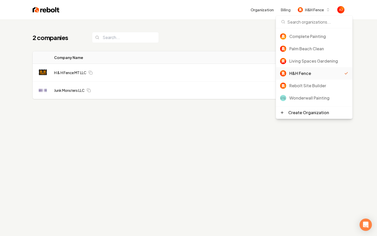
click at [136, 145] on div "2 companies Add New Business Logo Company Name Actions H & H Fence MT LLC Creat…" at bounding box center [188, 137] width 377 height 236
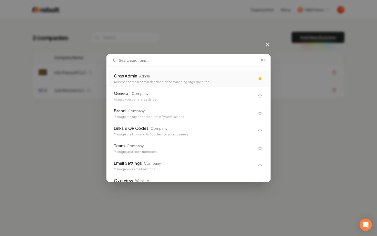
click at [126, 77] on div "Orgs Admin" at bounding box center [125, 76] width 23 height 6
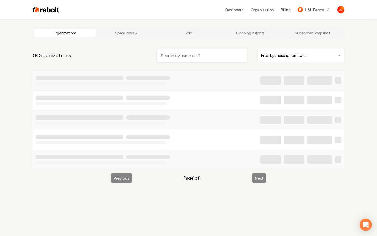
click at [234, 59] on input "search" at bounding box center [202, 55] width 90 height 14
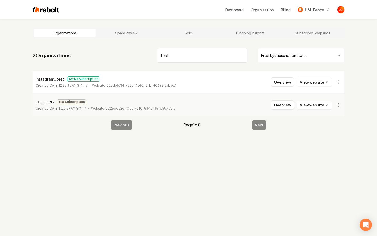
type input "test"
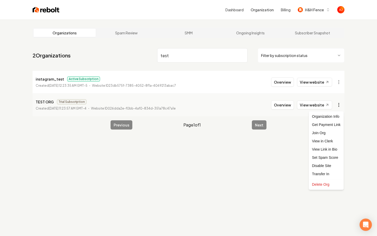
click at [340, 107] on html "Dashboard Organization Billing H&H Fence Organizations Spam Review SMM Ongoing …" at bounding box center [188, 118] width 377 height 236
click at [318, 134] on div "Join Org" at bounding box center [326, 133] width 33 height 8
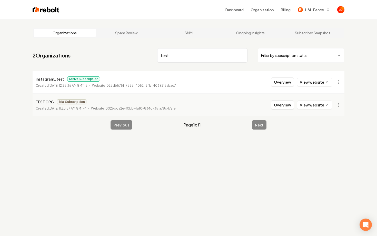
click at [138, 53] on nav "2 Organizations test Filter by subscription status" at bounding box center [189, 57] width 312 height 23
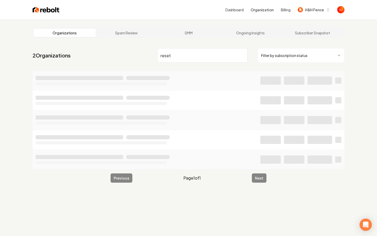
type input "reset"
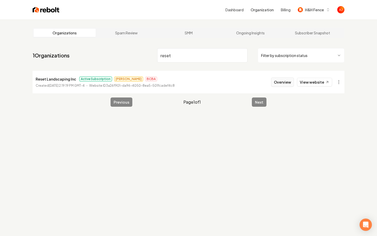
click at [277, 83] on button "Overview" at bounding box center [282, 81] width 23 height 9
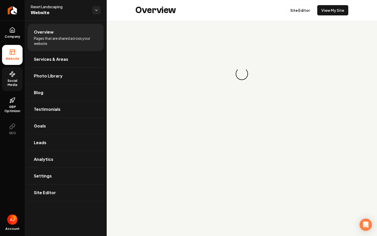
click at [18, 77] on link "Social Media" at bounding box center [12, 79] width 21 height 24
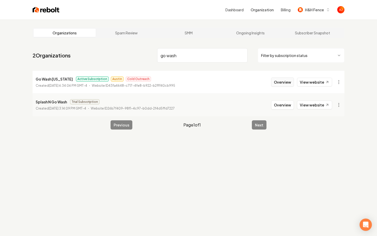
type input "go wash"
click at [275, 83] on button "Overview" at bounding box center [282, 81] width 23 height 9
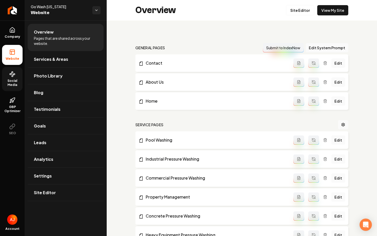
click at [11, 80] on span "Social Media" at bounding box center [12, 83] width 21 height 8
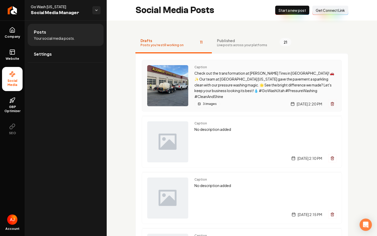
click at [222, 81] on p "Check out the transformation at [PERSON_NAME] Tires in [GEOGRAPHIC_DATA]! 🚗✨ Ou…" at bounding box center [265, 84] width 142 height 29
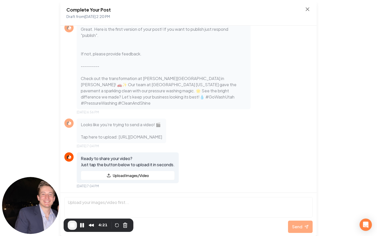
scroll to position [404, 0]
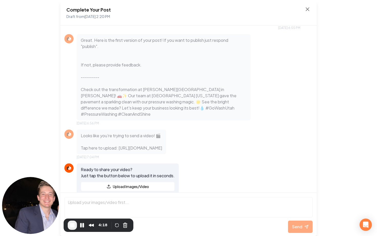
drag, startPoint x: 74, startPoint y: 151, endPoint x: 242, endPoint y: 183, distance: 170.5
click at [241, 159] on div "Looks like you’re trying to send a video! 🎬 Tap here to upload: [URL][DOMAIN_NA…" at bounding box center [188, 144] width 248 height 30
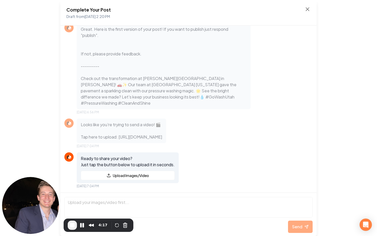
scroll to position [445, 0]
click at [305, 5] on div "Complete Your Post Draft from [DATE] 2:20 PM" at bounding box center [188, 13] width 256 height 26
click at [306, 8] on icon at bounding box center [307, 9] width 3 height 3
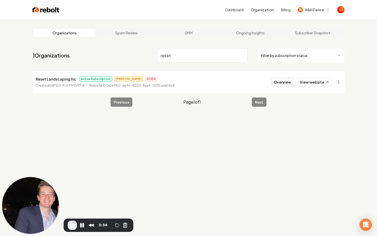
type input "reset"
click at [286, 82] on button "Overview" at bounding box center [282, 81] width 23 height 9
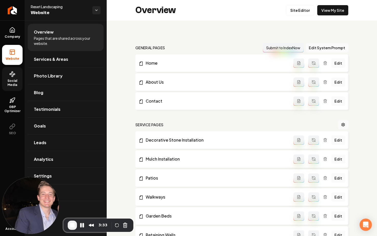
click at [10, 81] on span "Social Media" at bounding box center [12, 83] width 21 height 8
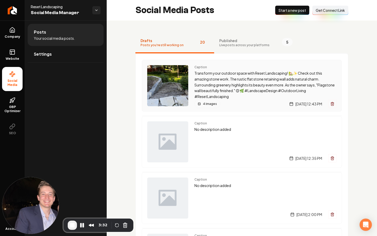
click at [237, 107] on div "Caption Transform your outdoor space with Reset Landscaping! 🏡✨ Check out this …" at bounding box center [242, 86] width 200 height 52
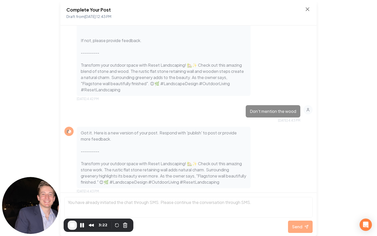
scroll to position [292, 0]
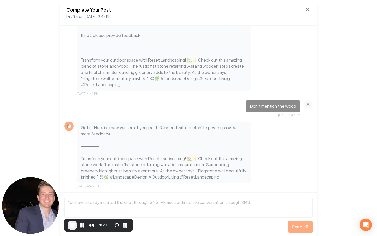
click at [311, 5] on div "Complete Your Post Draft from [DATE] 12:43 PM" at bounding box center [188, 13] width 256 height 26
click at [308, 9] on icon at bounding box center [307, 9] width 3 height 3
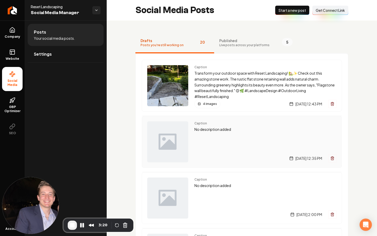
click at [233, 146] on div "Caption No description added [DATE] 12:35 PM" at bounding box center [265, 141] width 142 height 41
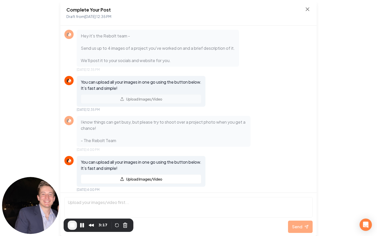
click at [301, 11] on div "Complete Your Post Draft from [DATE] 12:35 PM" at bounding box center [188, 12] width 244 height 13
click at [305, 9] on icon at bounding box center [307, 9] width 6 height 6
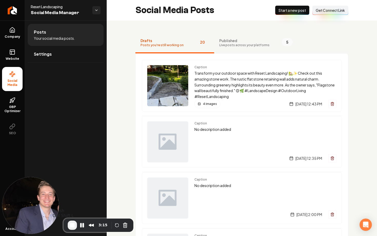
click at [75, 224] on span "End Recording" at bounding box center [72, 225] width 6 height 6
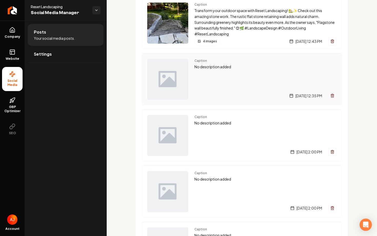
scroll to position [71, 0]
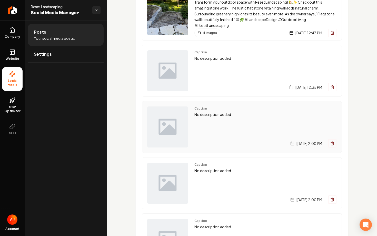
click at [214, 138] on div "Caption No description added [DATE] 2:00 PM" at bounding box center [265, 126] width 142 height 41
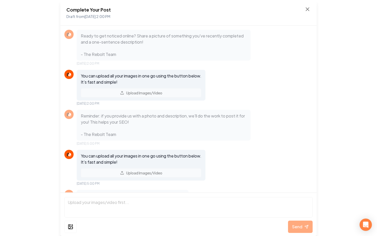
click at [343, 121] on div "Complete Your Post Draft from [DATE] 2:00 PM Ready to get noticed online? Share…" at bounding box center [188, 118] width 377 height 236
click at [308, 11] on icon at bounding box center [307, 9] width 6 height 6
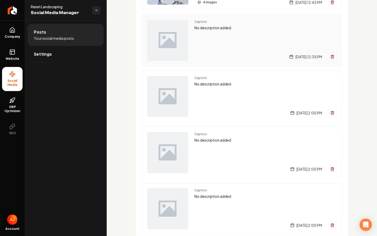
scroll to position [120, 0]
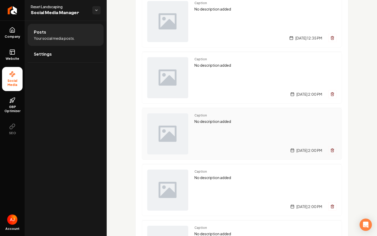
click at [238, 134] on div "Caption No description added [DATE] 2:00 PM" at bounding box center [265, 133] width 142 height 41
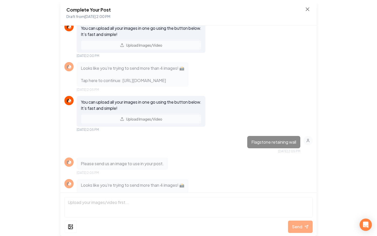
scroll to position [133, 0]
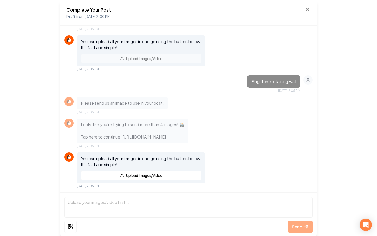
click at [308, 5] on div "Complete Your Post Draft from [DATE] 2:00 PM" at bounding box center [188, 13] width 256 height 26
click at [307, 9] on icon at bounding box center [307, 9] width 3 height 3
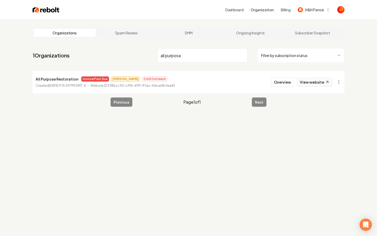
click at [306, 80] on link "View website" at bounding box center [314, 82] width 35 height 9
drag, startPoint x: 188, startPoint y: 60, endPoint x: 159, endPoint y: 59, distance: 28.7
click at [159, 60] on input "all purpose" at bounding box center [202, 55] width 90 height 14
drag, startPoint x: 191, startPoint y: 57, endPoint x: 150, endPoint y: 54, distance: 41.6
click at [150, 55] on nav "1 Organizations all purpose Filter by subscription status" at bounding box center [189, 57] width 312 height 23
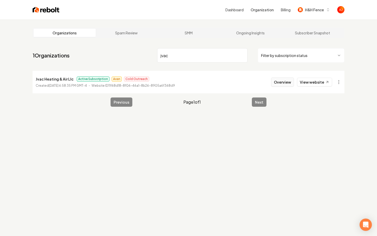
type input "jvac"
click at [279, 77] on button "Overview" at bounding box center [282, 81] width 23 height 9
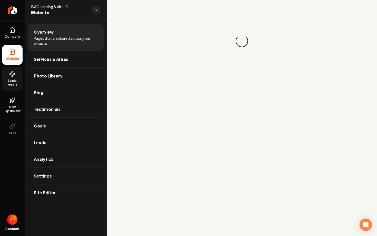
click at [9, 85] on span "Social Media" at bounding box center [12, 83] width 21 height 8
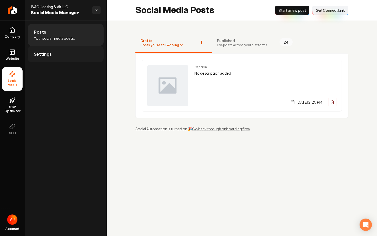
click at [63, 57] on link "Settings" at bounding box center [66, 54] width 76 height 16
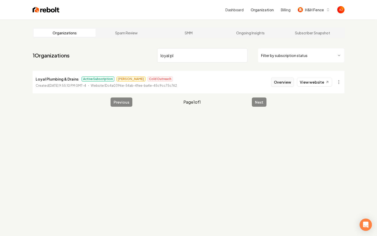
type input "loyal pl"
click at [279, 83] on button "Overview" at bounding box center [282, 81] width 23 height 9
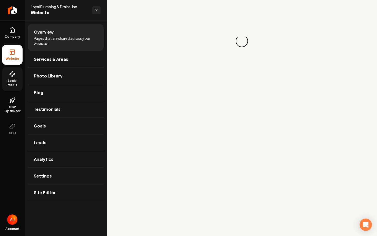
click at [13, 77] on link "Social Media" at bounding box center [12, 79] width 21 height 24
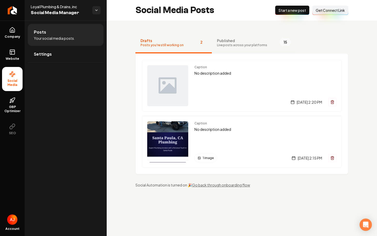
click at [236, 46] on span "Live posts across your platforms" at bounding box center [242, 45] width 50 height 4
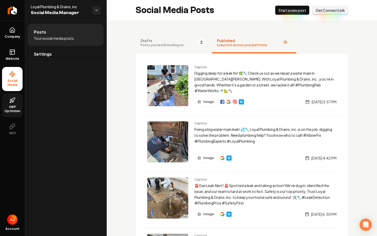
click at [15, 108] on span "GBP Optimizer" at bounding box center [12, 109] width 21 height 8
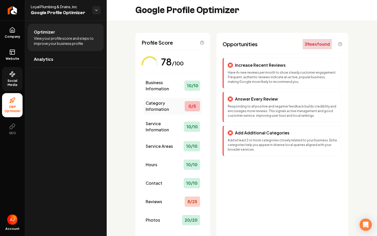
click at [185, 98] on div "Category Information 0 / 5" at bounding box center [173, 106] width 58 height 16
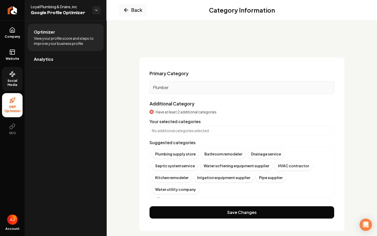
click at [166, 196] on button "Show more" at bounding box center [164, 198] width 24 height 5
click at [198, 161] on div "Septic system service" at bounding box center [175, 166] width 46 height 10
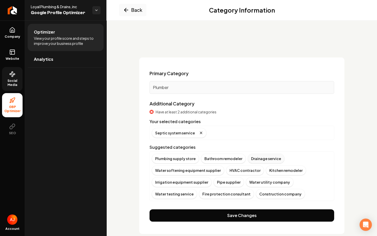
click at [256, 160] on div "Drainage service" at bounding box center [266, 159] width 37 height 10
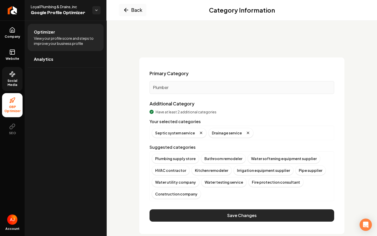
click at [245, 212] on button "Save Changes" at bounding box center [241, 215] width 185 height 12
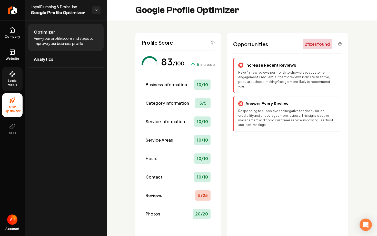
click at [10, 76] on icon at bounding box center [12, 74] width 6 height 6
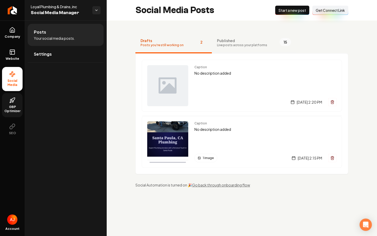
click at [228, 40] on span "Published" at bounding box center [242, 40] width 50 height 5
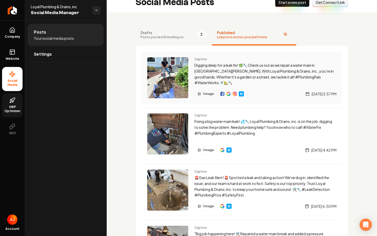
scroll to position [9, 0]
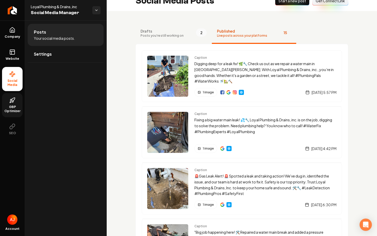
click at [10, 100] on icon at bounding box center [12, 100] width 6 height 6
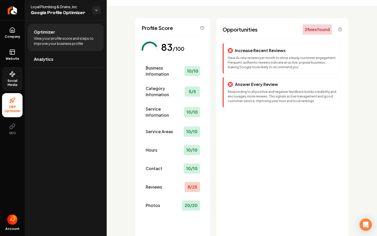
scroll to position [14, 0]
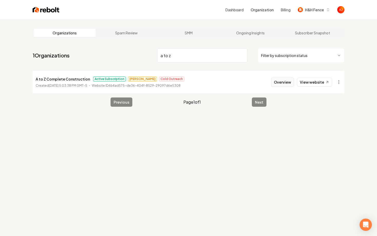
type input "a to z"
click at [279, 80] on button "Overview" at bounding box center [282, 81] width 23 height 9
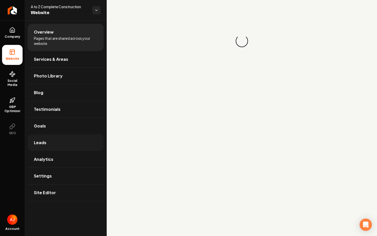
click at [65, 145] on link "Leads" at bounding box center [66, 142] width 76 height 16
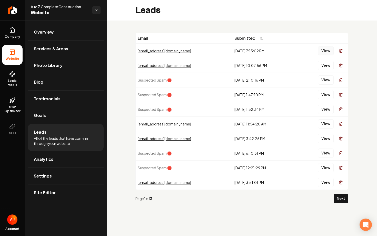
click at [320, 49] on button "View" at bounding box center [326, 50] width 16 height 9
click at [17, 35] on span "Company" at bounding box center [13, 37] width 20 height 4
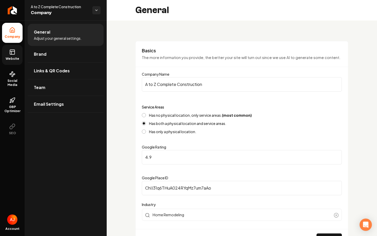
click at [13, 53] on icon at bounding box center [12, 52] width 6 height 6
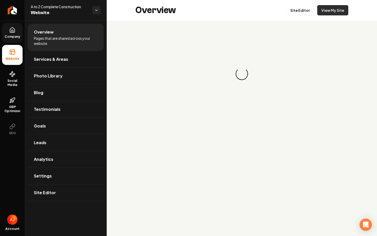
click at [323, 11] on link "View My Site" at bounding box center [332, 10] width 31 height 10
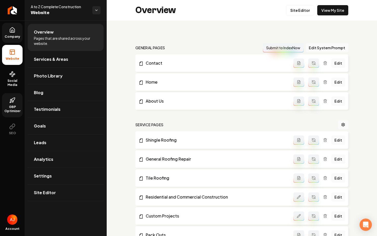
click at [10, 100] on icon at bounding box center [11, 99] width 2 height 1
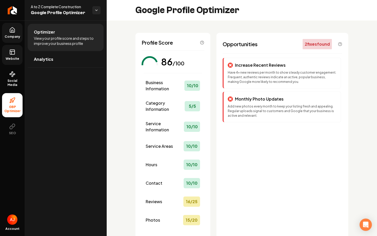
click at [10, 51] on icon at bounding box center [12, 52] width 6 height 6
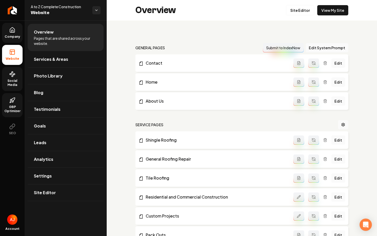
click at [11, 80] on span "Social Media" at bounding box center [12, 83] width 21 height 8
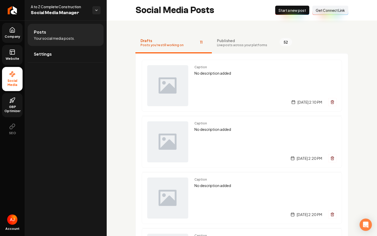
click at [15, 53] on rect at bounding box center [12, 52] width 5 height 5
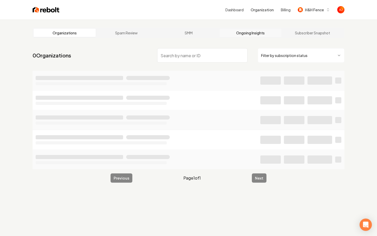
click at [245, 36] on link "Ongoing Insights" at bounding box center [250, 33] width 62 height 8
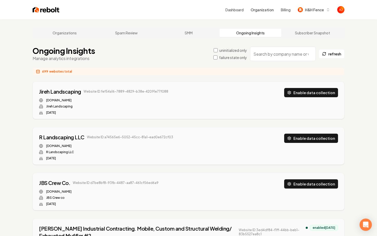
click at [269, 55] on input "search" at bounding box center [283, 54] width 66 height 14
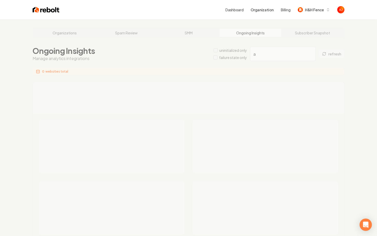
type input "a"
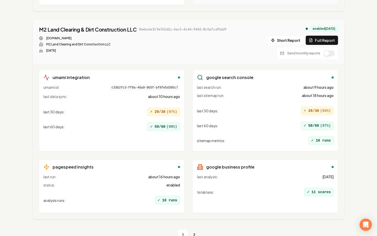
scroll to position [4745, 0]
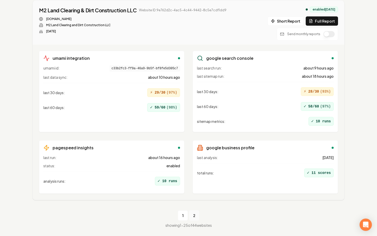
type input "construction"
click at [194, 216] on link "2" at bounding box center [194, 215] width 10 height 10
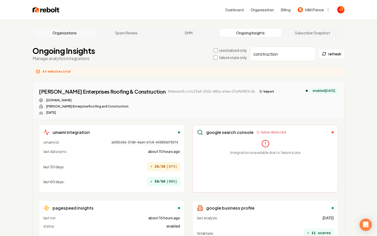
click at [59, 34] on link "Organizations" at bounding box center [65, 33] width 62 height 8
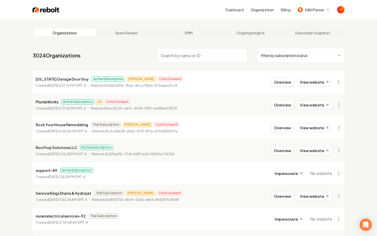
click at [179, 58] on input "search" at bounding box center [202, 55] width 90 height 14
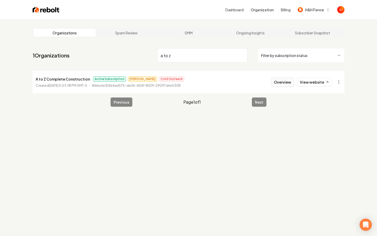
type input "a to z"
click at [281, 85] on button "Overview" at bounding box center [282, 81] width 23 height 9
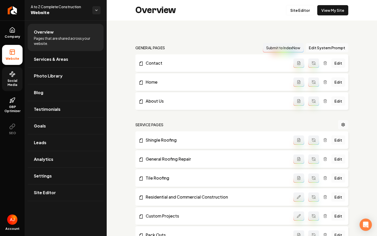
click at [12, 84] on span "Social Media" at bounding box center [12, 83] width 21 height 8
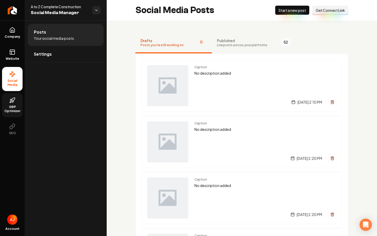
click at [10, 107] on span "GBP Optimizer" at bounding box center [12, 109] width 21 height 8
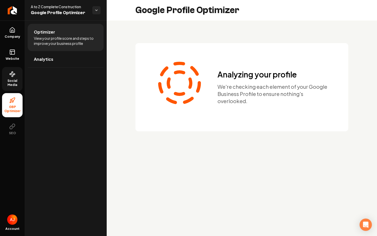
click at [16, 83] on span "Social Media" at bounding box center [12, 83] width 21 height 8
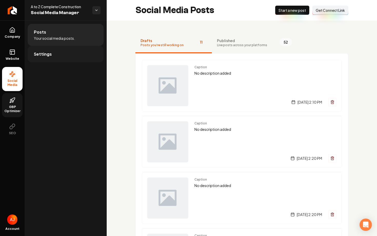
click at [51, 58] on link "Settings" at bounding box center [66, 54] width 76 height 16
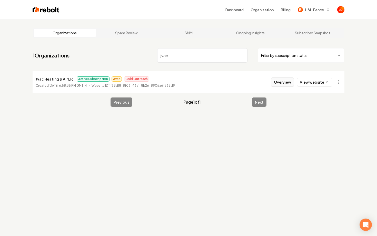
type input "jvac"
click at [274, 83] on button "Overview" at bounding box center [282, 81] width 23 height 9
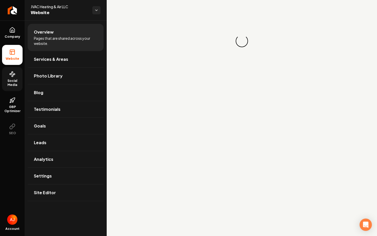
click at [15, 78] on link "Social Media" at bounding box center [12, 79] width 21 height 24
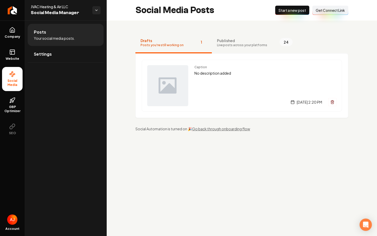
click at [321, 12] on span "Get Connect Link" at bounding box center [330, 10] width 29 height 5
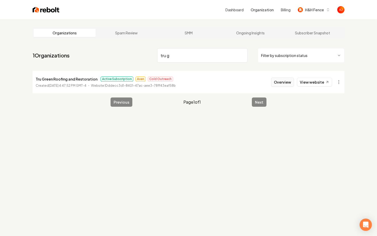
type input "tru g"
click at [277, 83] on button "Overview" at bounding box center [282, 81] width 23 height 9
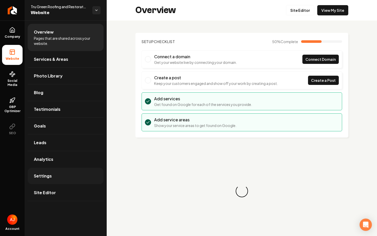
click at [67, 176] on link "Settings" at bounding box center [66, 176] width 76 height 16
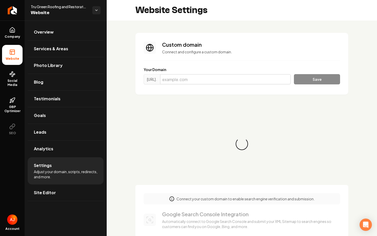
click at [195, 79] on input "Main content area" at bounding box center [225, 79] width 131 height 10
paste input "trugreenroofing.com"
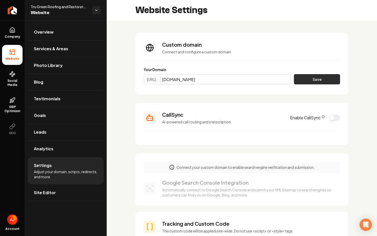
type input "trugreenroofing.com"
click at [310, 77] on button "Save" at bounding box center [317, 79] width 46 height 10
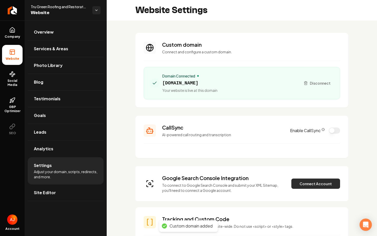
click at [303, 182] on button "Connect Account" at bounding box center [315, 183] width 49 height 10
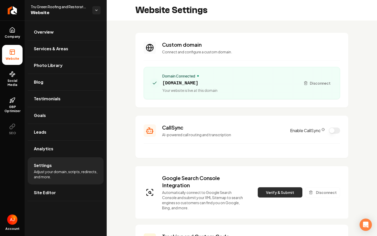
click at [271, 191] on button "Verify & Submit" at bounding box center [280, 192] width 45 height 10
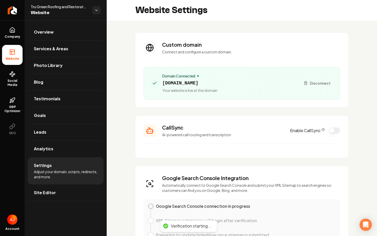
drag, startPoint x: 219, startPoint y: 82, endPoint x: 161, endPoint y: 86, distance: 58.6
click at [161, 86] on div "Domain Connected trugreenroofing.com Your website is live at this domain" at bounding box center [223, 82] width 146 height 19
copy span "trugreenroofing.com"
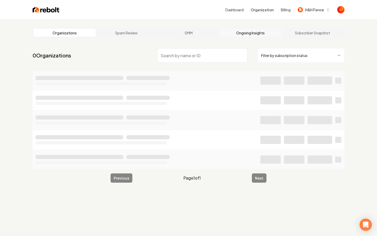
click at [247, 32] on link "Ongoing Insights" at bounding box center [250, 33] width 62 height 8
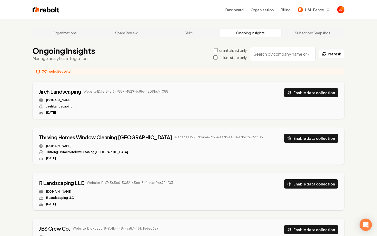
click at [271, 55] on input "search" at bounding box center [283, 54] width 66 height 14
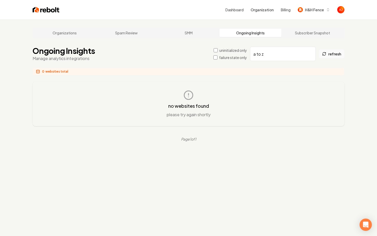
click at [332, 57] on button "refresh" at bounding box center [332, 53] width 26 height 9
drag, startPoint x: 270, startPoint y: 54, endPoint x: 212, endPoint y: 54, distance: 57.4
click at [212, 54] on div "Ongoing Insights Manage analytics integrations uninitialized only failure state…" at bounding box center [189, 53] width 312 height 15
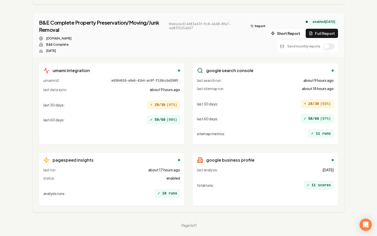
scroll to position [270, 0]
type input "complete"
